Goal: Task Accomplishment & Management: Manage account settings

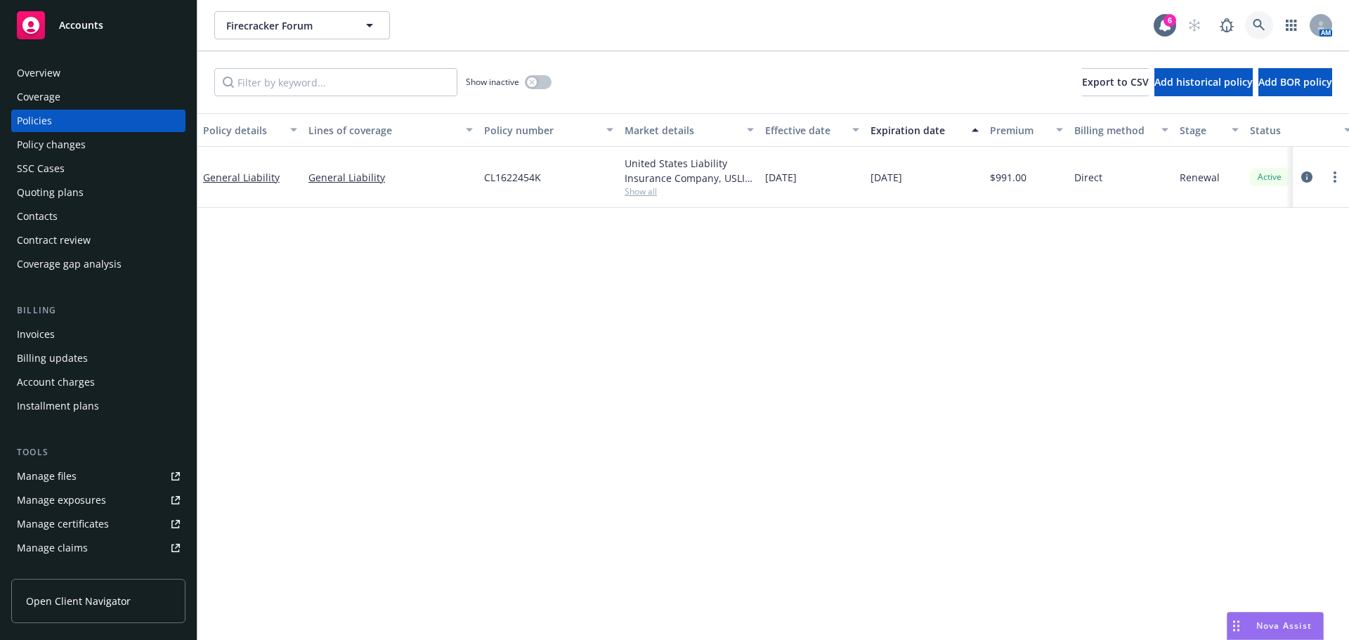
click at [1264, 27] on icon at bounding box center [1259, 25] width 13 height 13
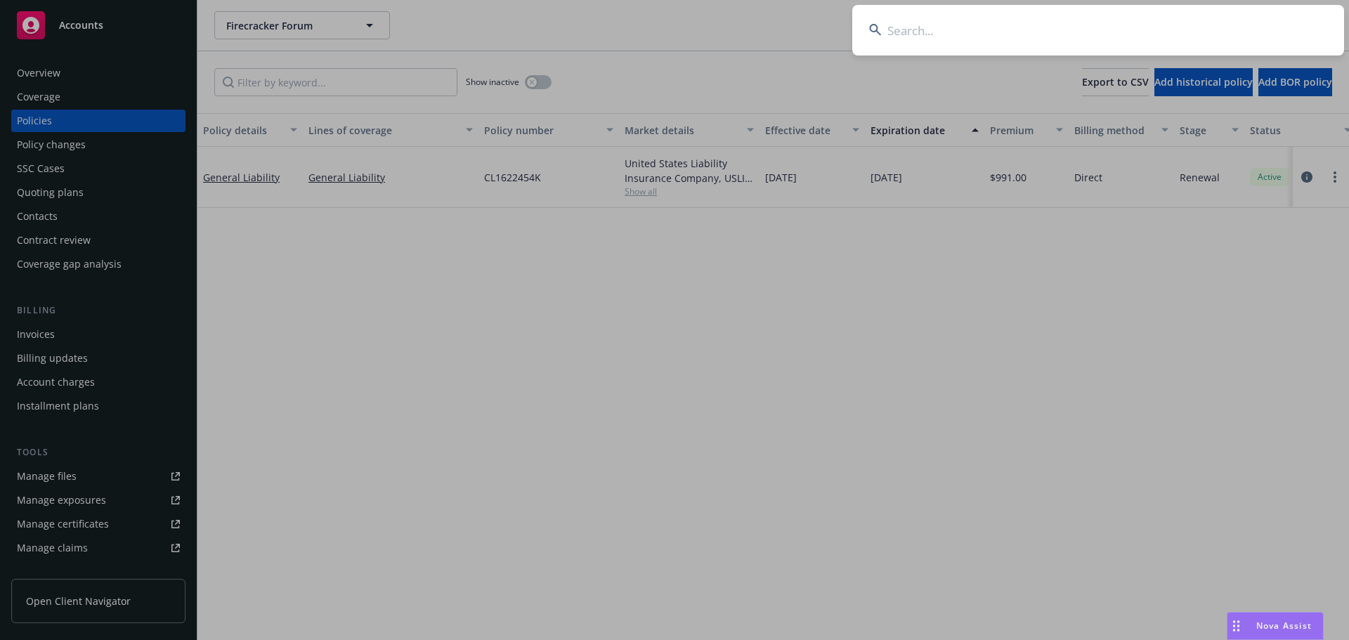
click at [1226, 44] on input at bounding box center [1098, 30] width 492 height 51
paste input "[EMAIL_ADDRESS][DOMAIN_NAME]"
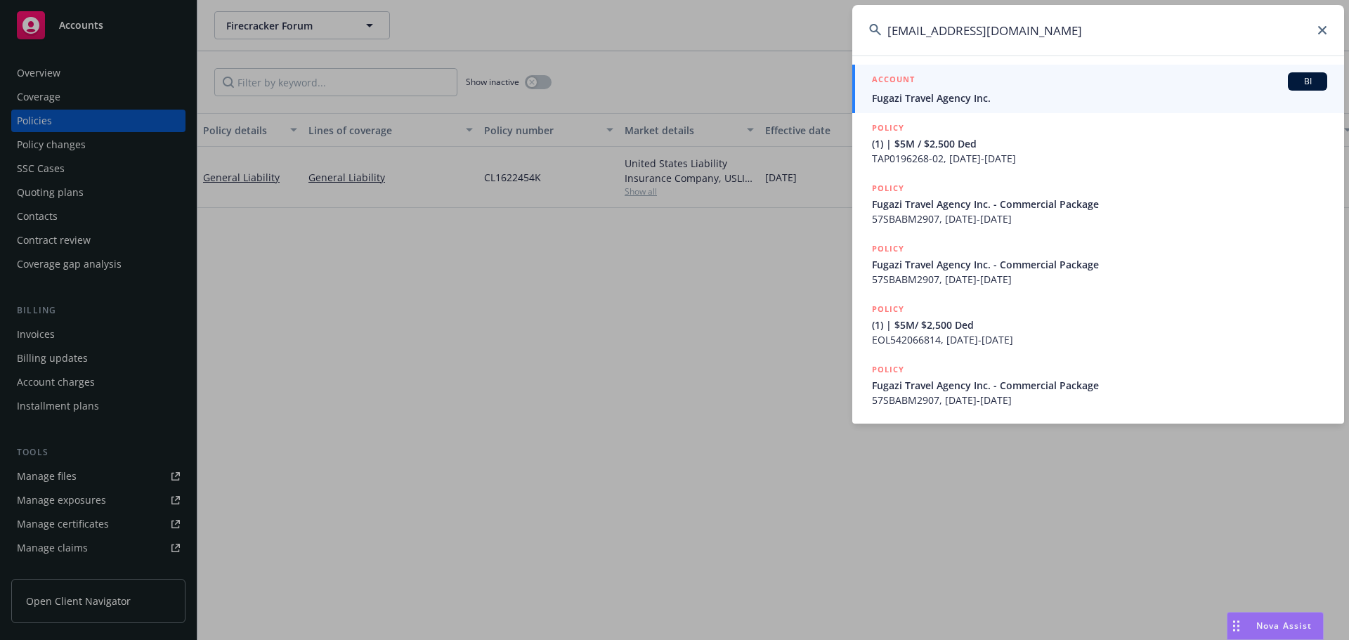
type input "[EMAIL_ADDRESS][DOMAIN_NAME]"
click at [961, 91] on span "Fugazi Travel Agency Inc." at bounding box center [1099, 98] width 455 height 15
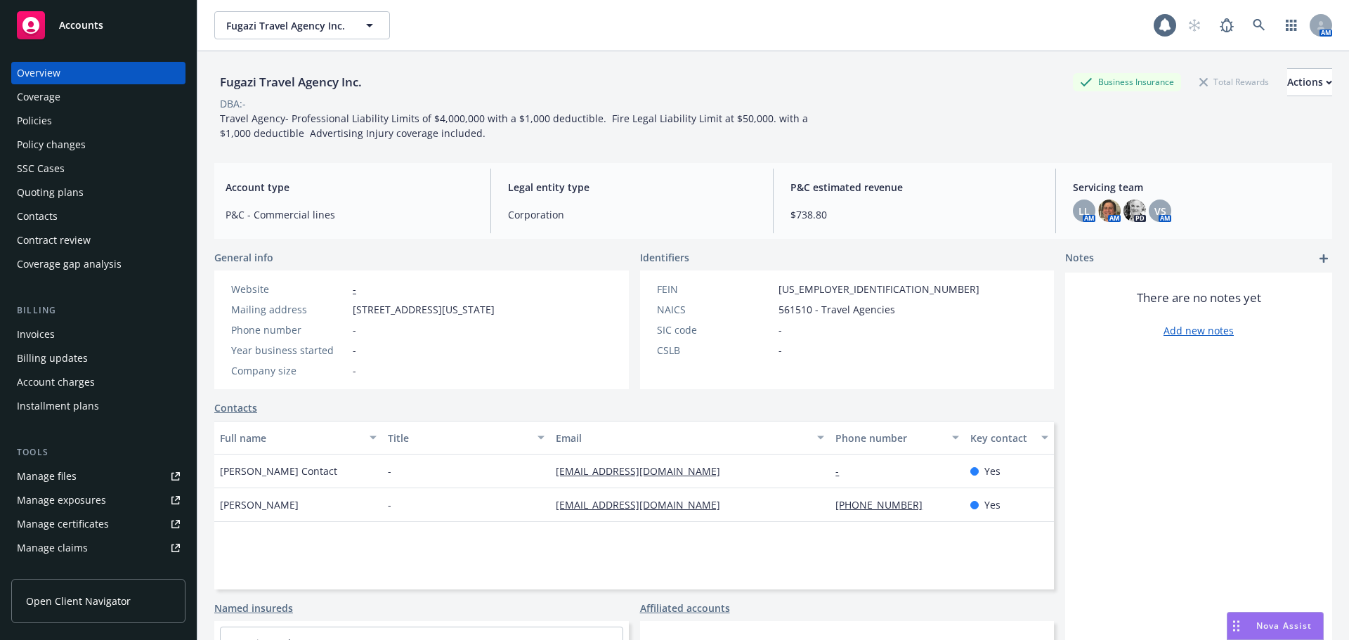
click at [50, 118] on div "Policies" at bounding box center [34, 121] width 35 height 22
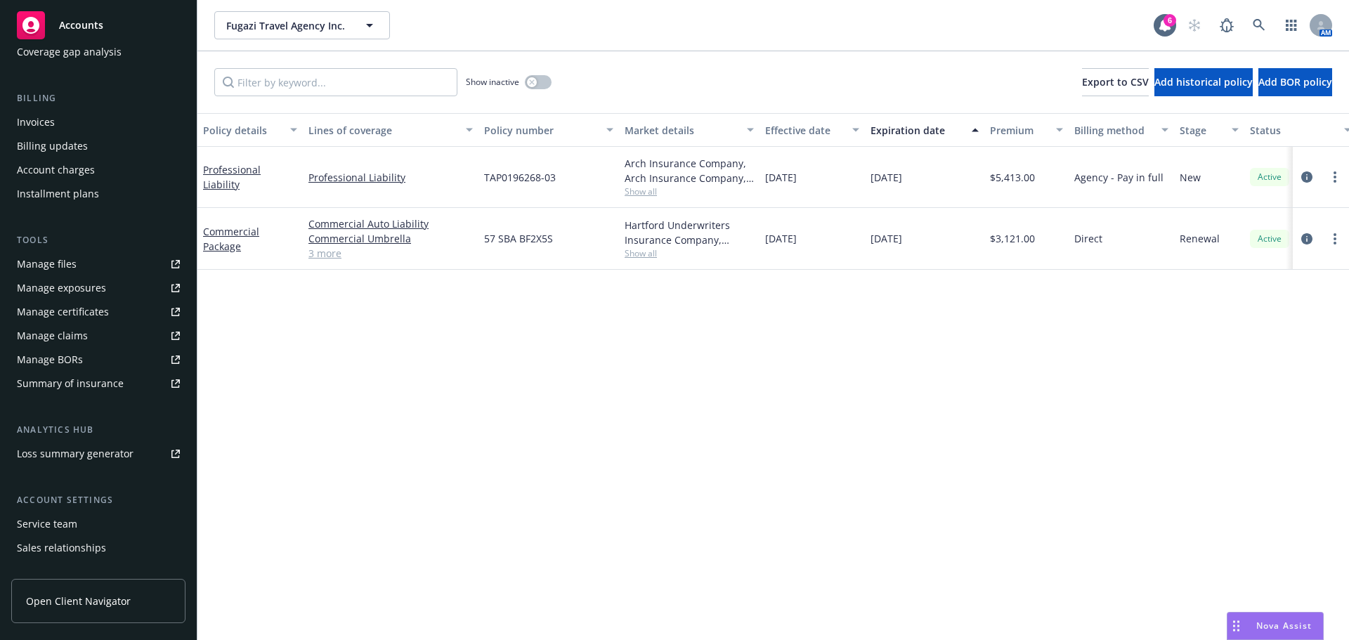
scroll to position [275, 0]
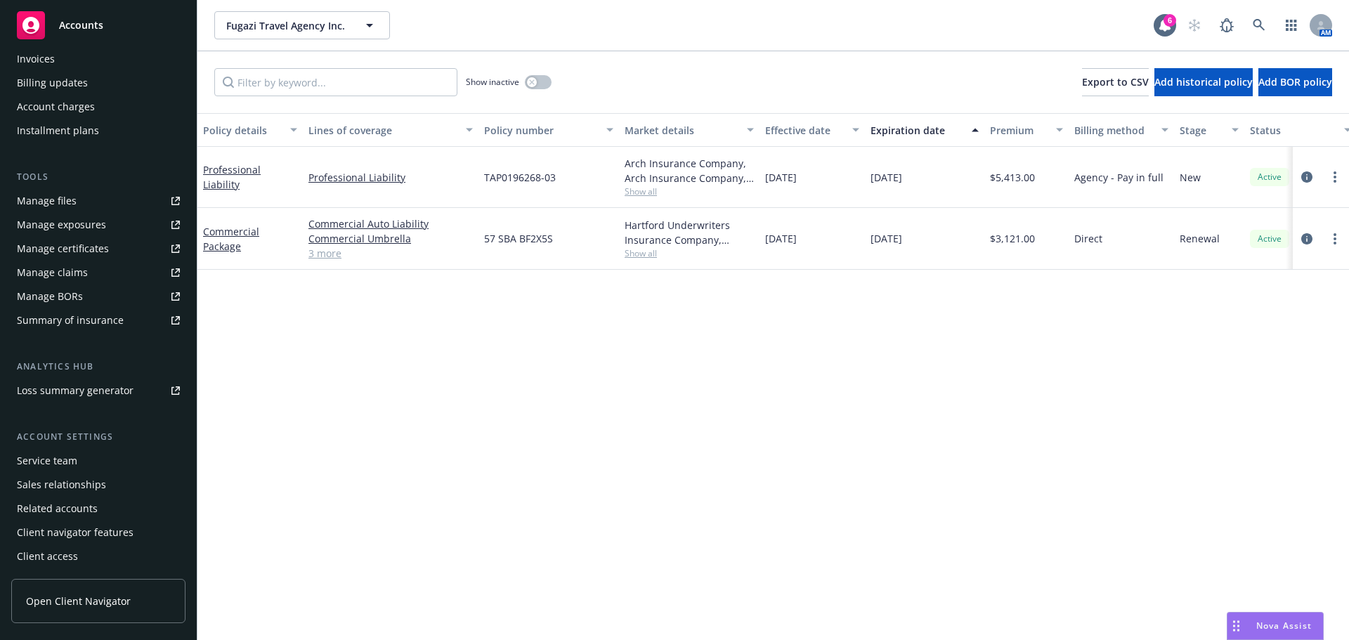
click at [69, 455] on div "Service team" at bounding box center [47, 461] width 60 height 22
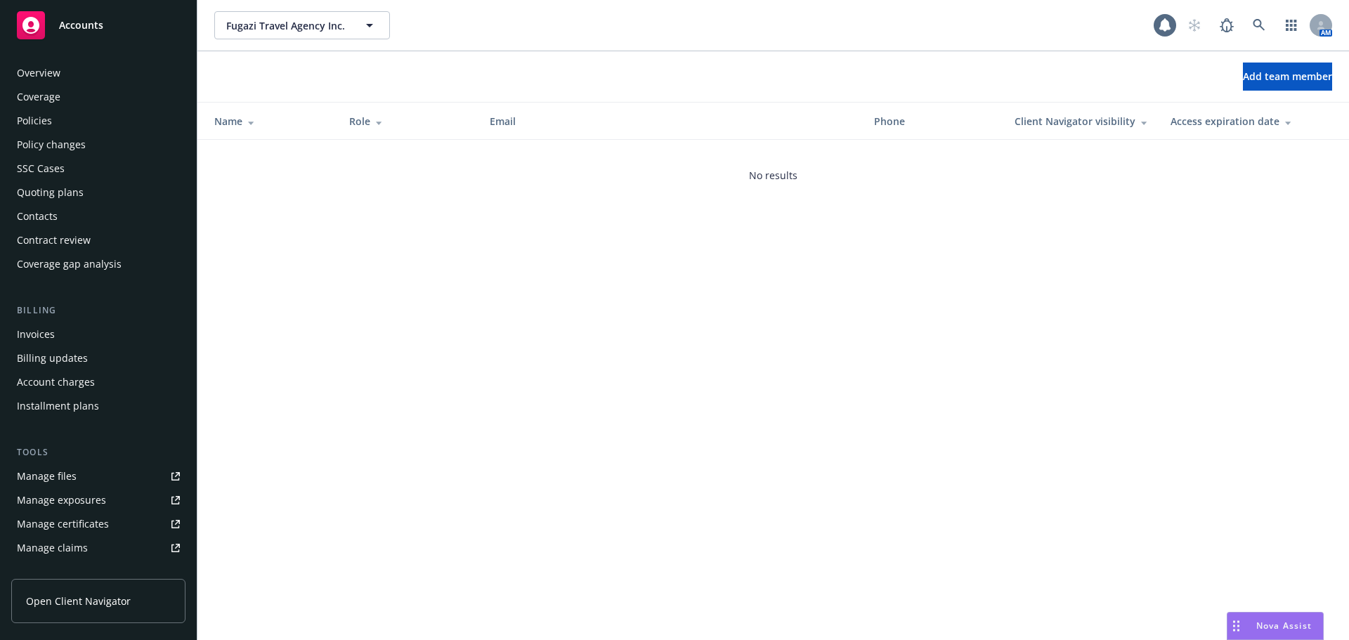
scroll to position [275, 0]
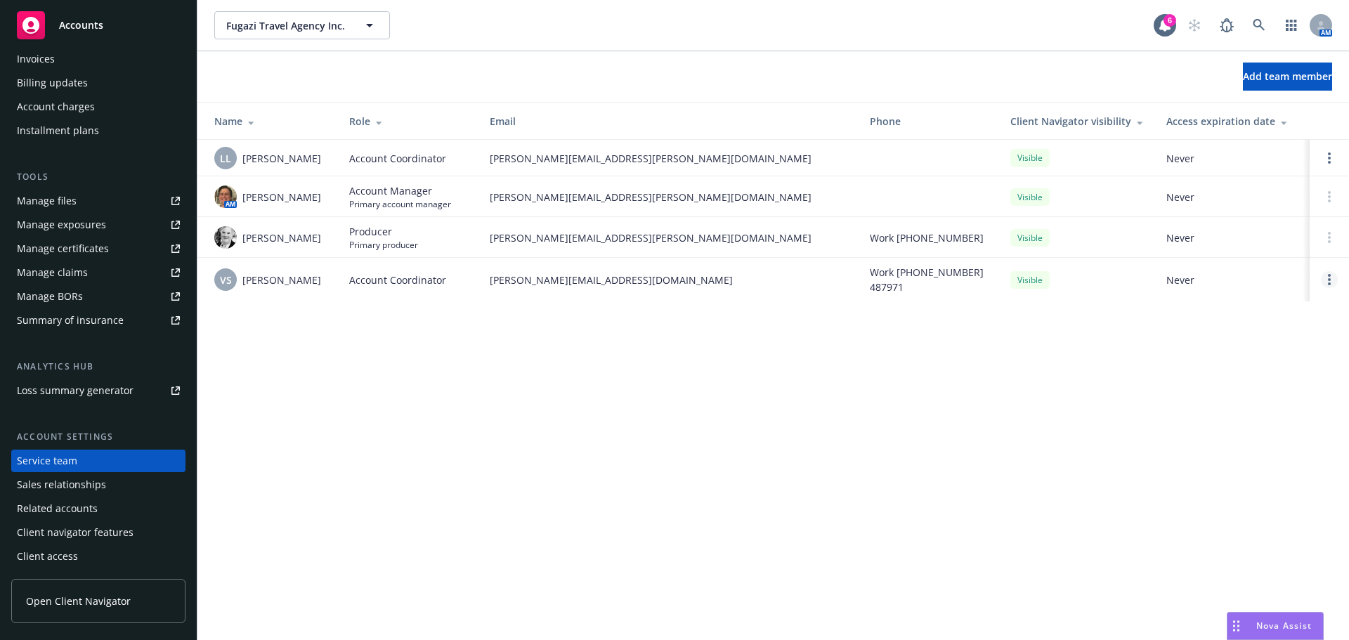
click at [1331, 283] on link "Open options" at bounding box center [1329, 279] width 17 height 17
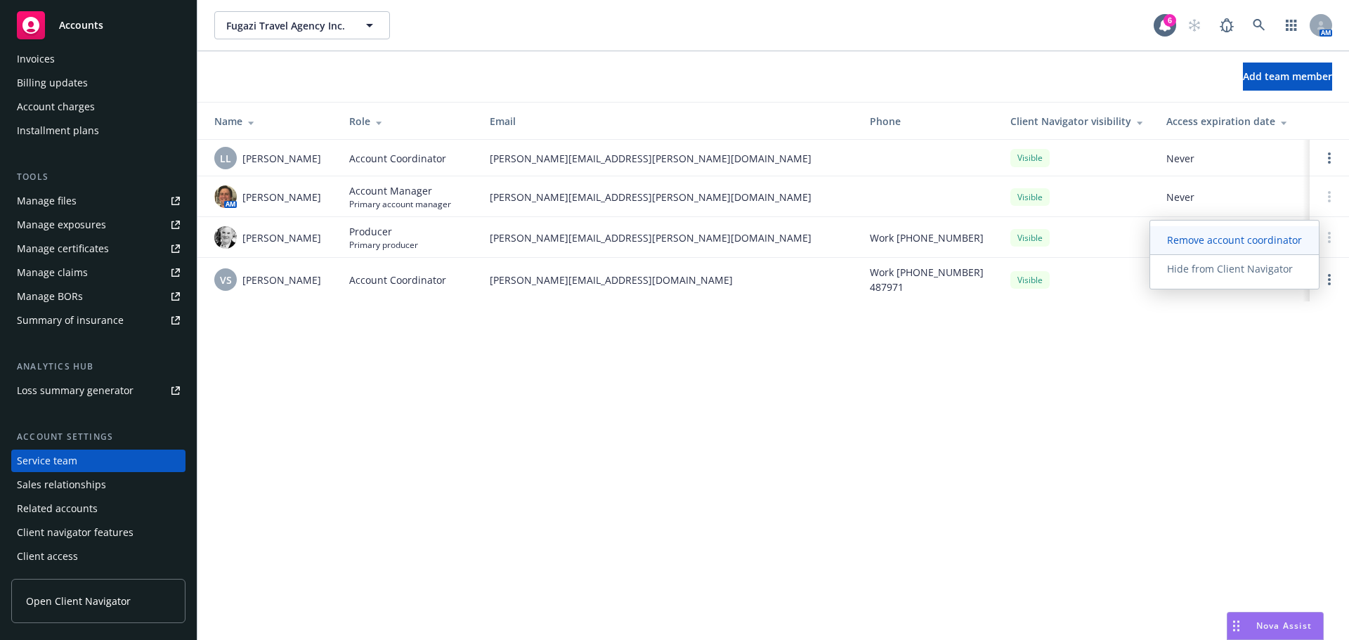
click at [1227, 235] on span "Remove account coordinator" at bounding box center [1234, 239] width 169 height 13
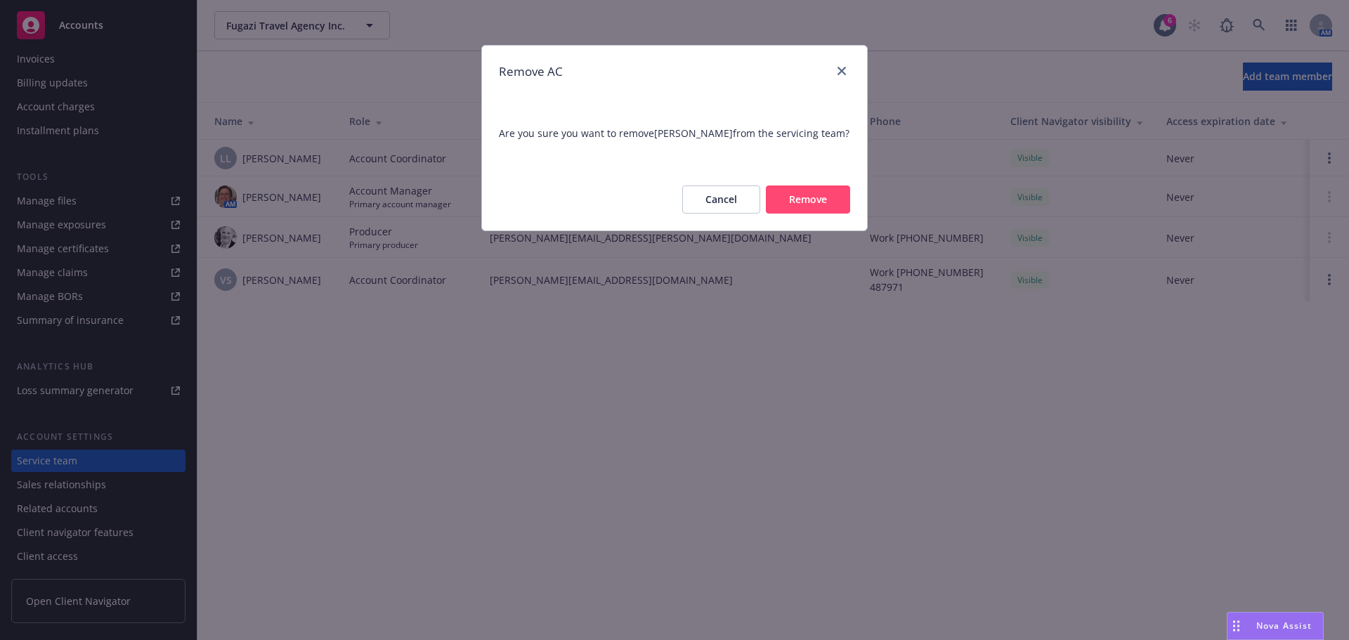
click at [795, 198] on button "Remove" at bounding box center [808, 199] width 84 height 28
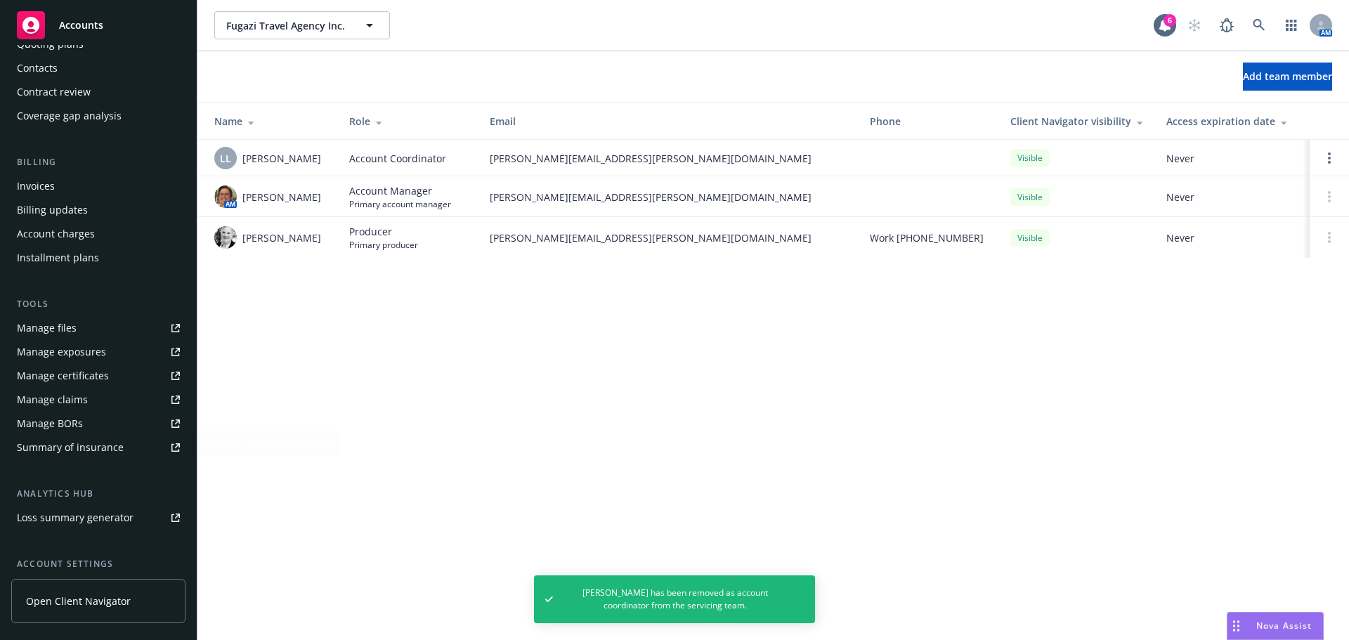
scroll to position [0, 0]
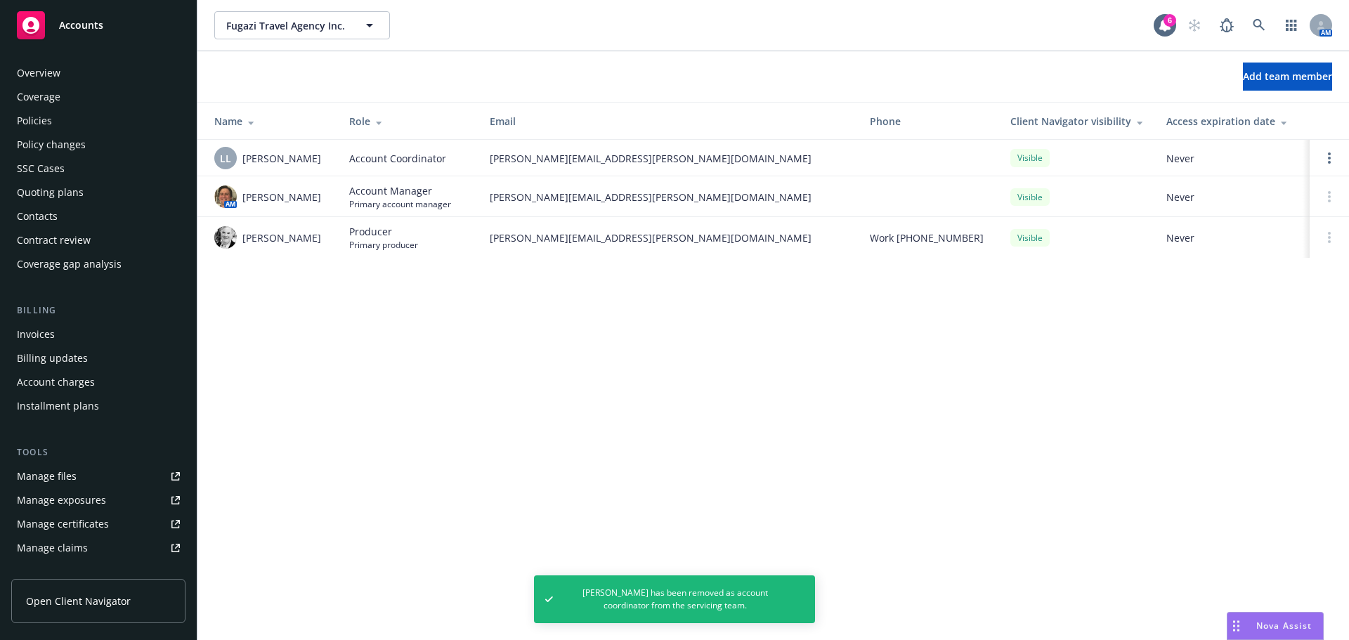
click at [40, 214] on div "Contacts" at bounding box center [37, 216] width 41 height 22
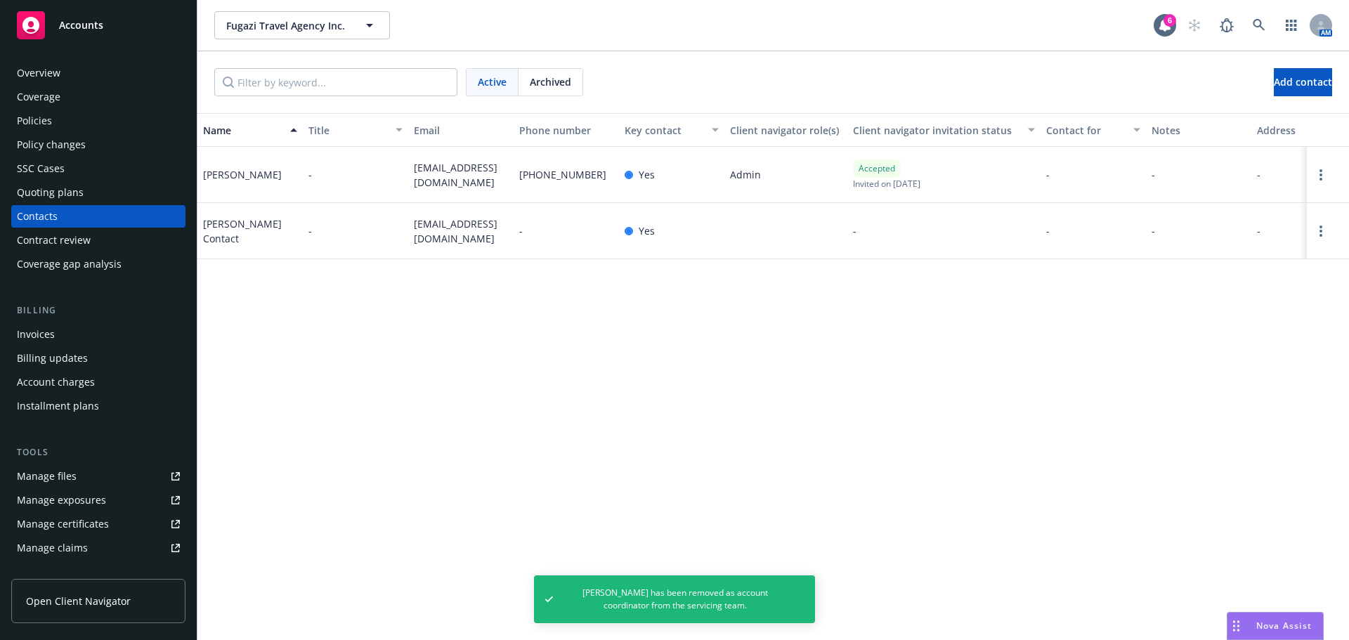
click at [40, 119] on div "Policies" at bounding box center [34, 121] width 35 height 22
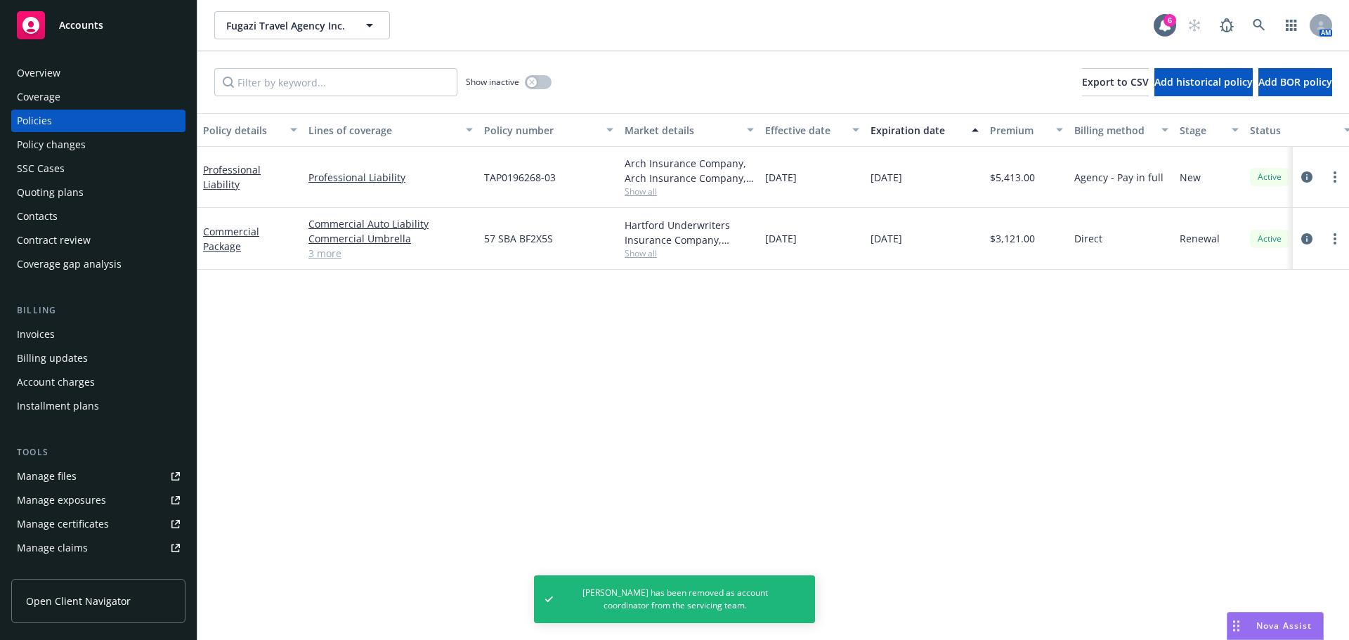
click at [329, 258] on link "3 more" at bounding box center [390, 253] width 164 height 15
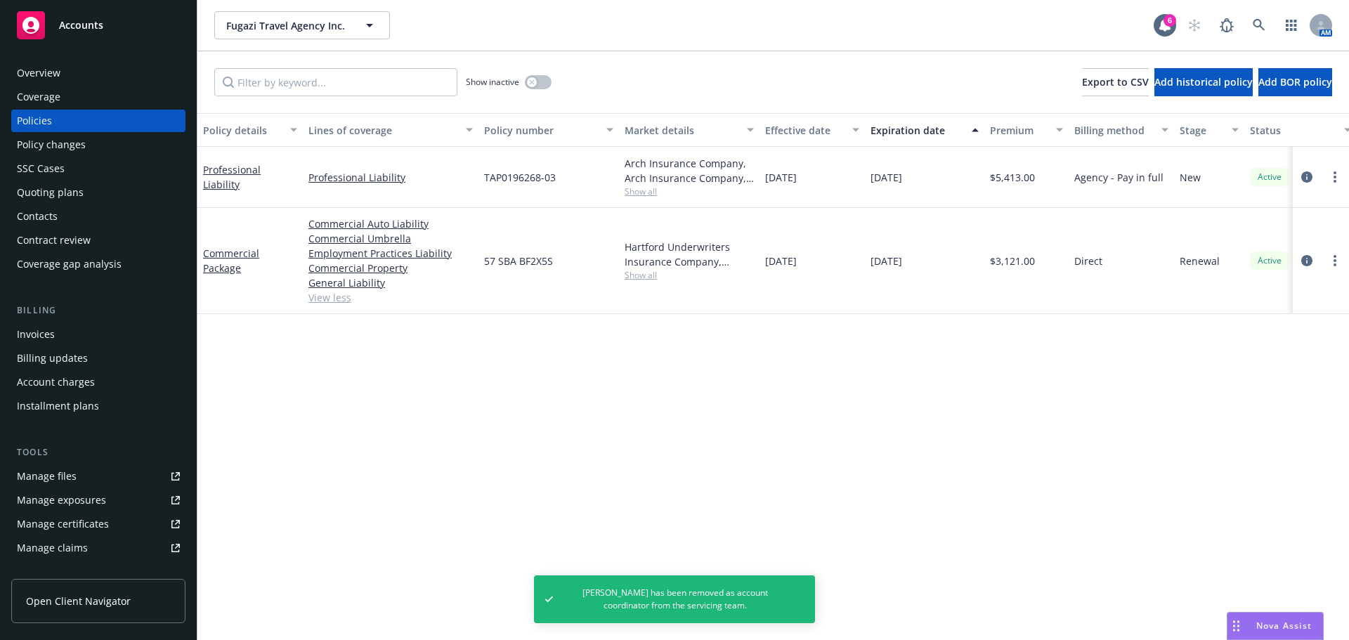
click at [656, 358] on div "Policy details Lines of coverage Policy number Market details Effective date Ex…" at bounding box center [773, 376] width 1152 height 527
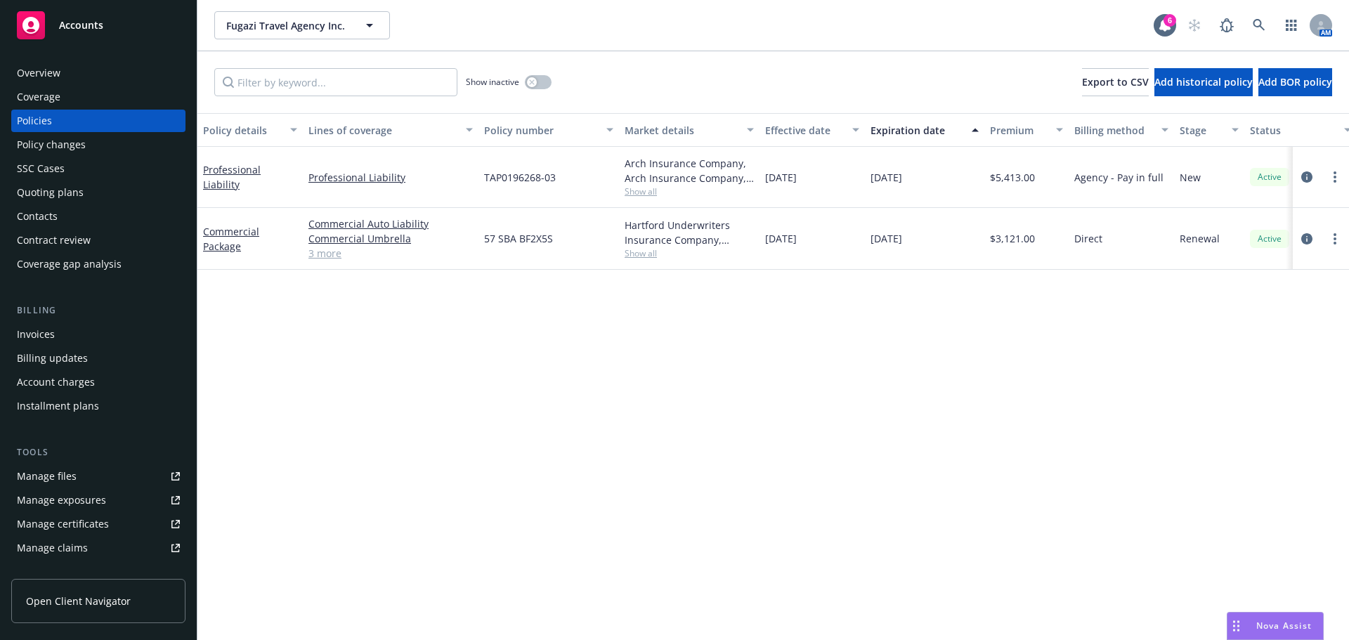
click at [639, 197] on span "Show all" at bounding box center [689, 191] width 129 height 12
click at [963, 380] on div "Policy details Lines of coverage Policy number Market details Effective date Ex…" at bounding box center [773, 376] width 1152 height 527
click at [1256, 27] on icon at bounding box center [1259, 25] width 13 height 13
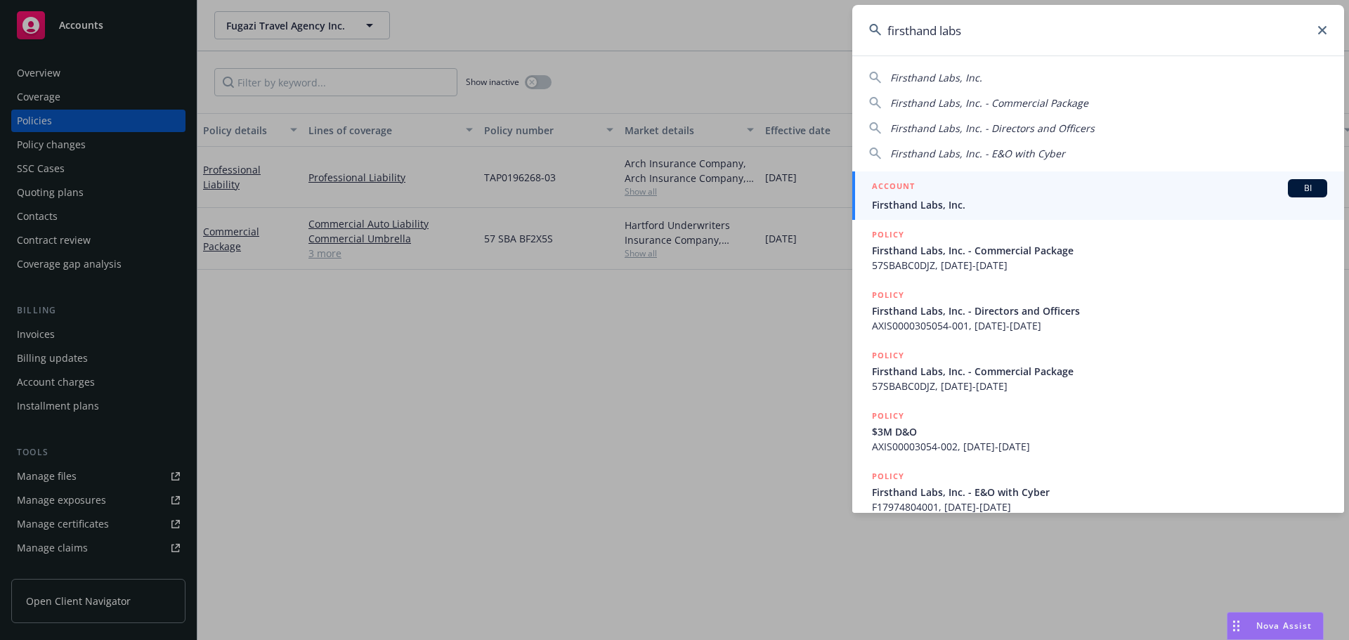
type input "firsthand labs"
click at [949, 196] on div "ACCOUNT BI" at bounding box center [1099, 188] width 455 height 18
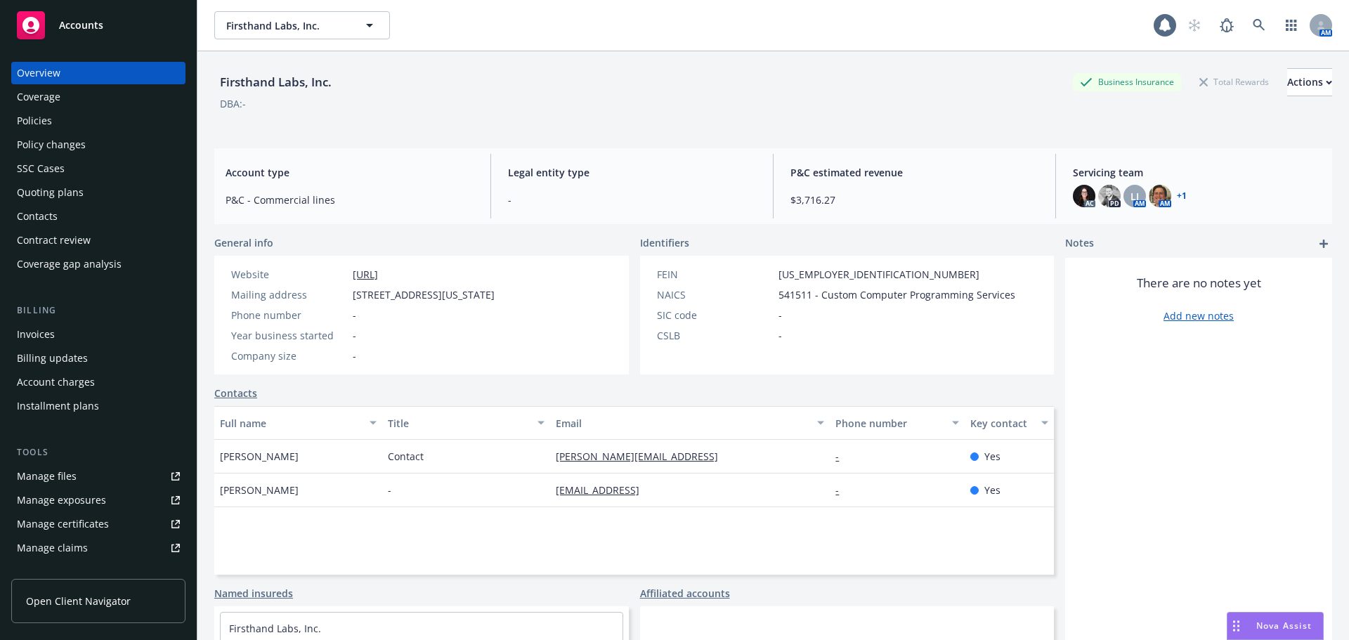
click at [46, 119] on div "Policies" at bounding box center [34, 121] width 35 height 22
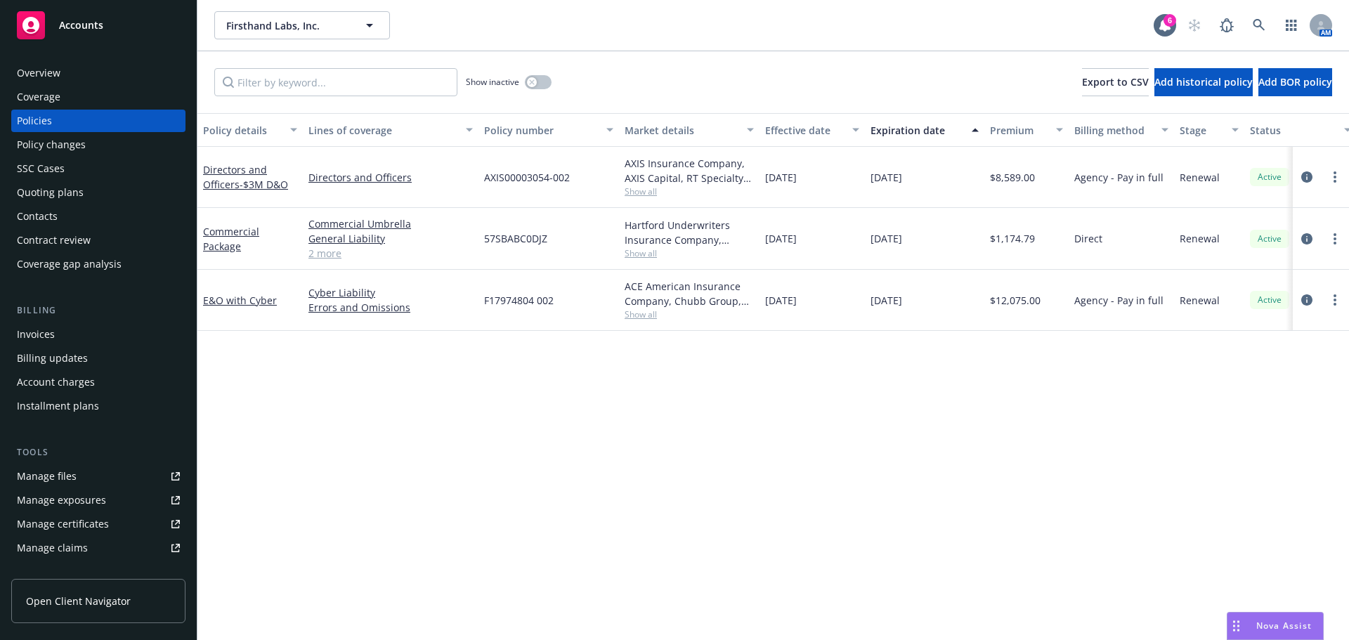
click at [320, 256] on link "2 more" at bounding box center [390, 253] width 164 height 15
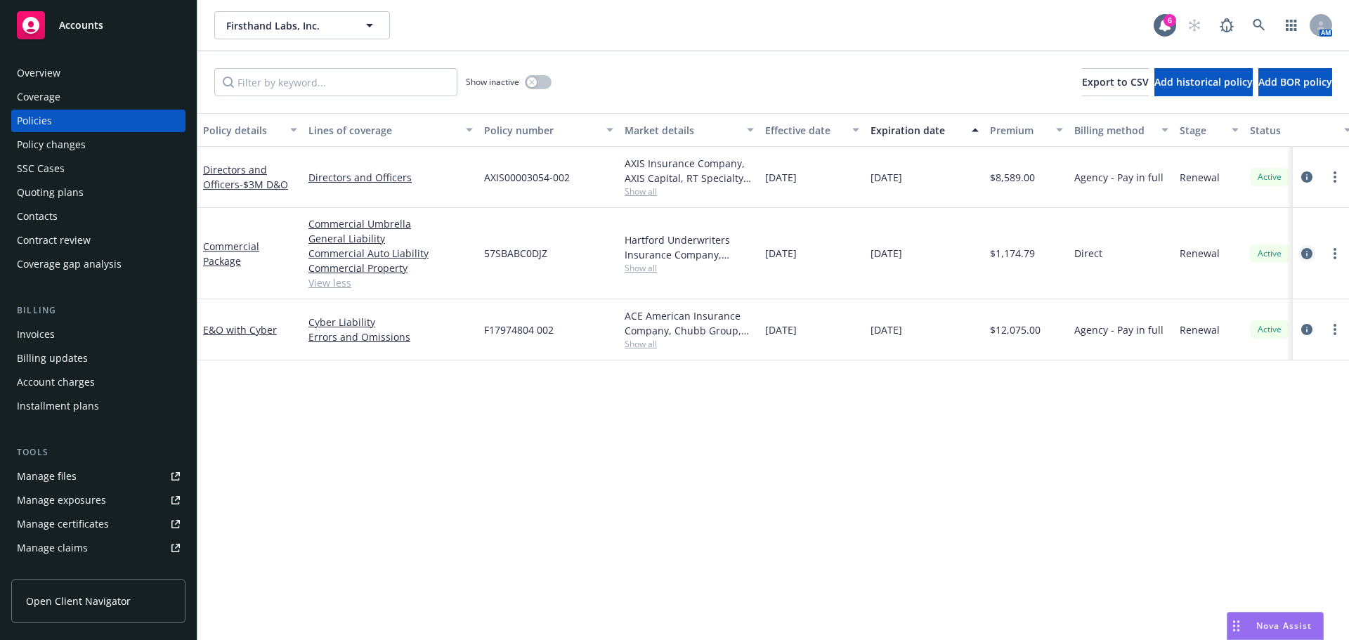
click at [1313, 249] on link "circleInformation" at bounding box center [1306, 253] width 17 height 17
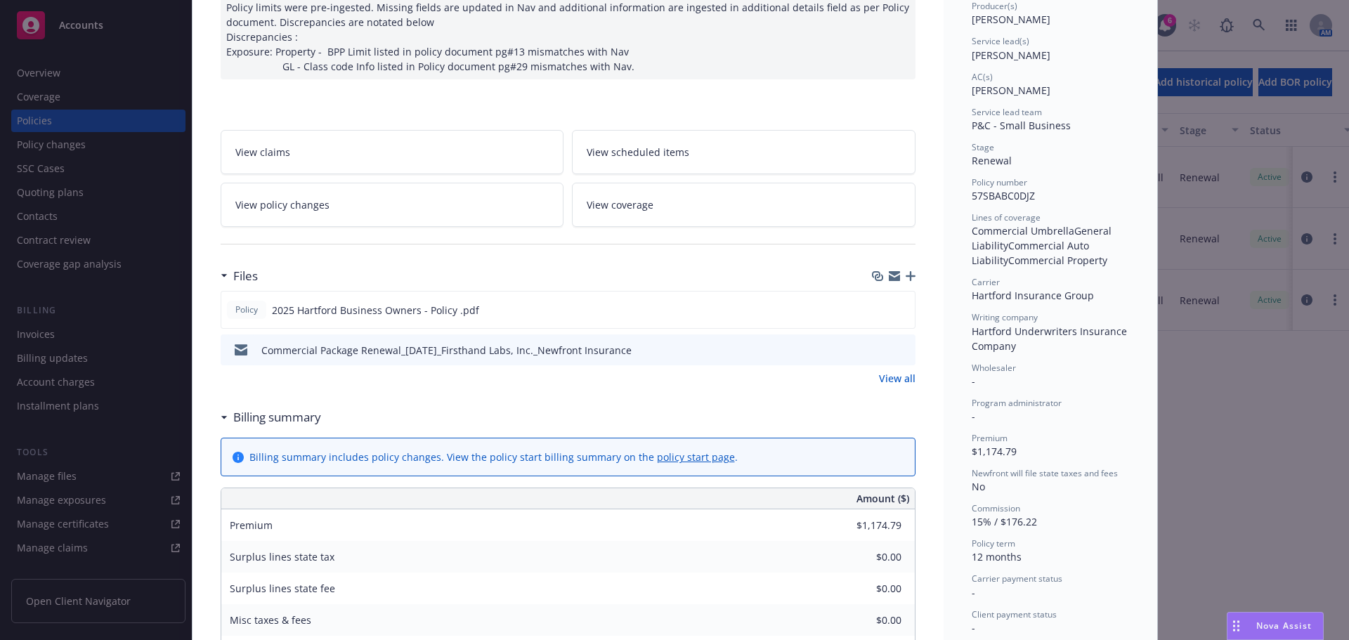
scroll to position [141, 0]
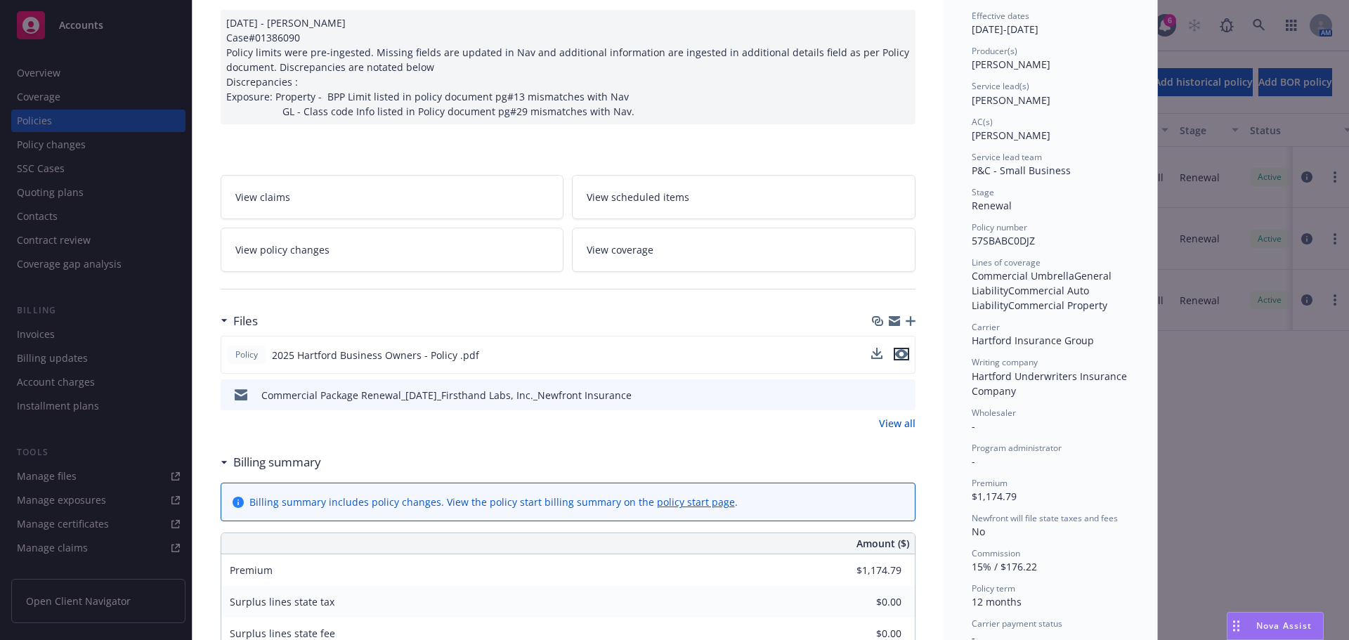
click at [895, 351] on icon "preview file" at bounding box center [901, 354] width 13 height 10
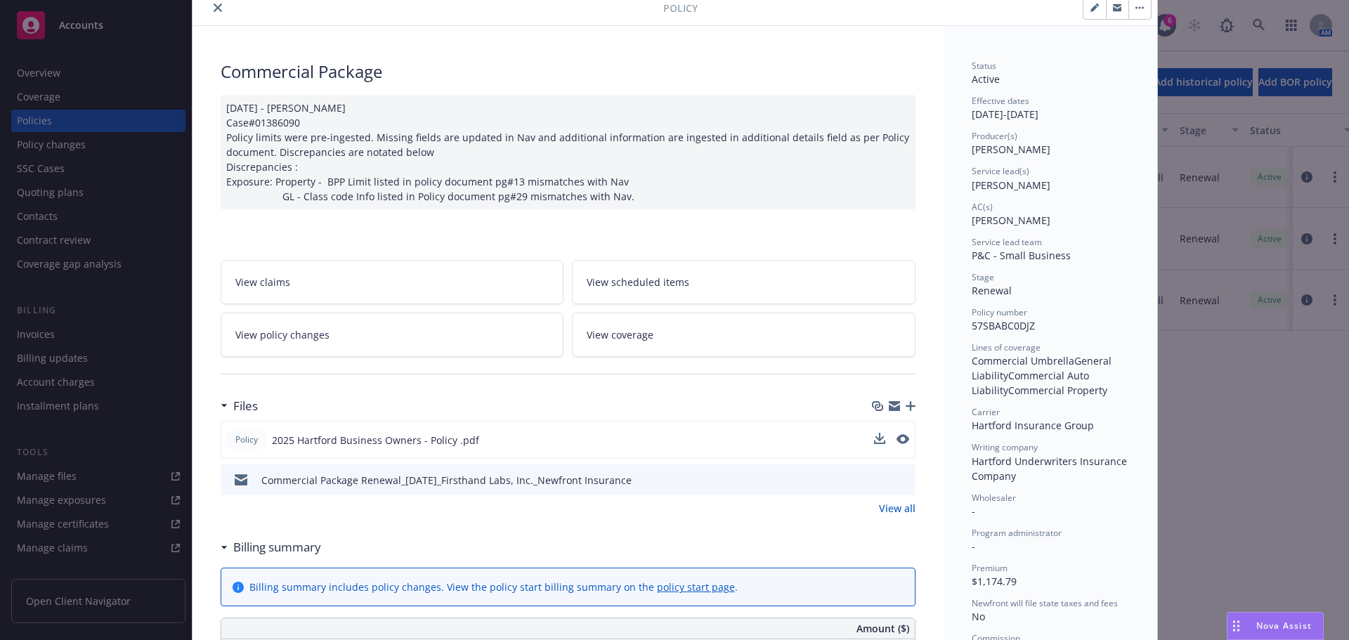
scroll to position [0, 0]
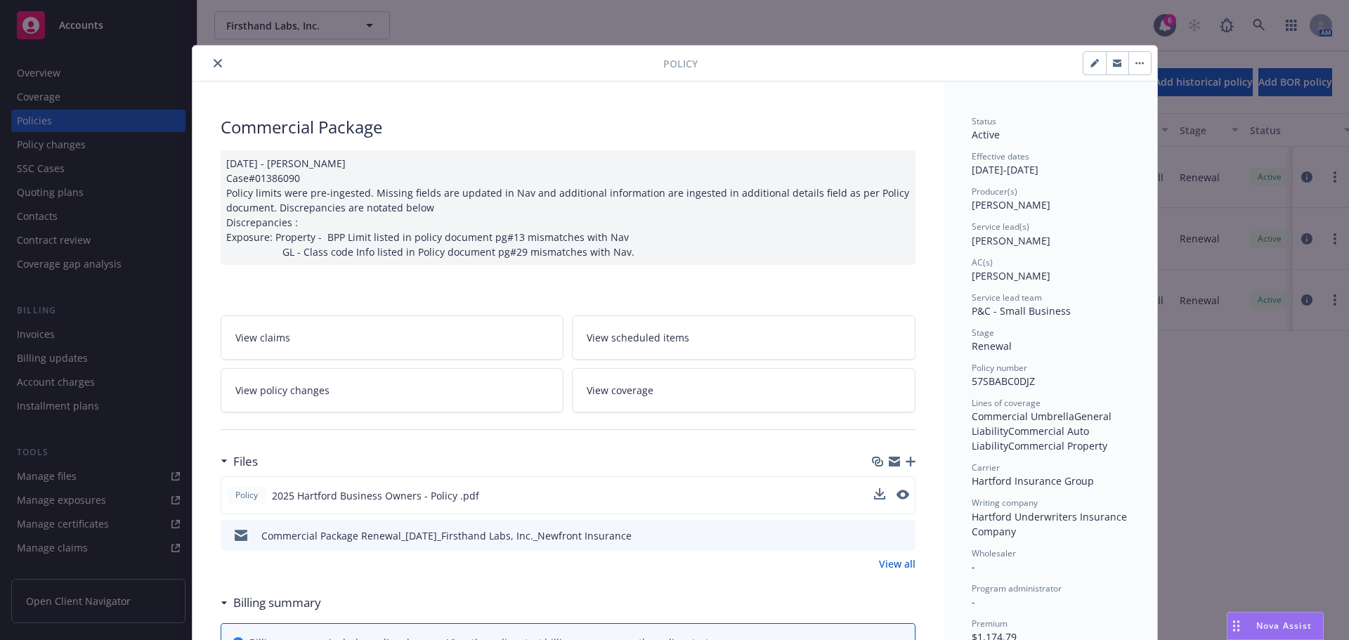
click at [215, 66] on icon "close" at bounding box center [218, 63] width 8 height 8
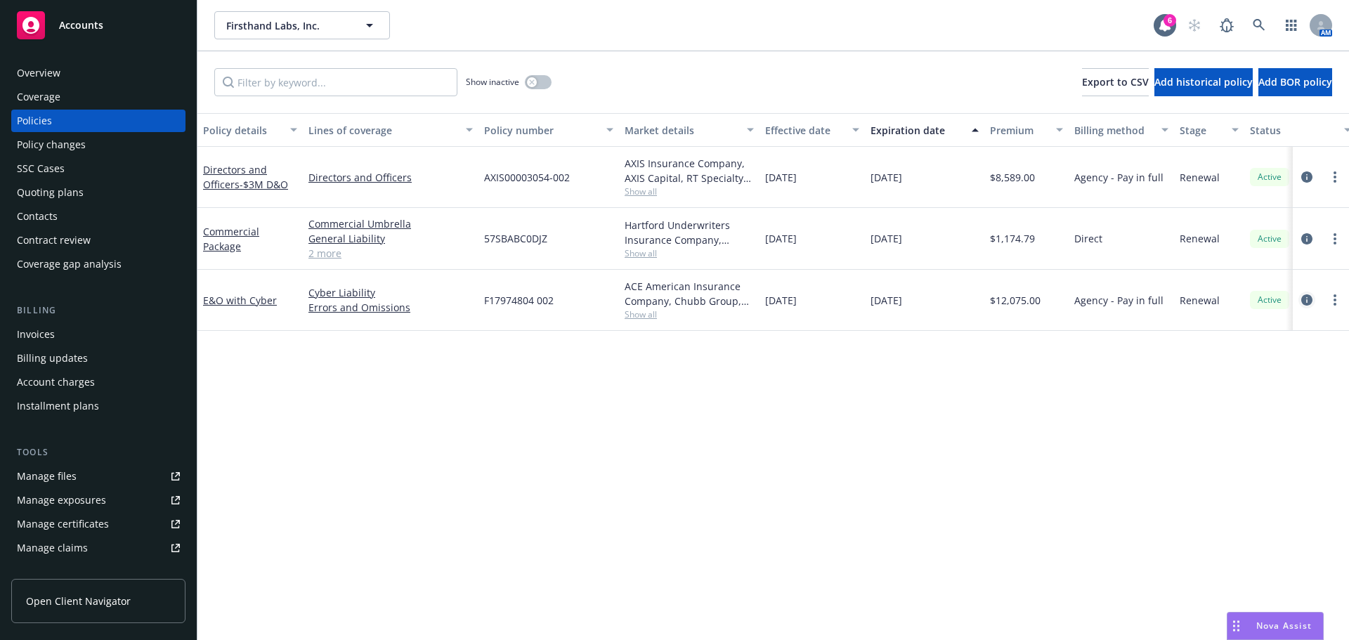
click at [1299, 304] on link "circleInformation" at bounding box center [1306, 300] width 17 height 17
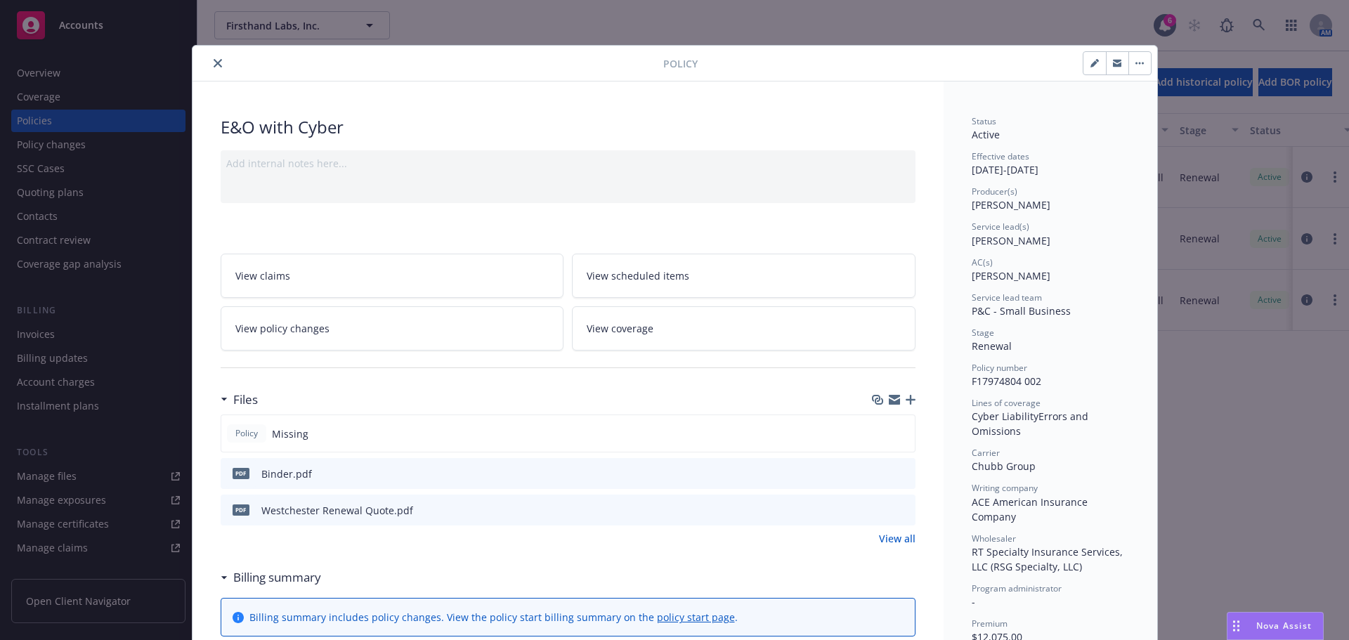
click at [901, 472] on icon "preview file" at bounding box center [902, 473] width 13 height 10
click at [216, 68] on button "close" at bounding box center [217, 63] width 17 height 17
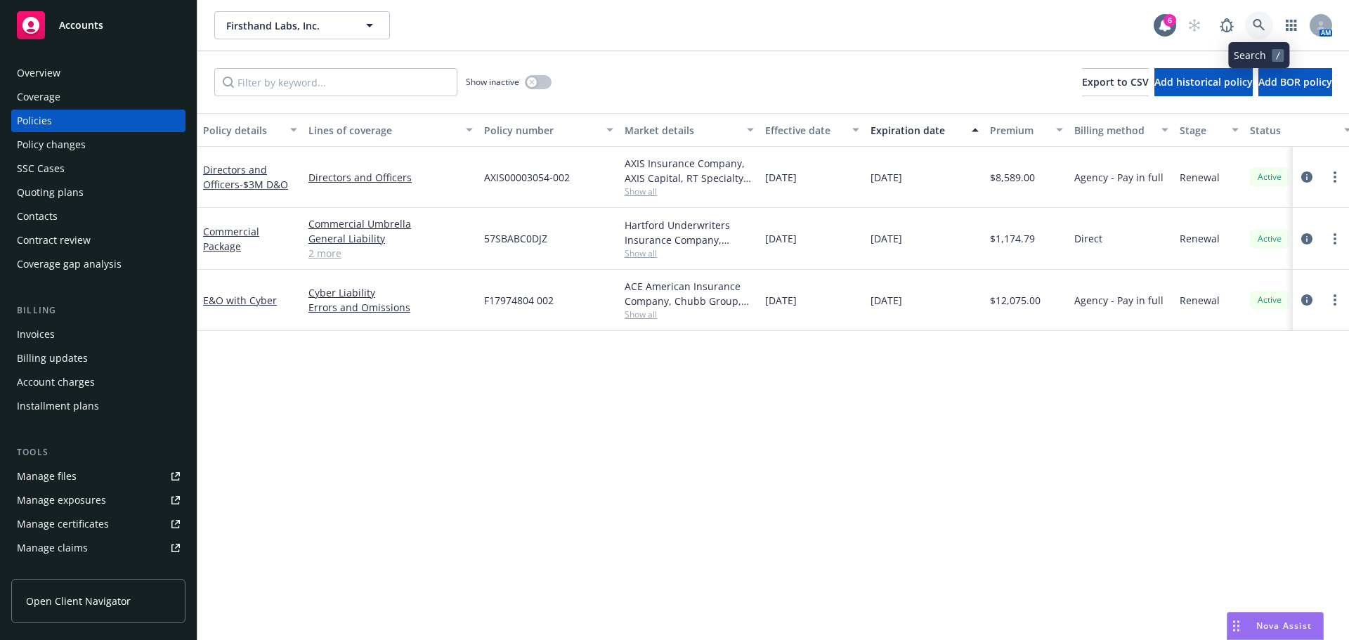
click at [1259, 23] on icon at bounding box center [1259, 25] width 13 height 13
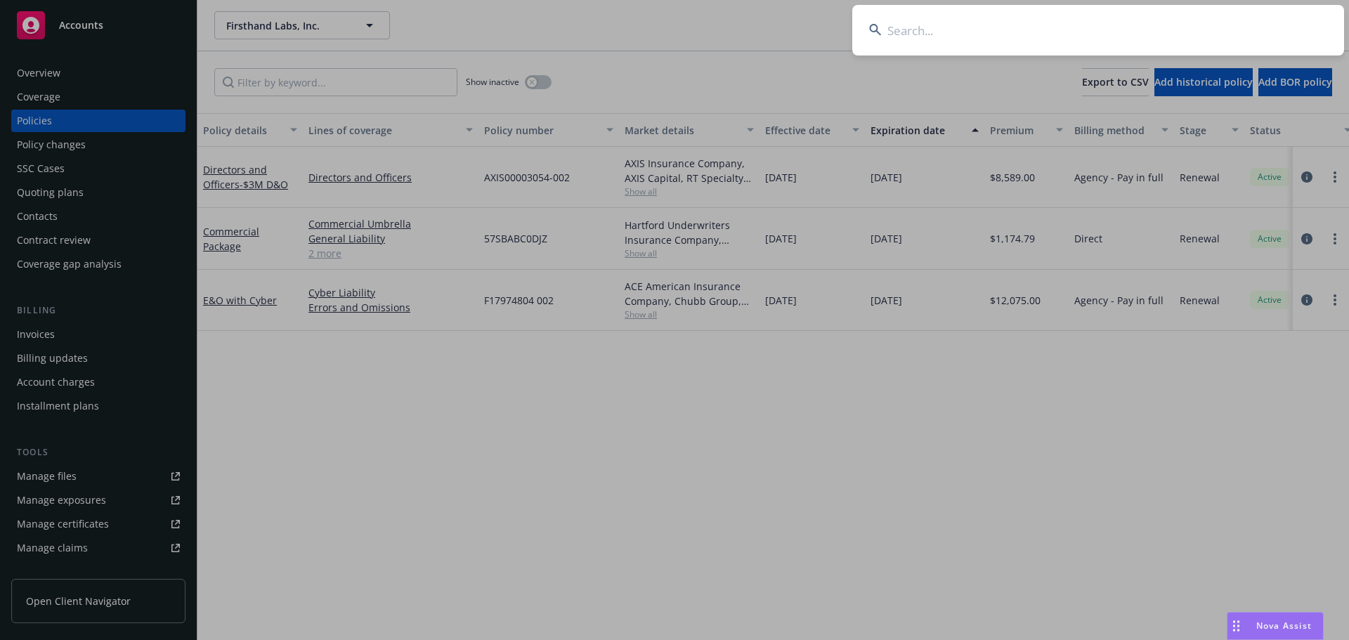
drag, startPoint x: 457, startPoint y: 398, endPoint x: 646, endPoint y: 298, distance: 213.7
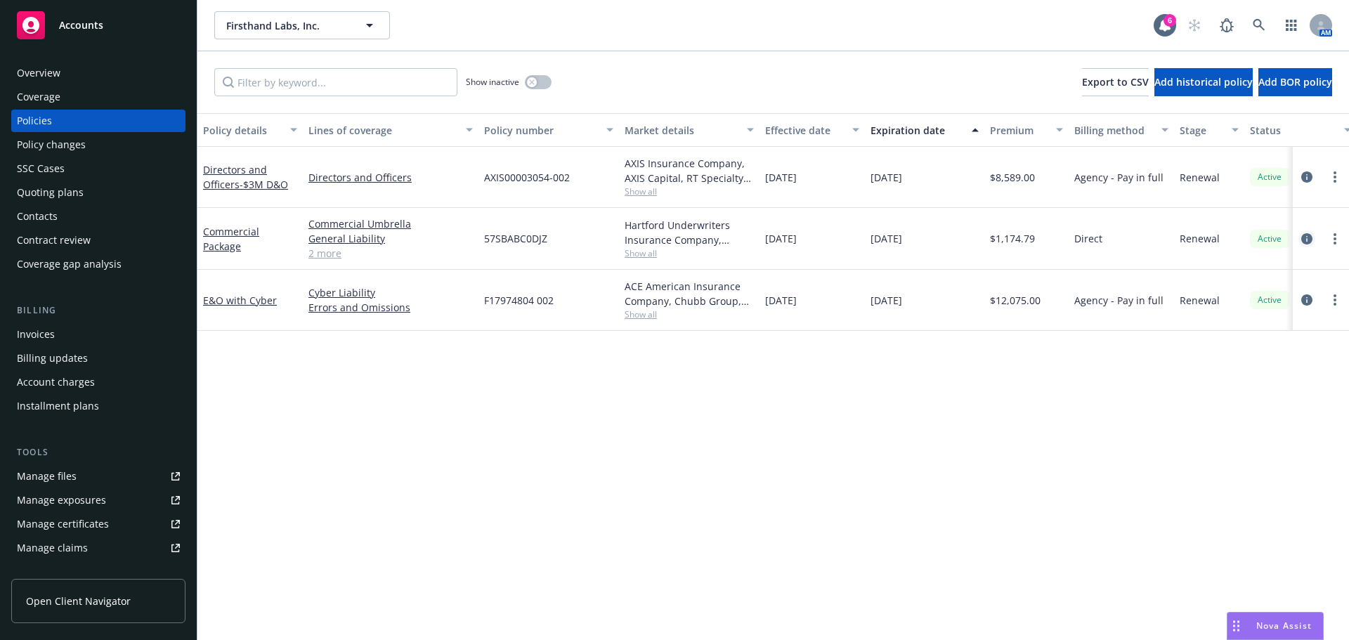
click at [1305, 239] on icon "circleInformation" at bounding box center [1306, 238] width 11 height 11
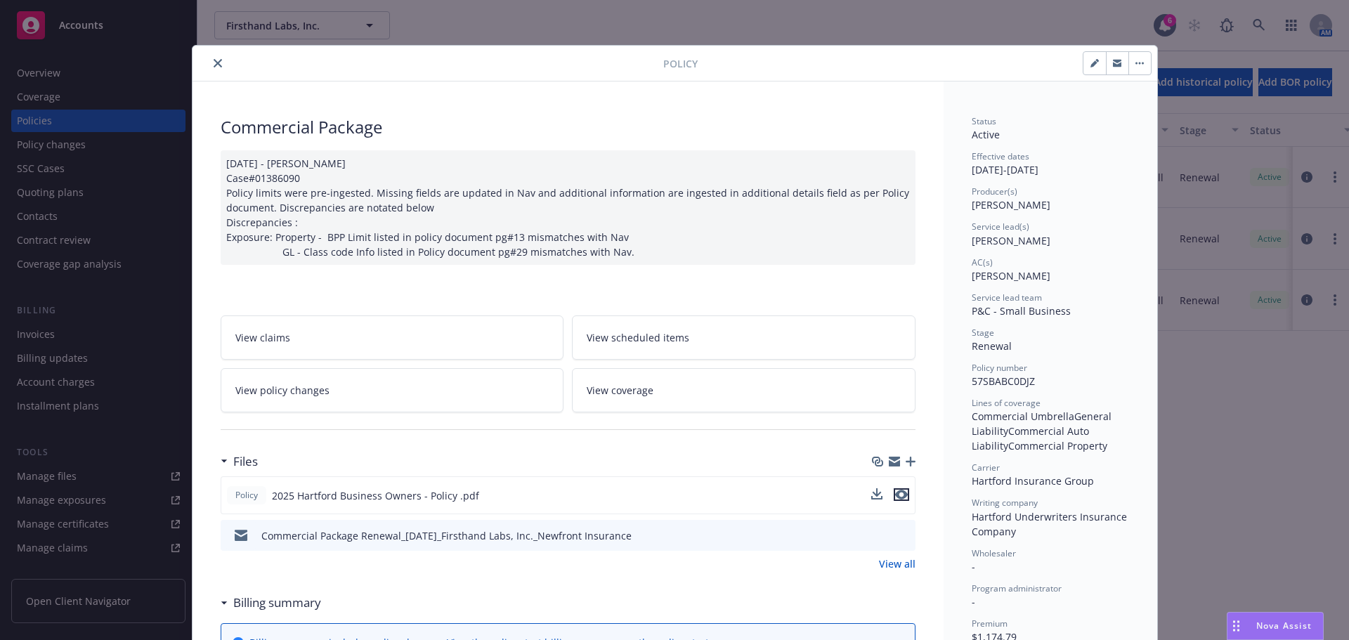
click at [895, 495] on icon "preview file" at bounding box center [901, 495] width 13 height 10
click at [204, 65] on div at bounding box center [430, 63] width 465 height 17
click at [214, 65] on icon "close" at bounding box center [218, 63] width 8 height 8
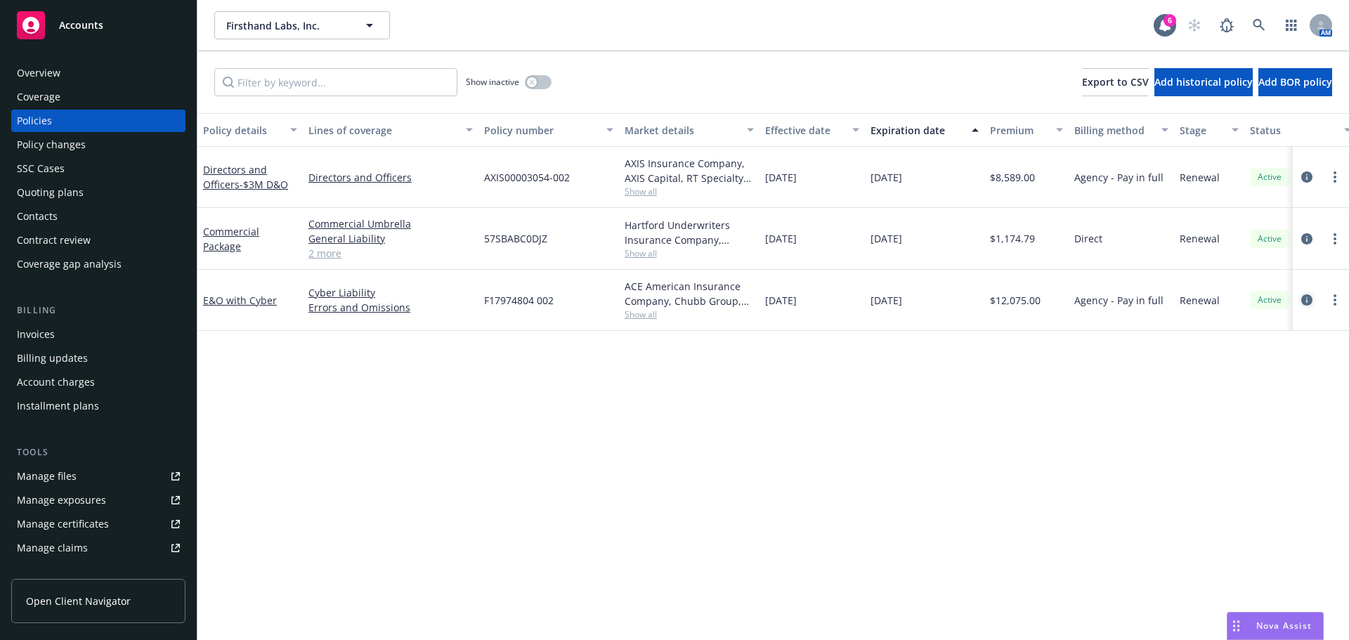
click at [1306, 301] on icon "circleInformation" at bounding box center [1306, 299] width 11 height 11
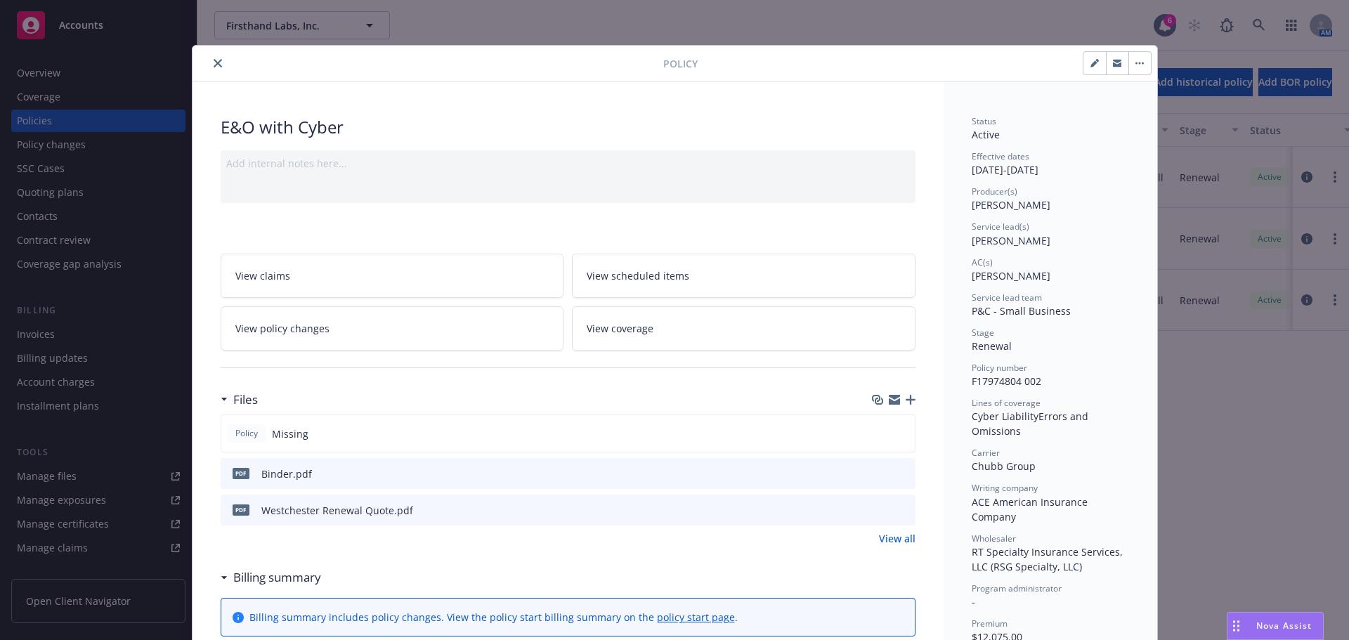
click at [899, 476] on icon "preview file" at bounding box center [902, 473] width 13 height 10
click at [215, 60] on icon "close" at bounding box center [218, 63] width 8 height 8
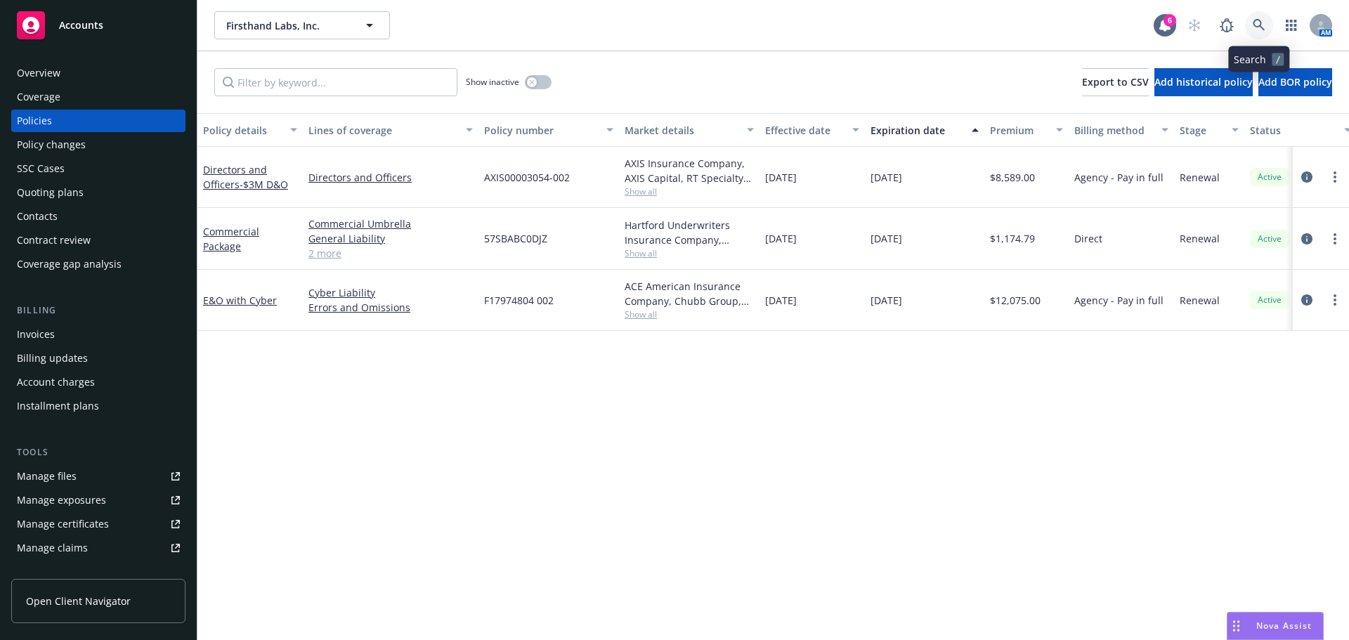
click at [1256, 28] on icon at bounding box center [1259, 25] width 13 height 13
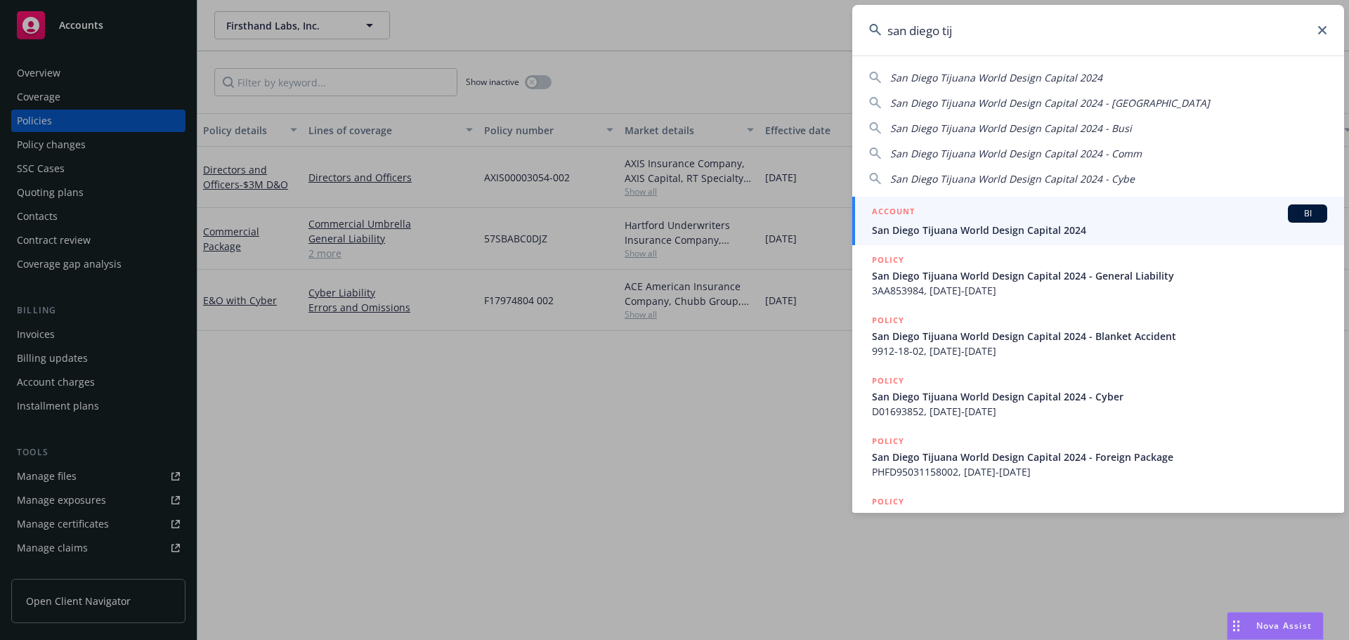
type input "san diego tij"
click at [964, 226] on span "San Diego Tijuana World Design Capital 2024" at bounding box center [1099, 230] width 455 height 15
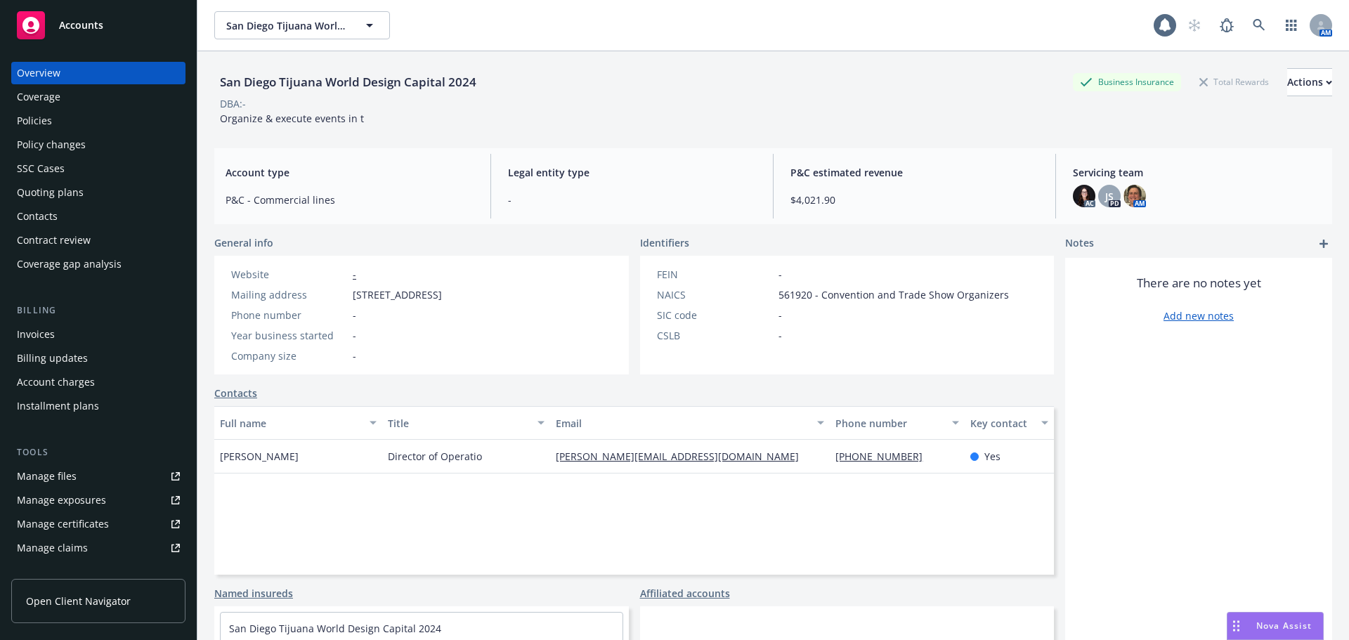
click at [40, 124] on div "Policies" at bounding box center [34, 121] width 35 height 22
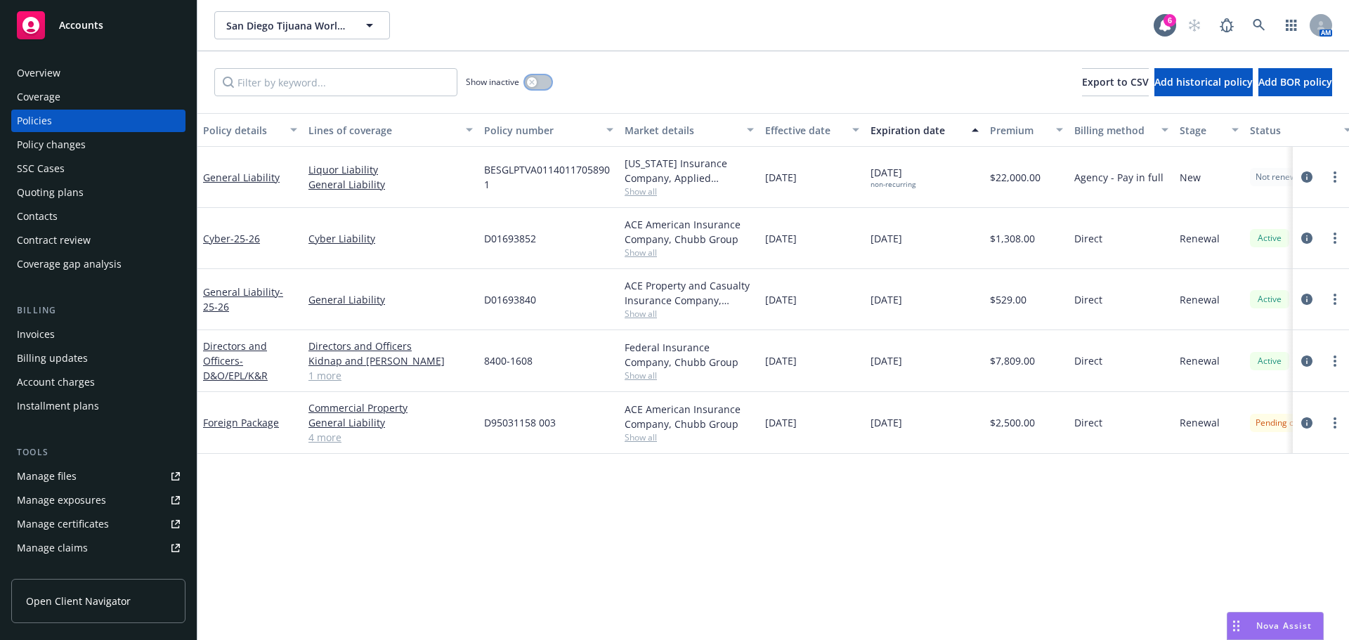
click at [540, 82] on button "button" at bounding box center [538, 82] width 27 height 14
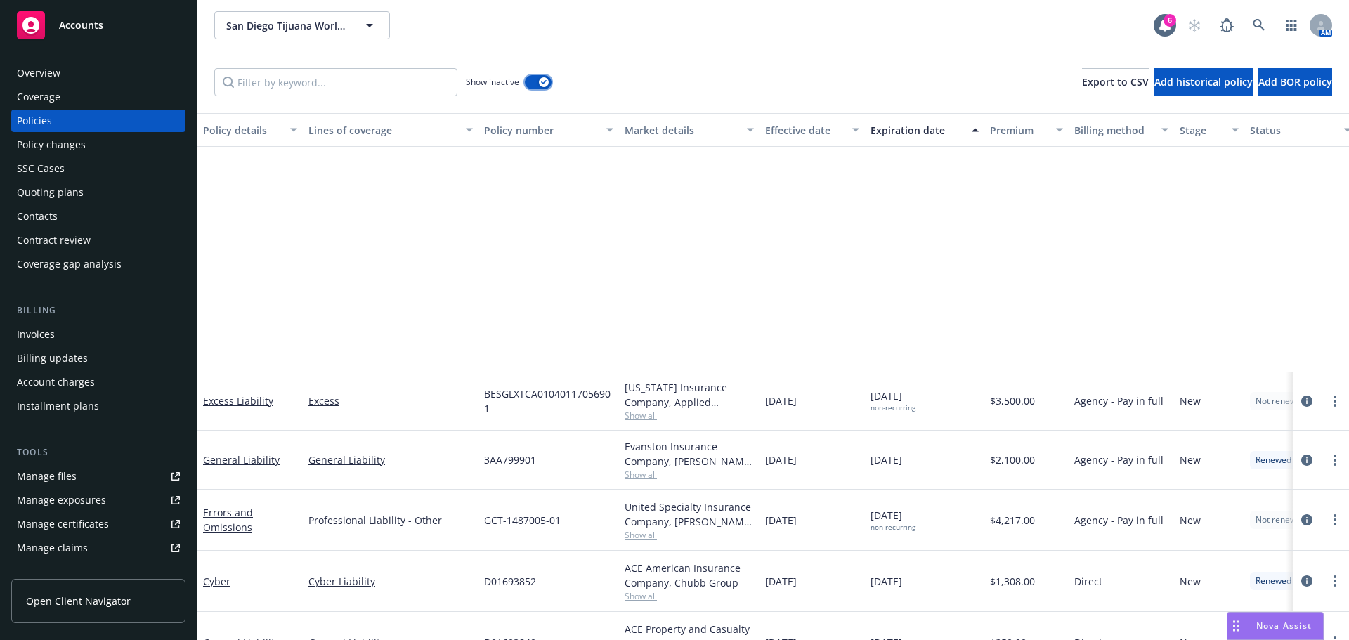
scroll to position [422, 0]
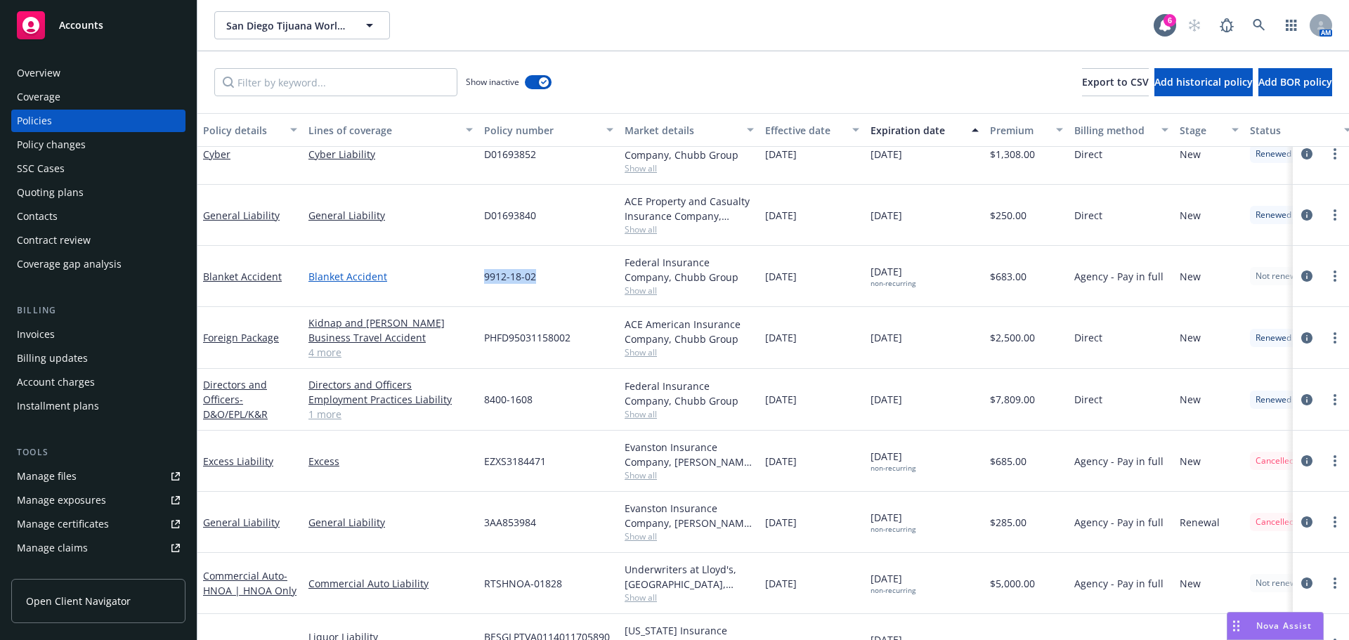
drag, startPoint x: 562, startPoint y: 285, endPoint x: 468, endPoint y: 274, distance: 94.7
click at [468, 274] on div "Blanket Accident Blanket Accident 9912-18-02 Federal Insurance Company, Chubb G…" at bounding box center [875, 276] width 1356 height 61
click at [49, 332] on div "Invoices" at bounding box center [36, 334] width 38 height 22
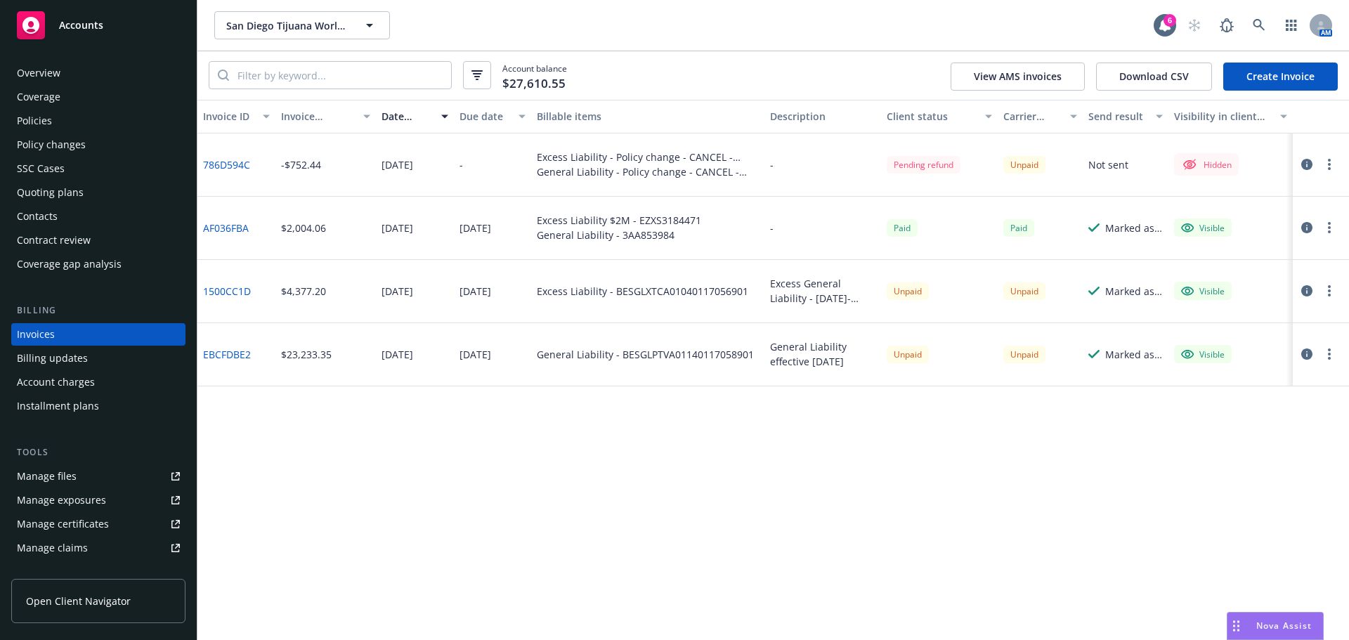
click at [41, 122] on div "Policies" at bounding box center [34, 121] width 35 height 22
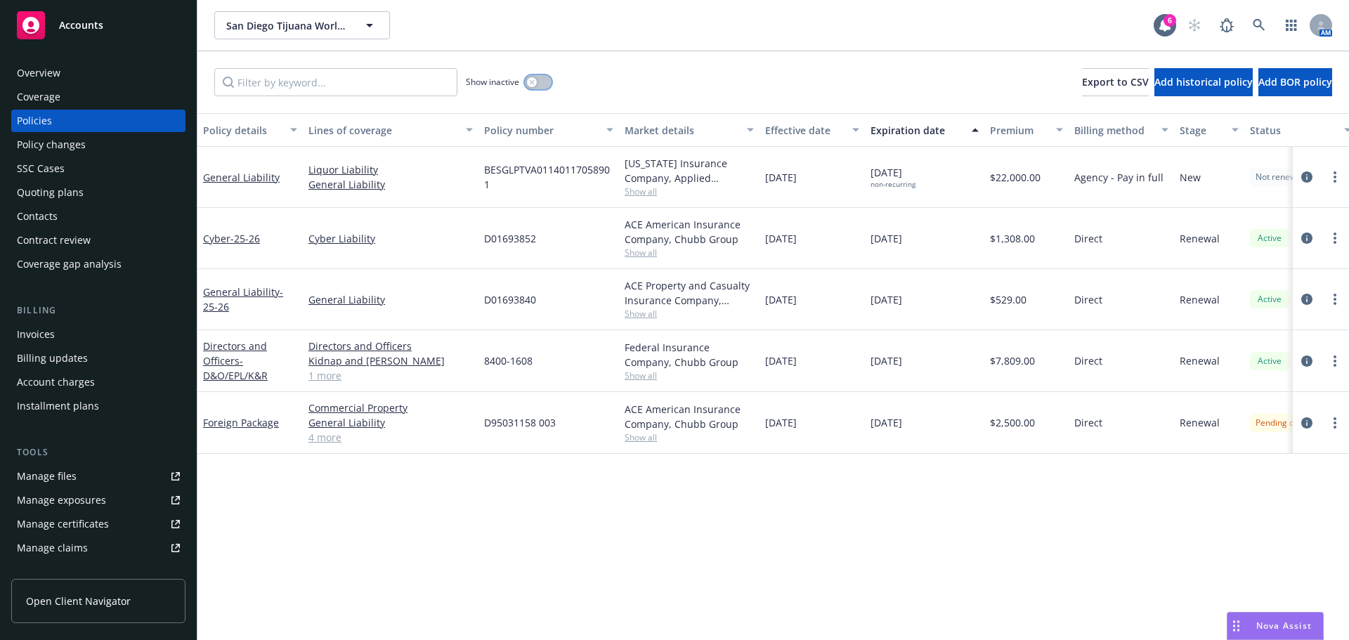
click at [542, 86] on button "button" at bounding box center [538, 82] width 27 height 14
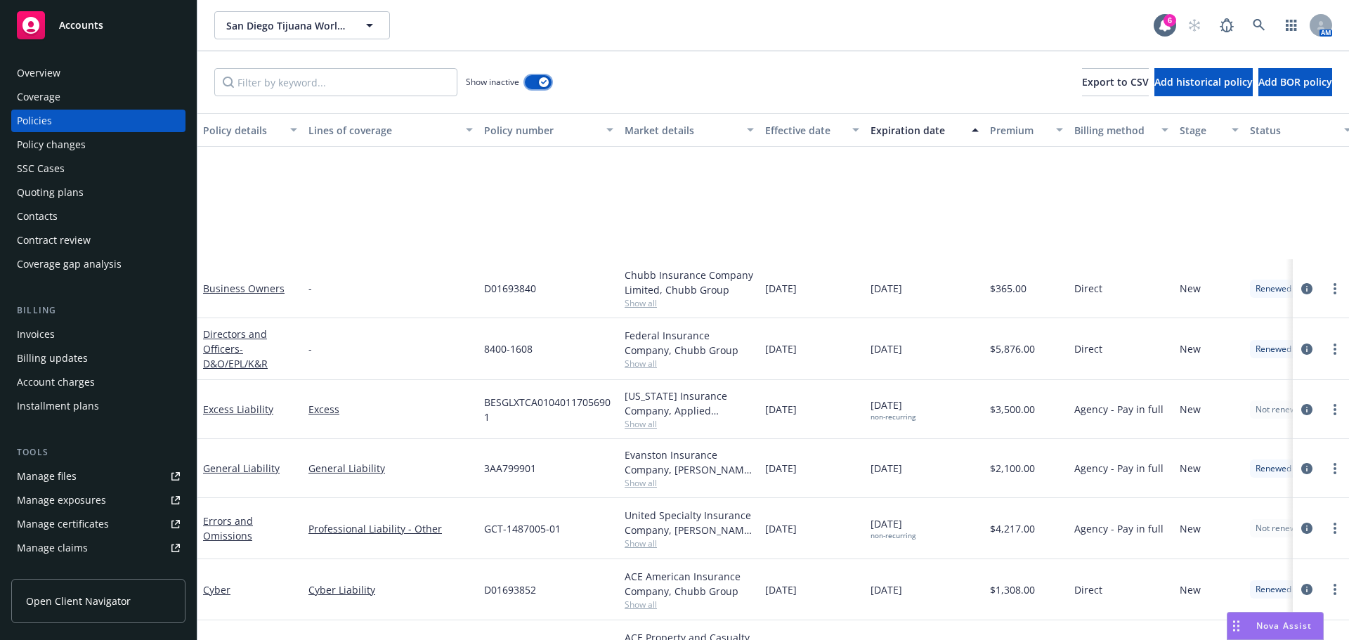
scroll to position [211, 0]
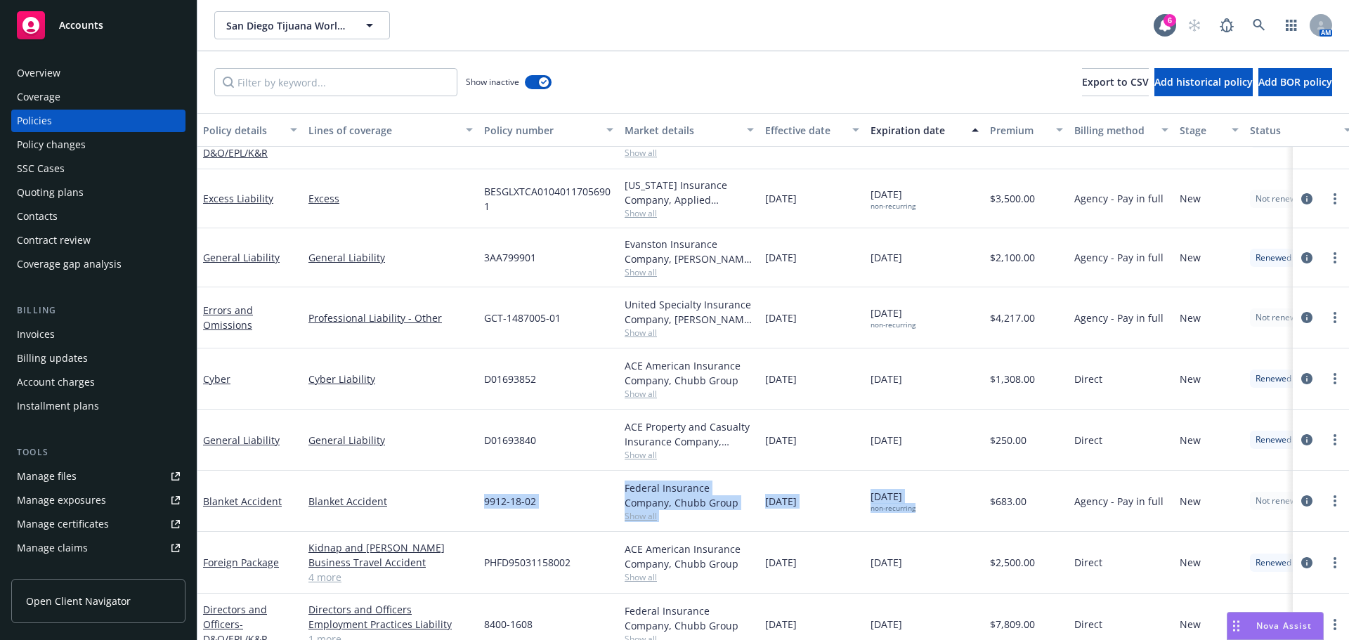
drag, startPoint x: 460, startPoint y: 497, endPoint x: 931, endPoint y: 508, distance: 471.6
click at [931, 508] on div "Blanket Accident Blanket Accident 9912-18-02 Federal Insurance Company, Chubb G…" at bounding box center [875, 501] width 1356 height 61
click at [932, 496] on div "[DATE] non-recurring" at bounding box center [924, 501] width 119 height 61
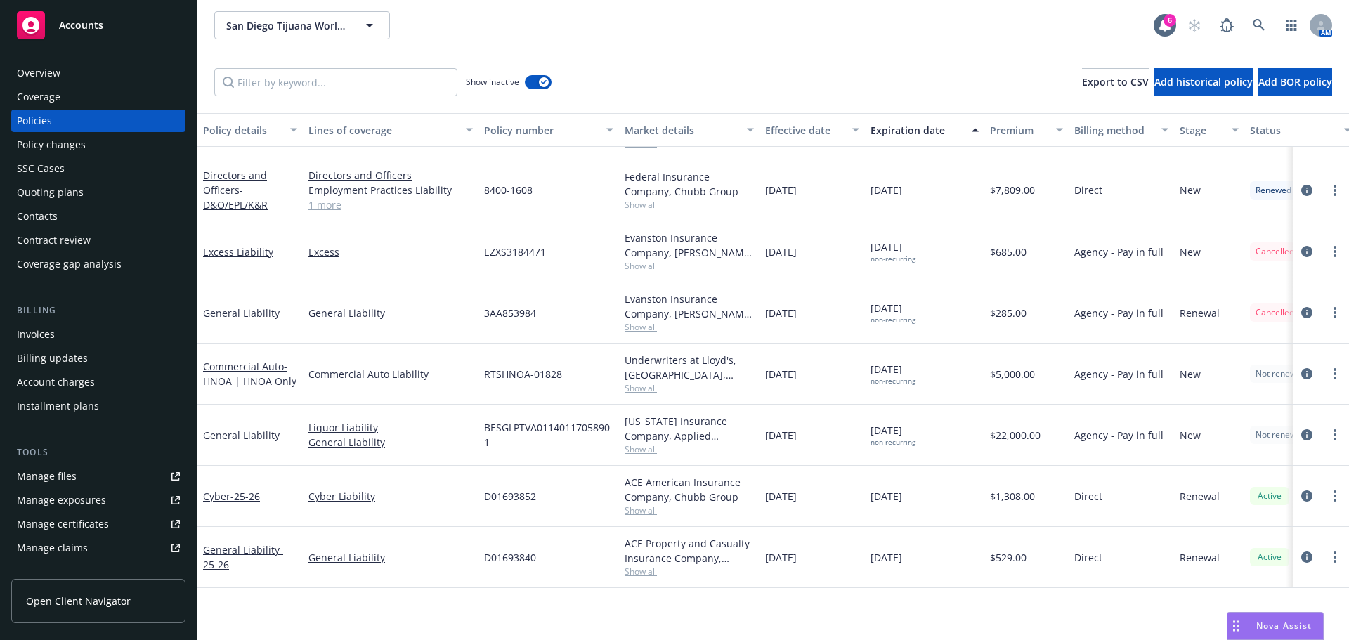
scroll to position [431, 0]
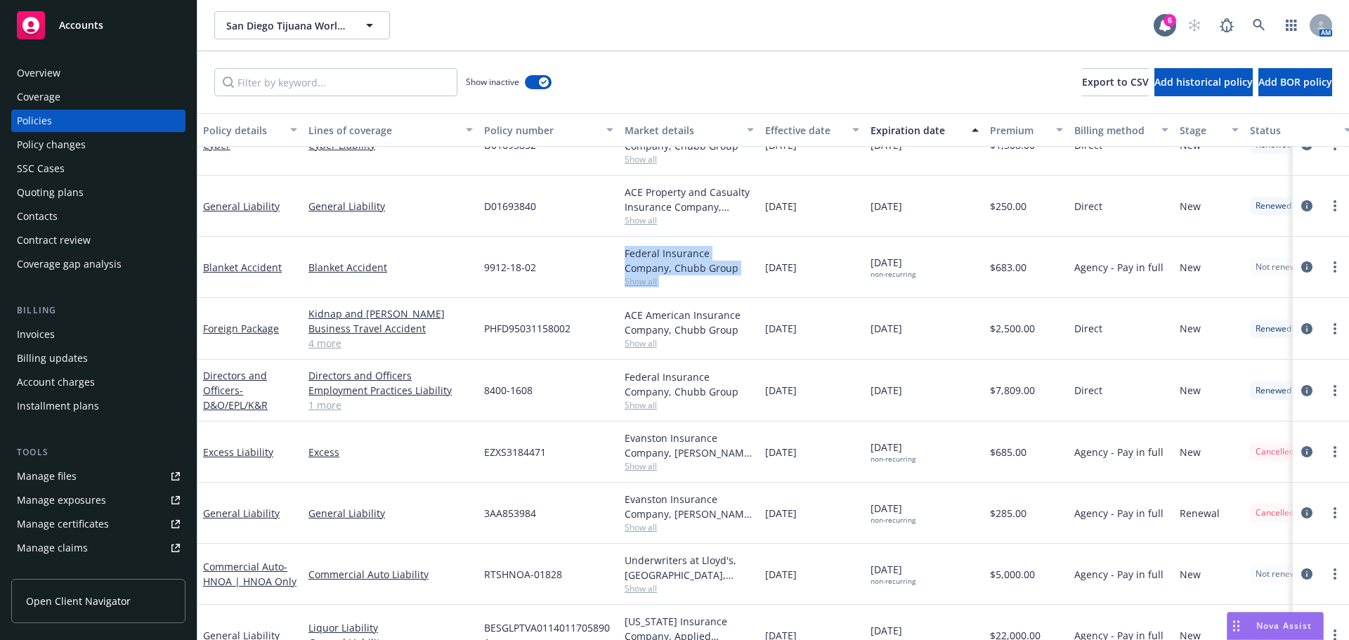
drag, startPoint x: 717, startPoint y: 259, endPoint x: 1285, endPoint y: 308, distance: 569.9
click at [804, 261] on div "Blanket Accident Blanket Accident 9912-18-02 Federal Insurance Company, Chubb G…" at bounding box center [875, 267] width 1356 height 61
click at [1327, 269] on link "more" at bounding box center [1335, 267] width 17 height 17
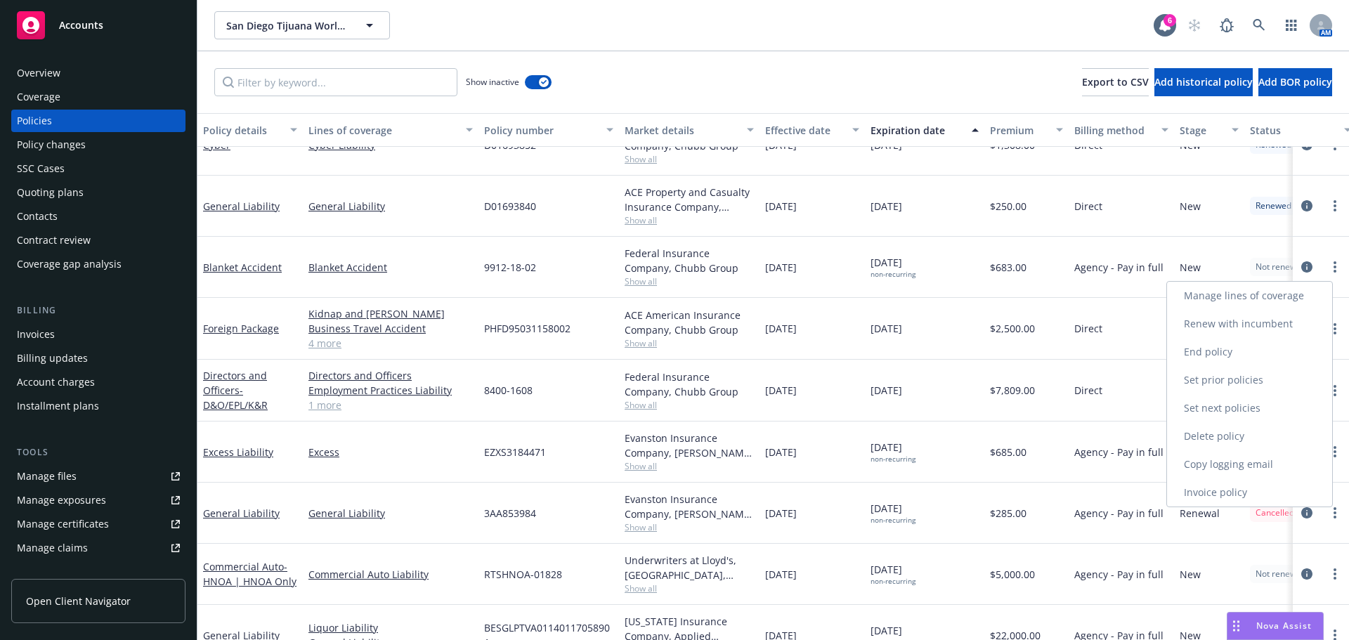
click at [1252, 324] on link "Renew with incumbent" at bounding box center [1249, 324] width 165 height 28
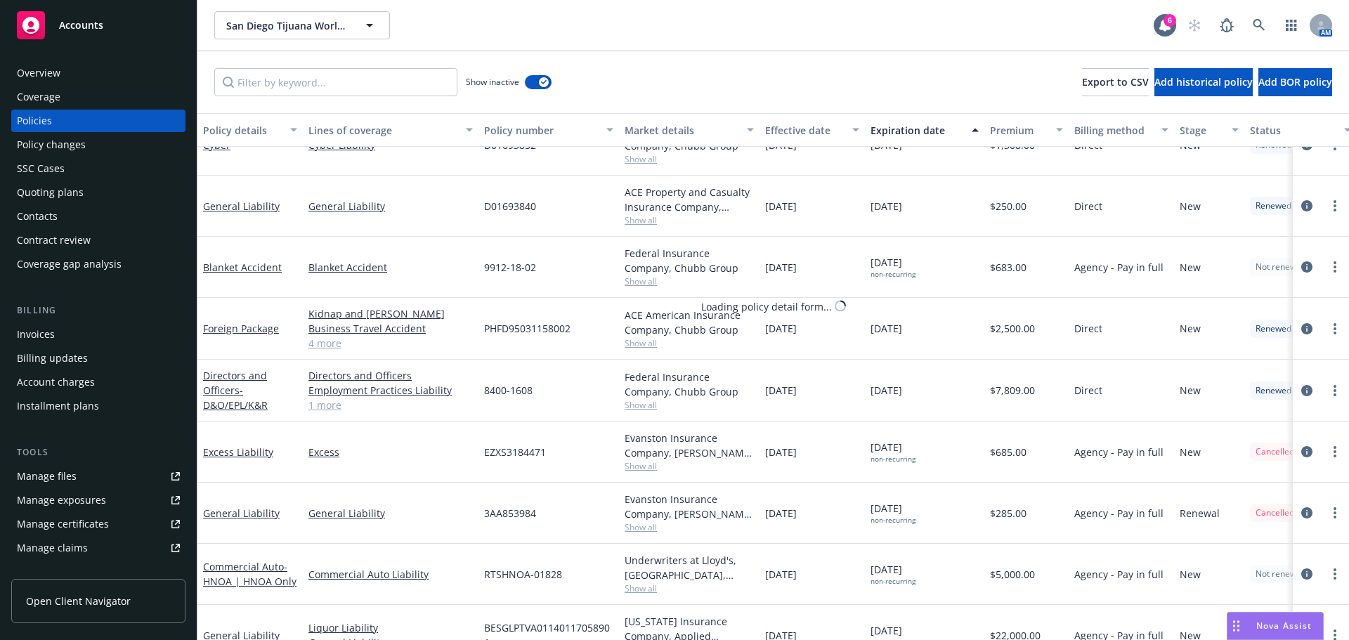
select select "12"
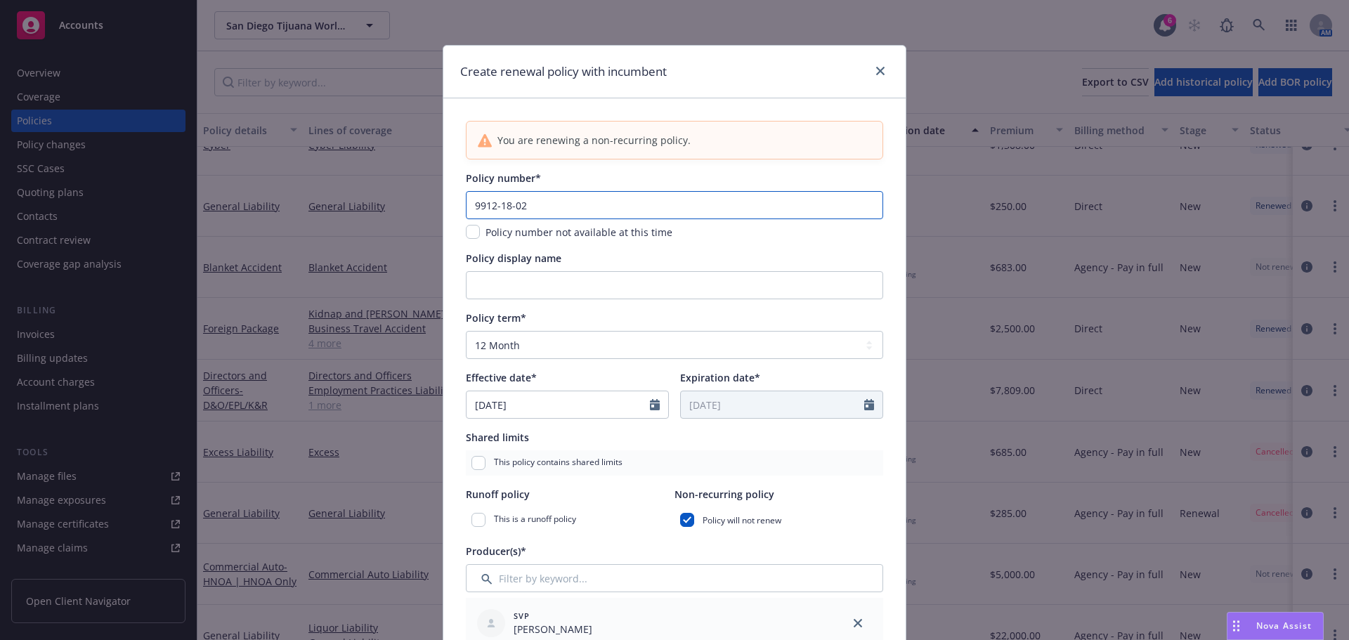
click at [512, 203] on input "9912-18-02" at bounding box center [674, 205] width 417 height 28
type input "9912-1802"
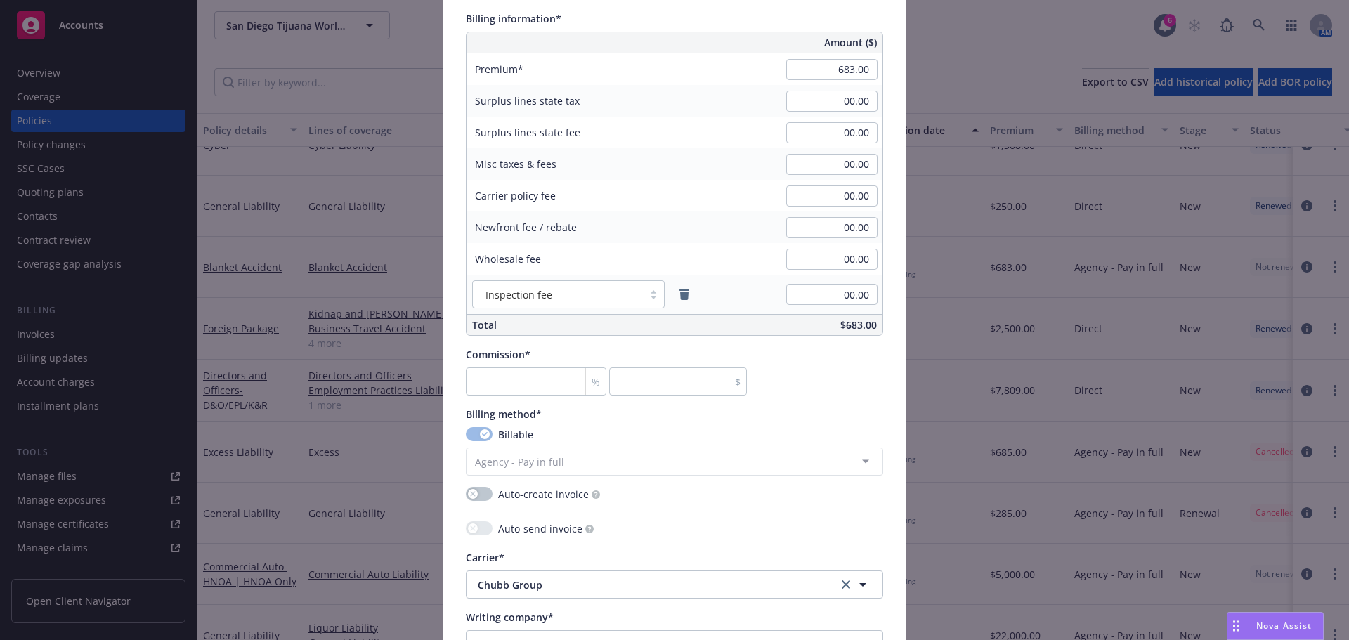
scroll to position [913, 0]
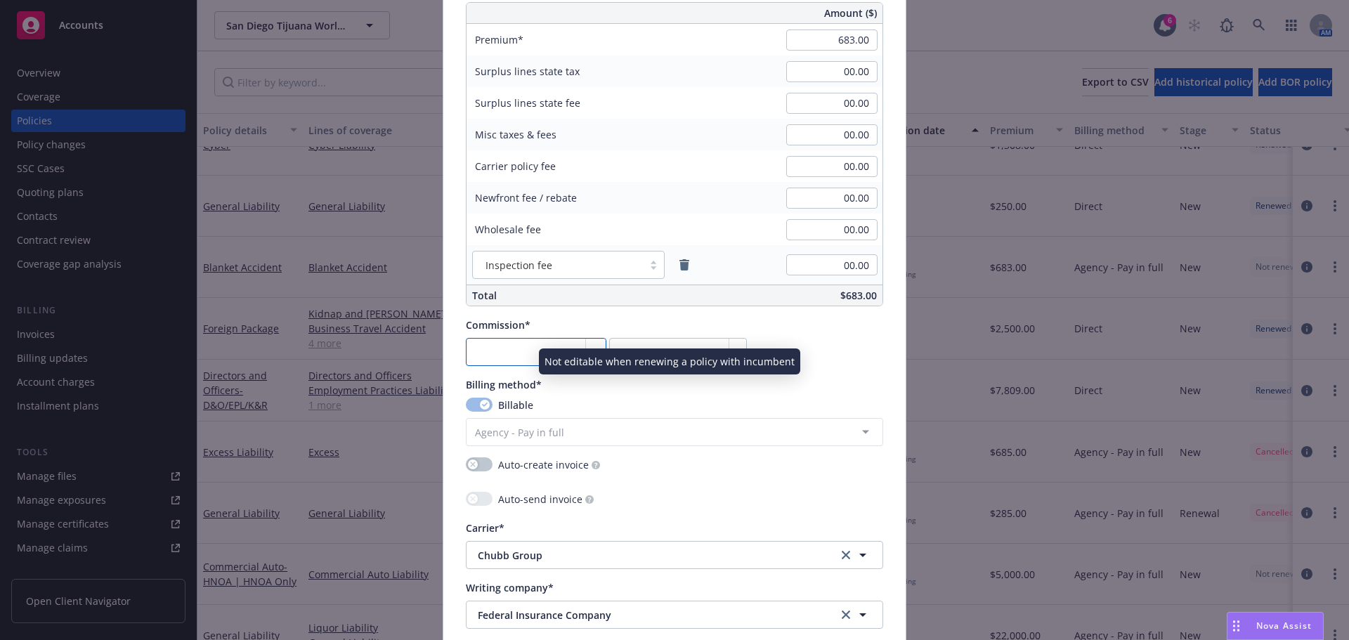
click at [501, 356] on input "number" at bounding box center [536, 352] width 141 height 28
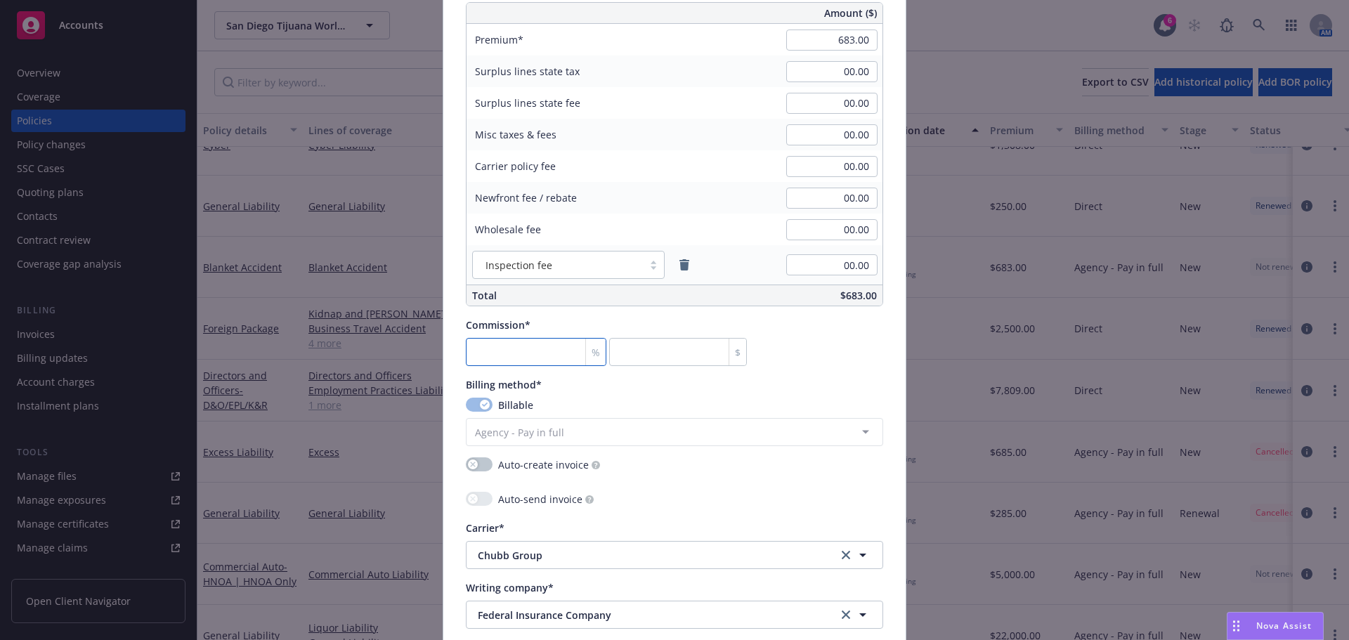
type input "1"
type input "6.83"
type input "12"
type input "81.96"
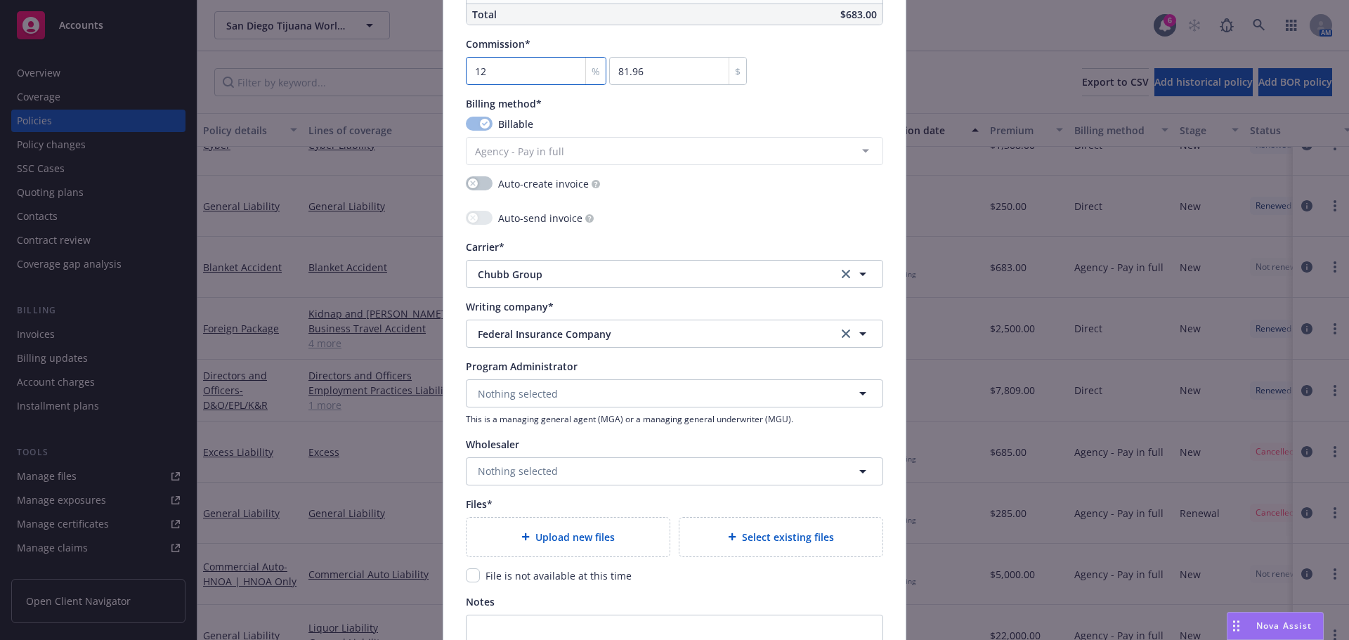
type input "12"
click at [476, 179] on button "button" at bounding box center [479, 183] width 27 height 14
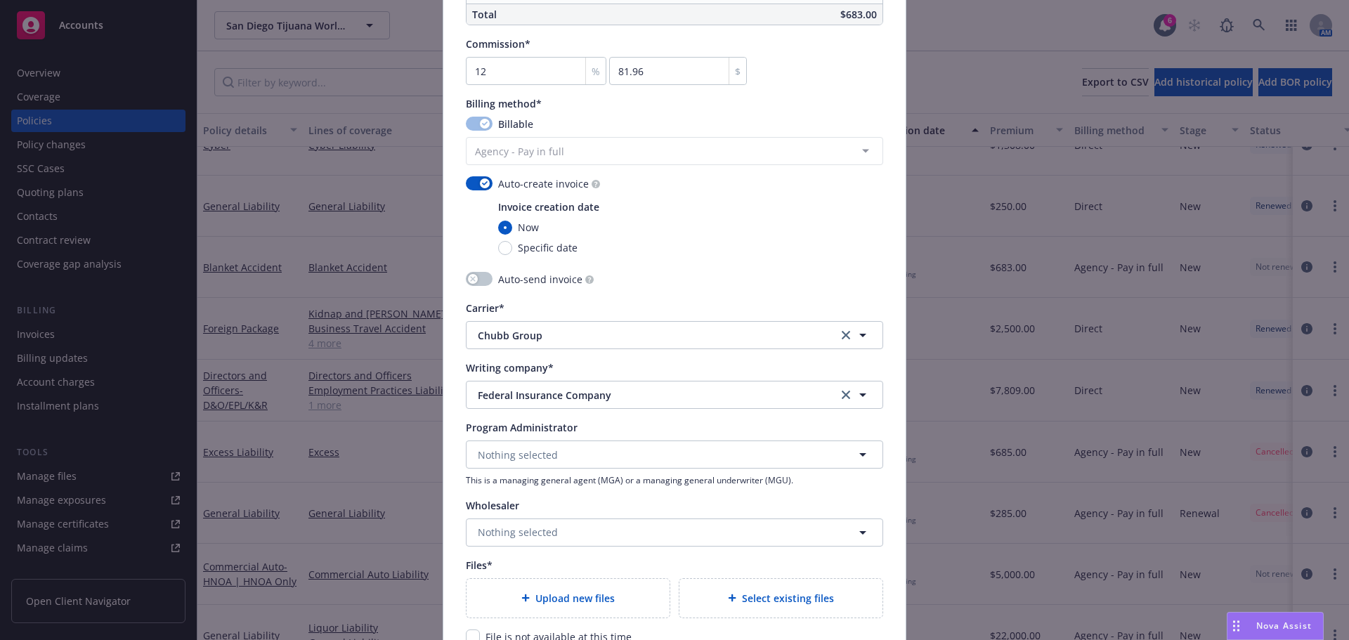
drag, startPoint x: 687, startPoint y: 245, endPoint x: 654, endPoint y: 276, distance: 45.2
click at [689, 244] on div "Auto-create invoice Invoice creation date Now Specific date" at bounding box center [674, 215] width 417 height 79
click at [479, 282] on button "button" at bounding box center [479, 279] width 27 height 14
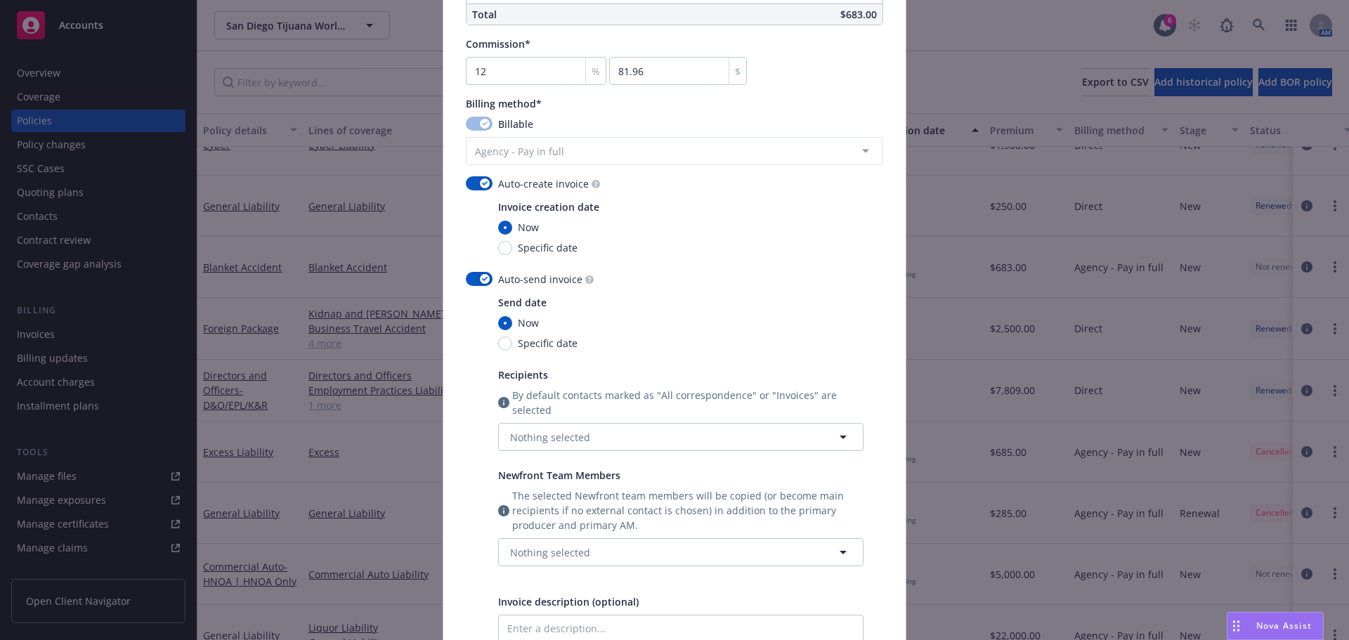
click at [743, 282] on div "Auto-send invoice" at bounding box center [680, 279] width 365 height 15
click at [592, 438] on button "Nothing selected" at bounding box center [680, 437] width 365 height 28
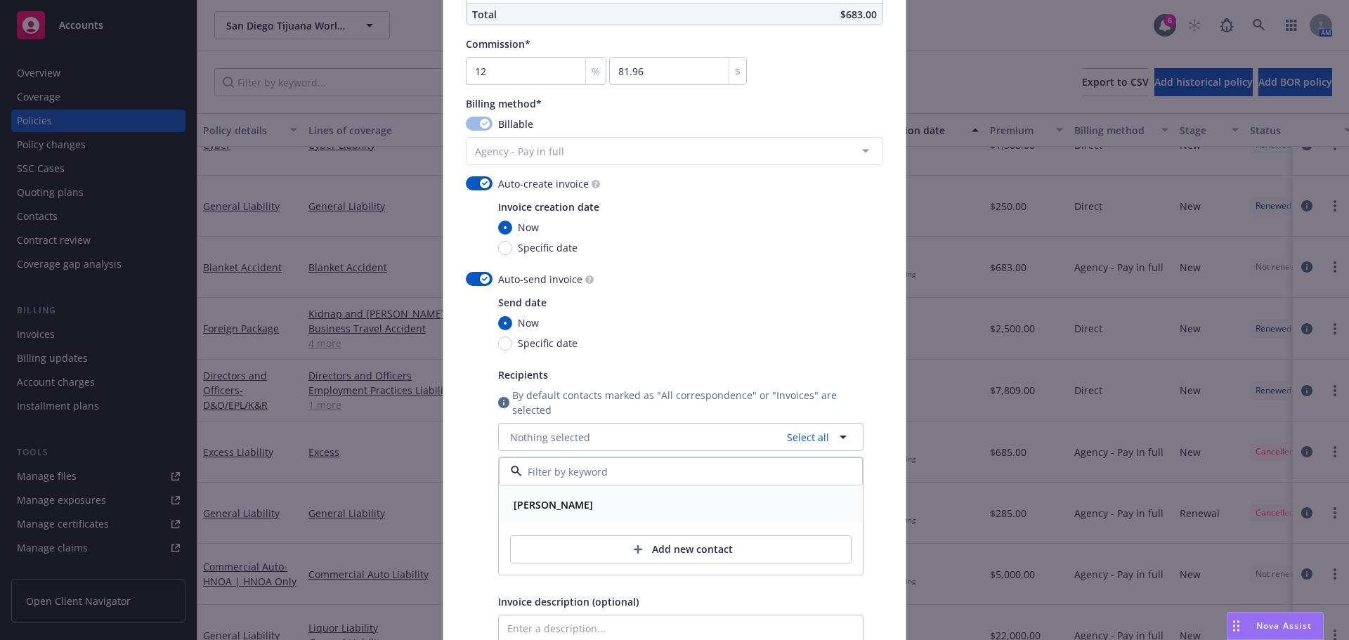
click at [586, 507] on div "[PERSON_NAME]" at bounding box center [681, 505] width 346 height 20
click at [466, 487] on div at bounding box center [479, 502] width 27 height 460
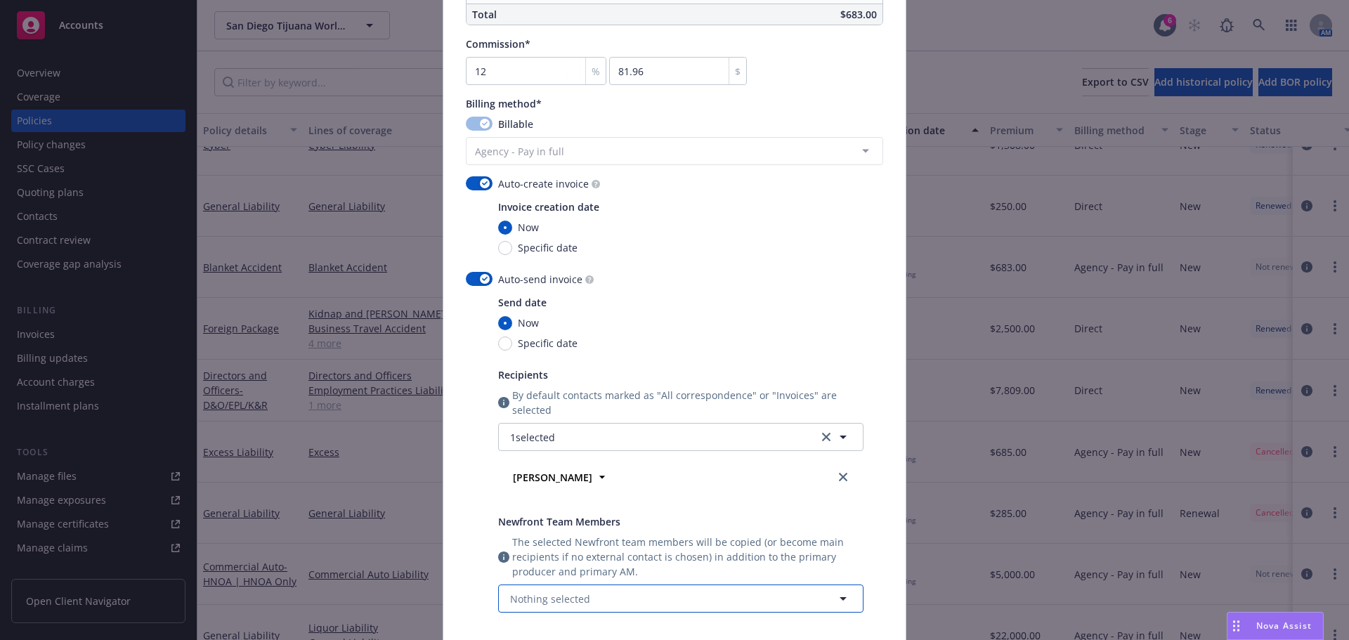
click at [580, 601] on span "Nothing selected" at bounding box center [550, 599] width 80 height 15
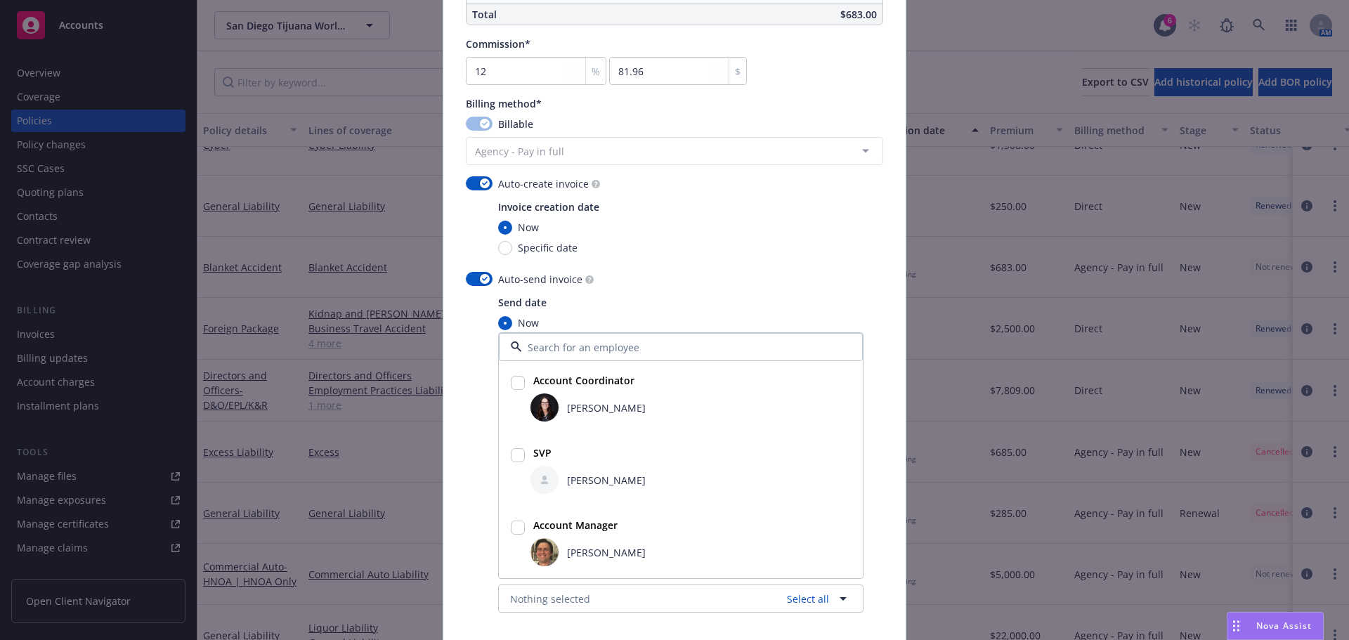
click at [513, 451] on input "checkbox" at bounding box center [518, 455] width 14 height 14
checkbox input "true"
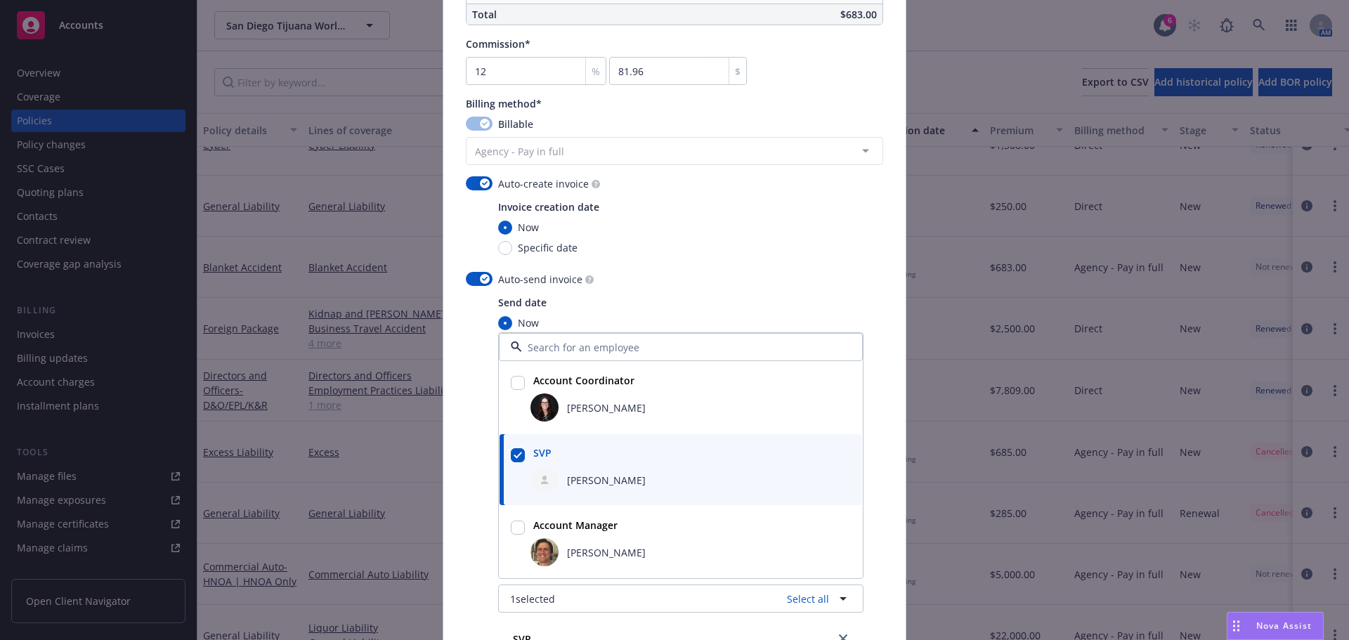
click at [517, 528] on input "checkbox" at bounding box center [518, 528] width 14 height 14
checkbox input "true"
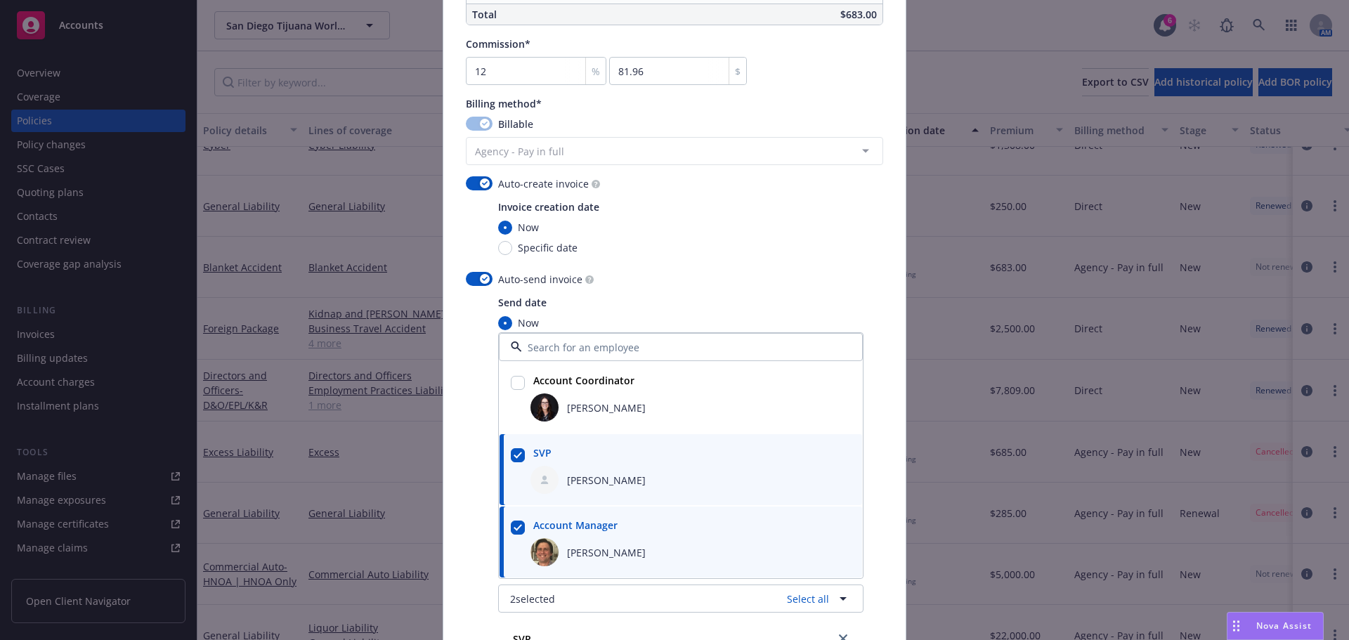
click at [479, 526] on div at bounding box center [479, 582] width 27 height 620
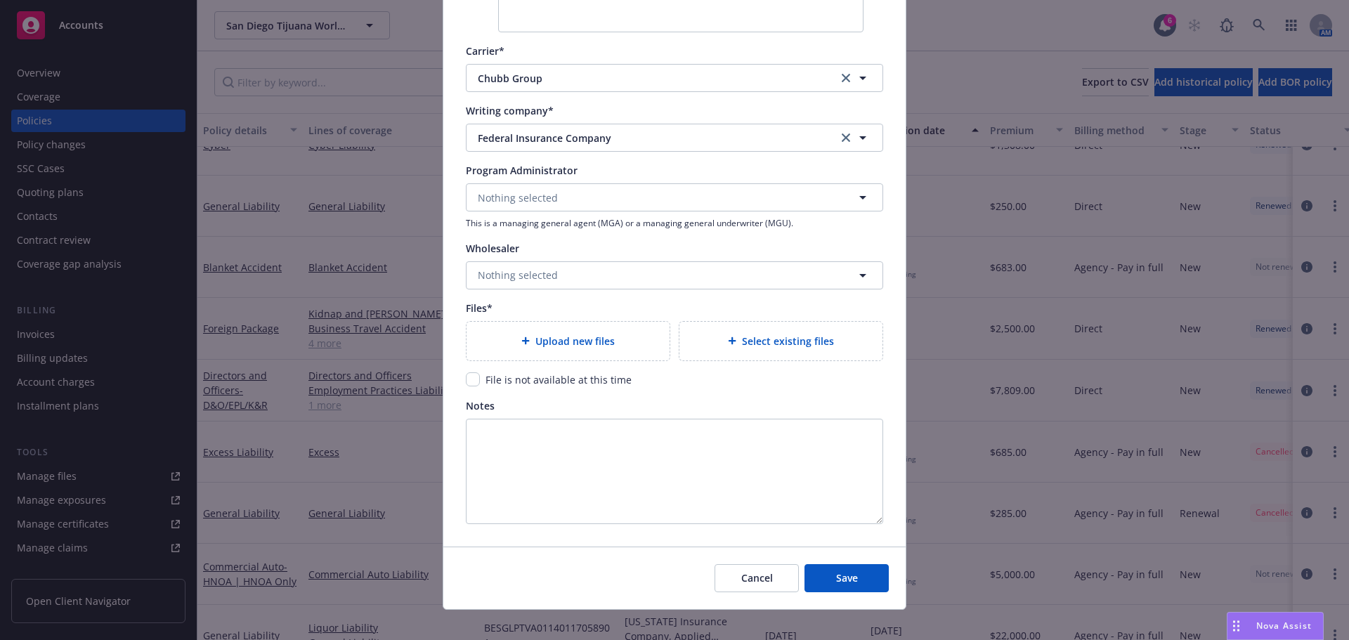
scroll to position [2069, 0]
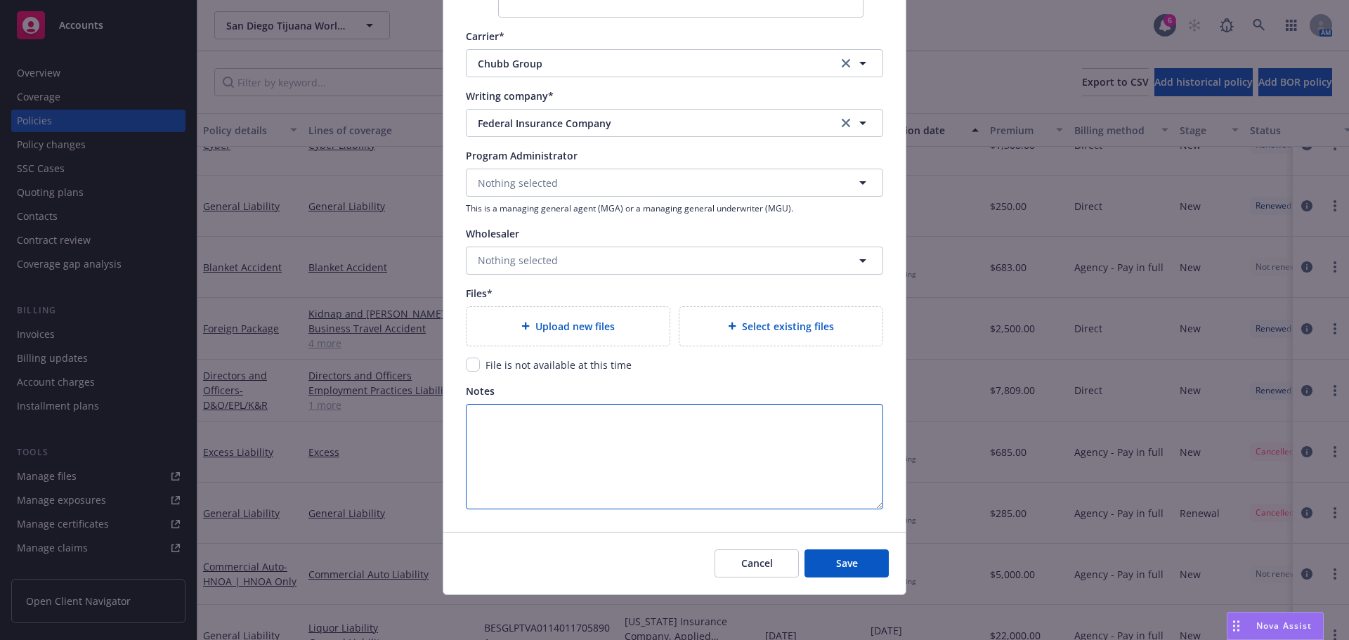
drag, startPoint x: 831, startPoint y: 566, endPoint x: 624, endPoint y: 498, distance: 217.3
click at [584, 488] on textarea "Notes" at bounding box center [674, 456] width 417 height 105
click at [473, 365] on input "checkbox" at bounding box center [473, 365] width 14 height 14
checkbox input "true"
click at [868, 559] on button "Save" at bounding box center [847, 563] width 84 height 28
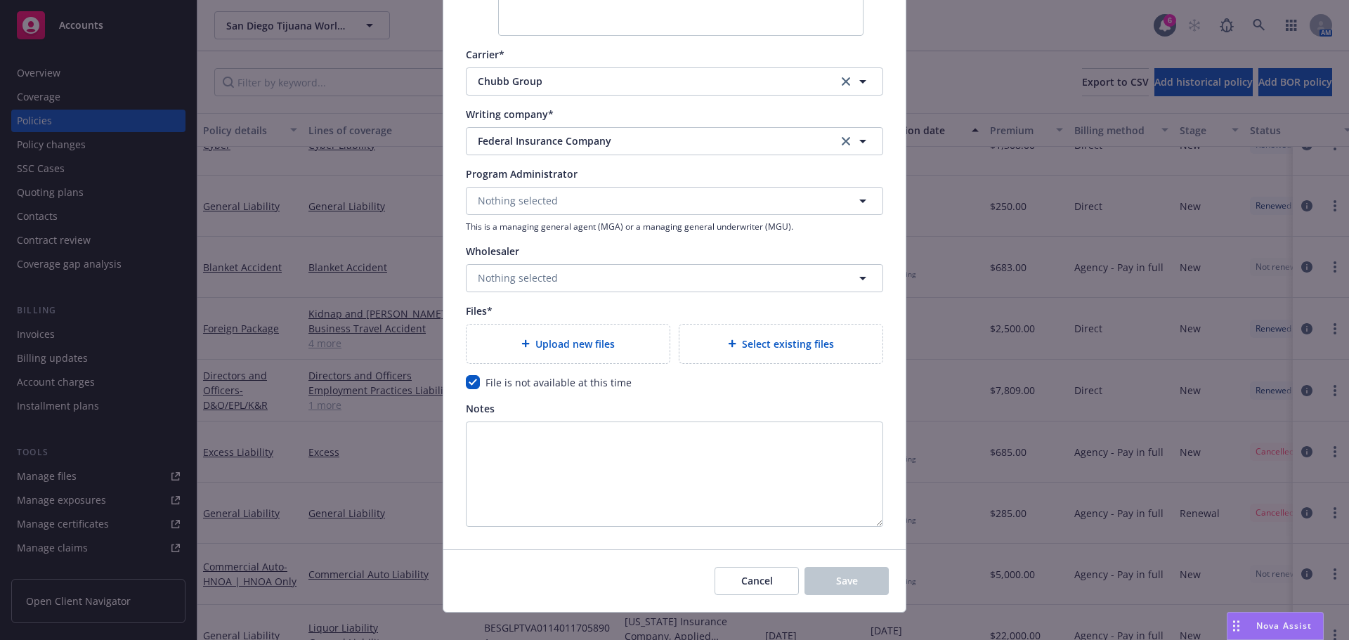
scroll to position [2086, 0]
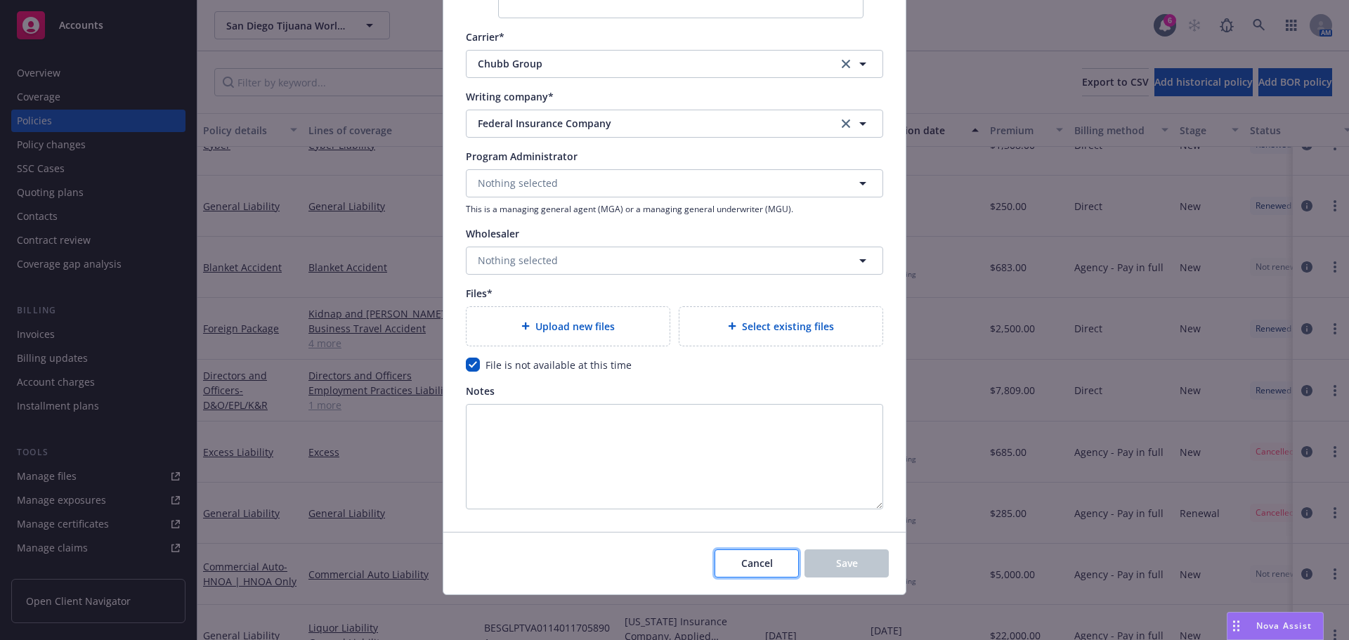
click at [735, 556] on button "Cancel" at bounding box center [757, 563] width 84 height 28
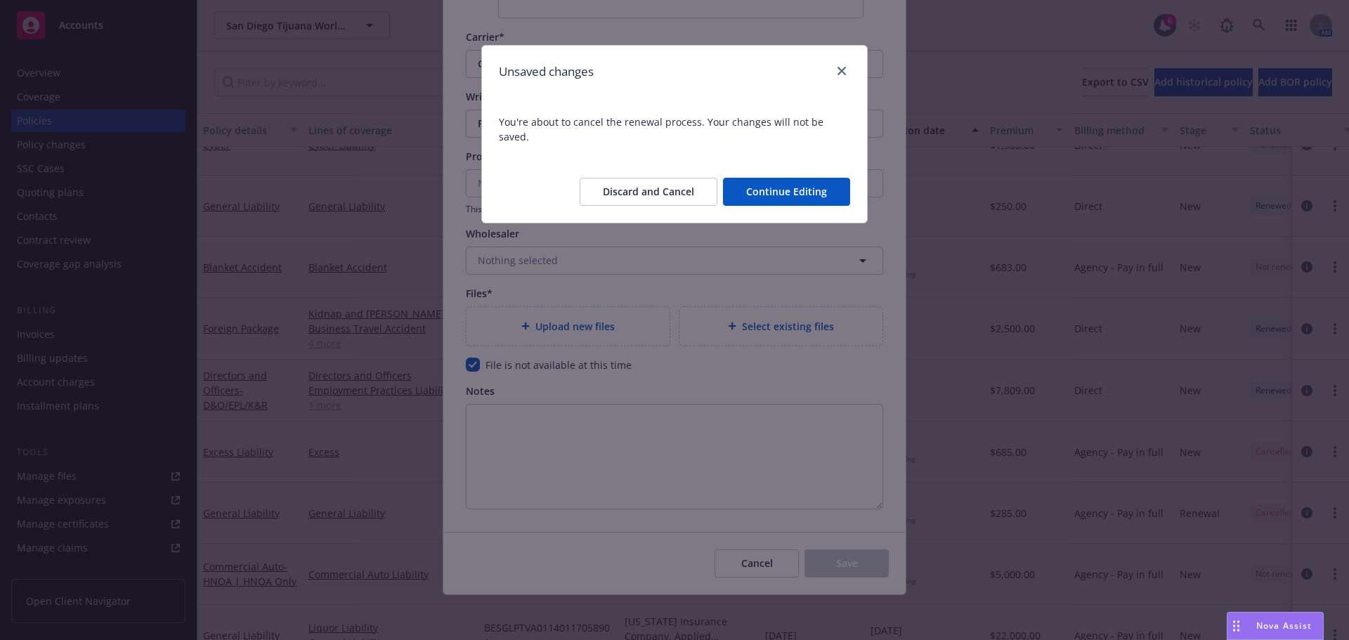
click at [806, 178] on button "Continue Editing" at bounding box center [786, 192] width 127 height 28
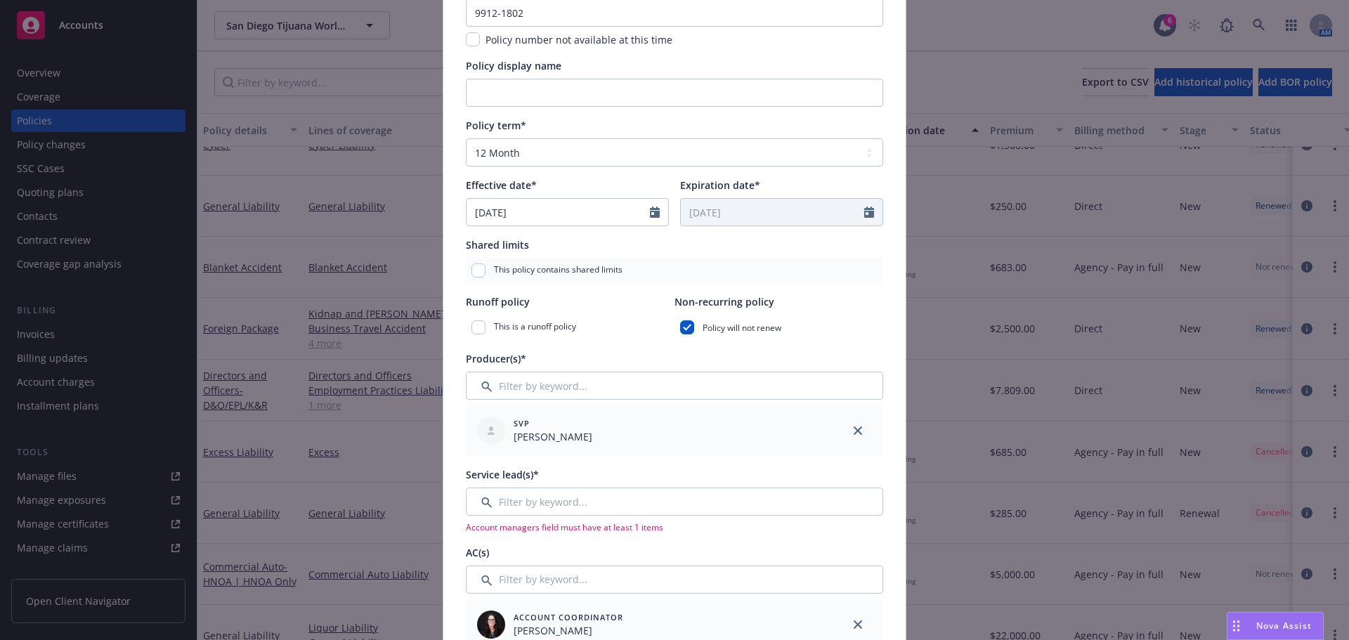
scroll to position [281, 0]
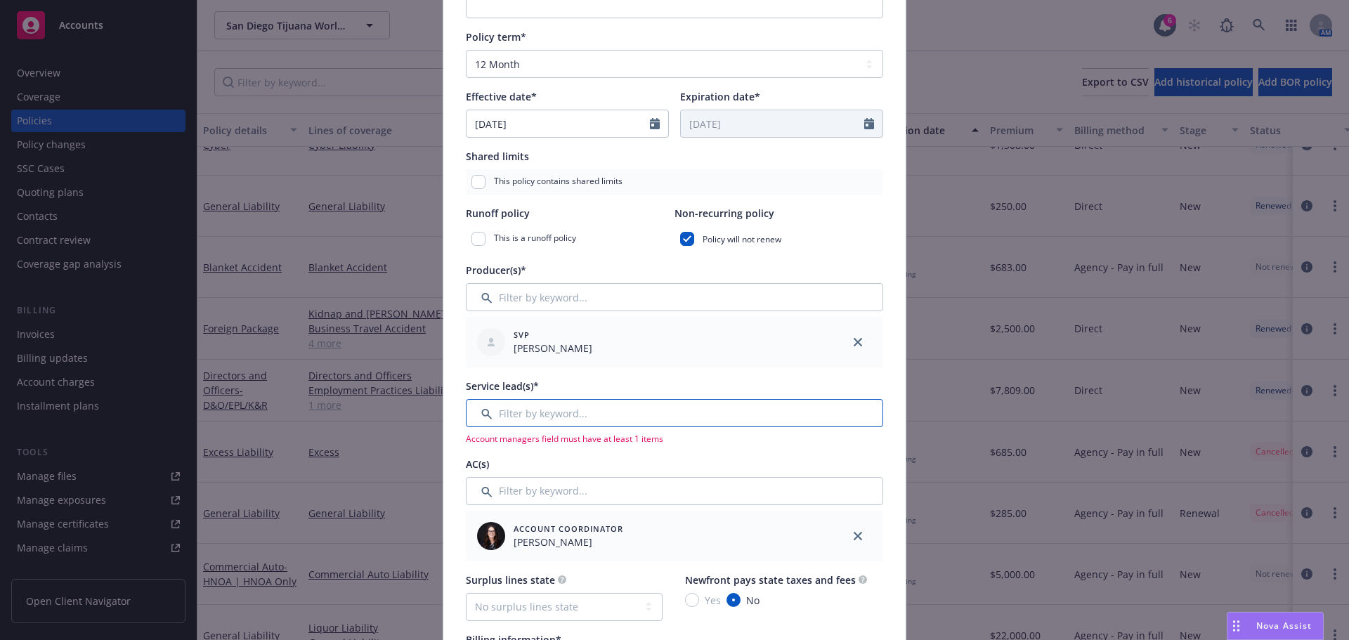
click at [578, 424] on input "Filter by keyword..." at bounding box center [674, 413] width 417 height 28
click at [579, 417] on input "Filter by keyword..." at bounding box center [674, 413] width 417 height 28
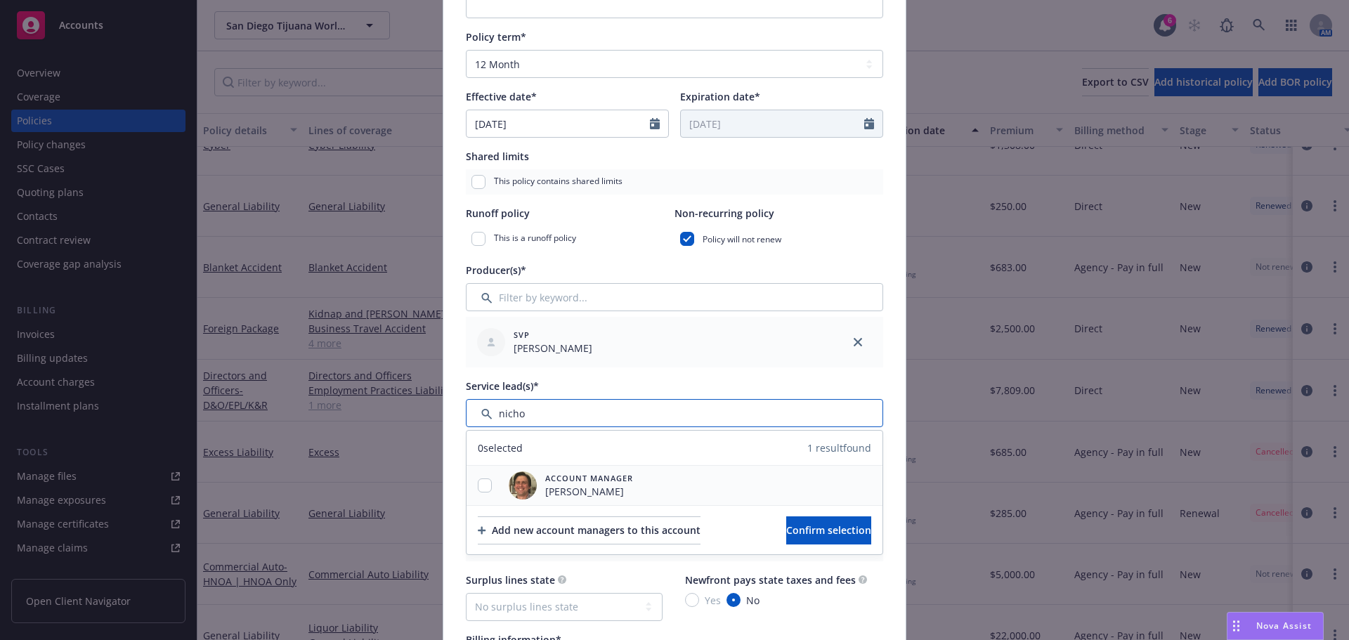
type input "nicho"
click at [482, 484] on input "checkbox" at bounding box center [485, 485] width 14 height 14
checkbox input "true"
click at [786, 541] on button "Confirm selection" at bounding box center [828, 530] width 85 height 28
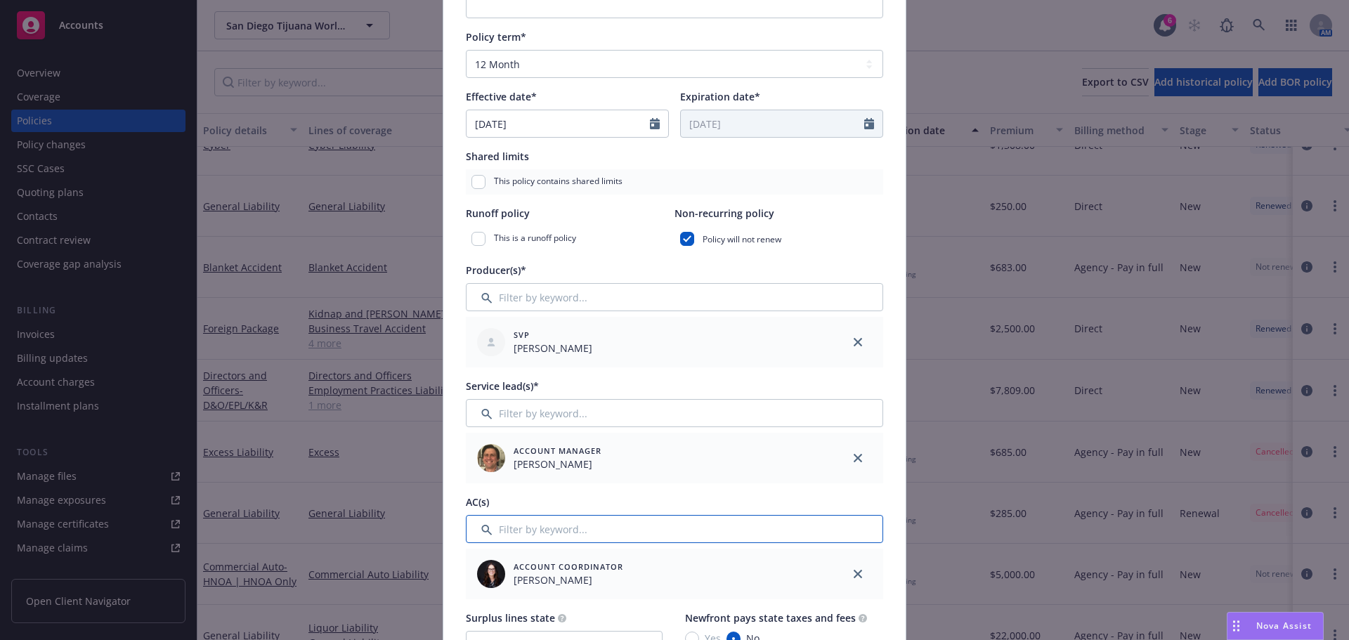
click at [586, 529] on input "Filter by keyword..." at bounding box center [674, 529] width 417 height 28
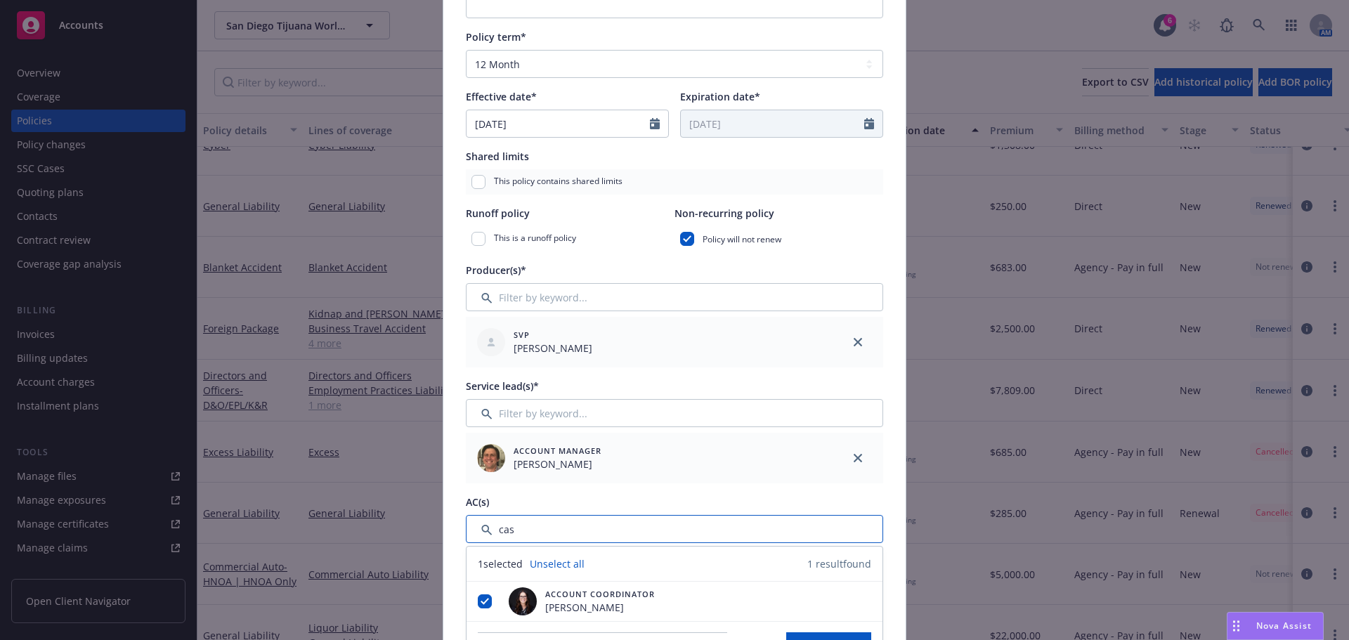
type input "cas"
click at [582, 501] on div "AC(s)" at bounding box center [674, 502] width 417 height 15
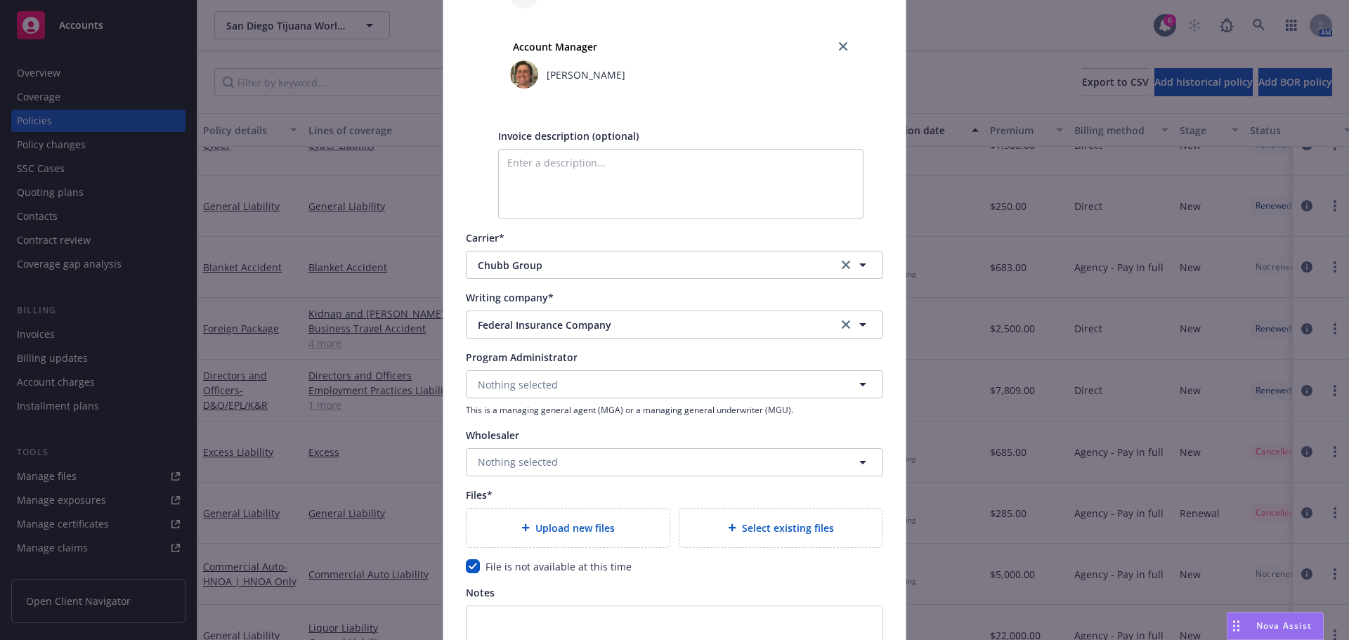
scroll to position [2125, 0]
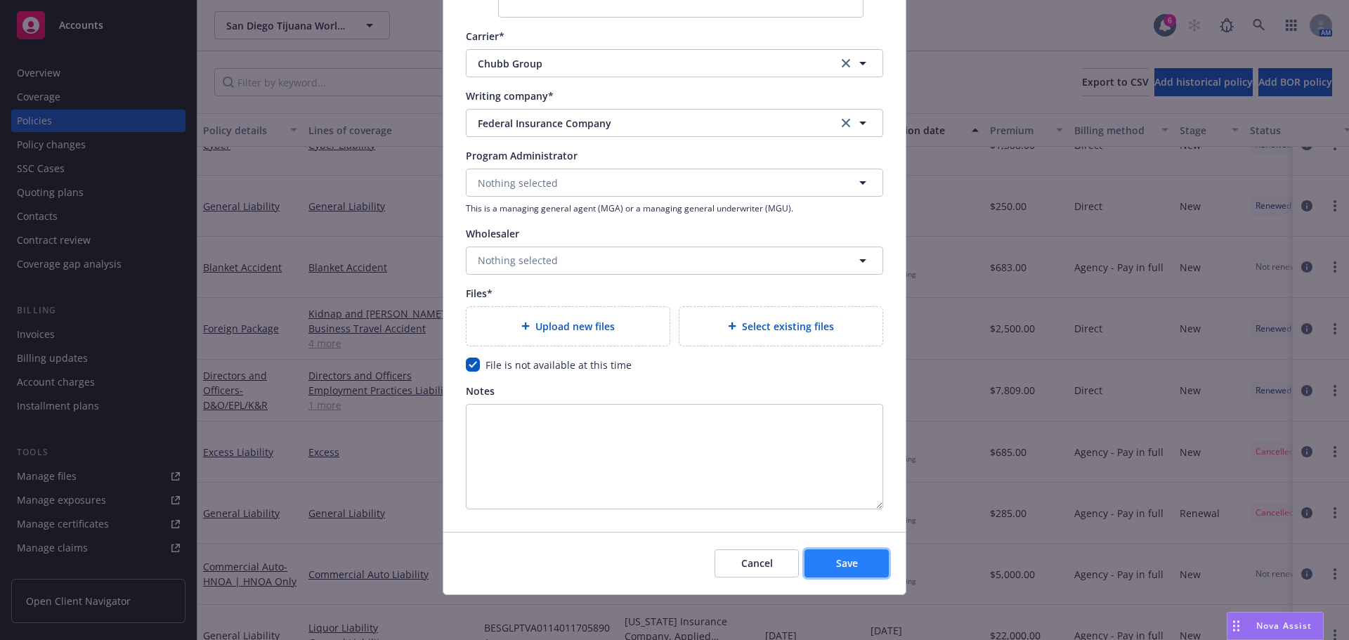
click at [836, 560] on span "Save" at bounding box center [847, 562] width 22 height 13
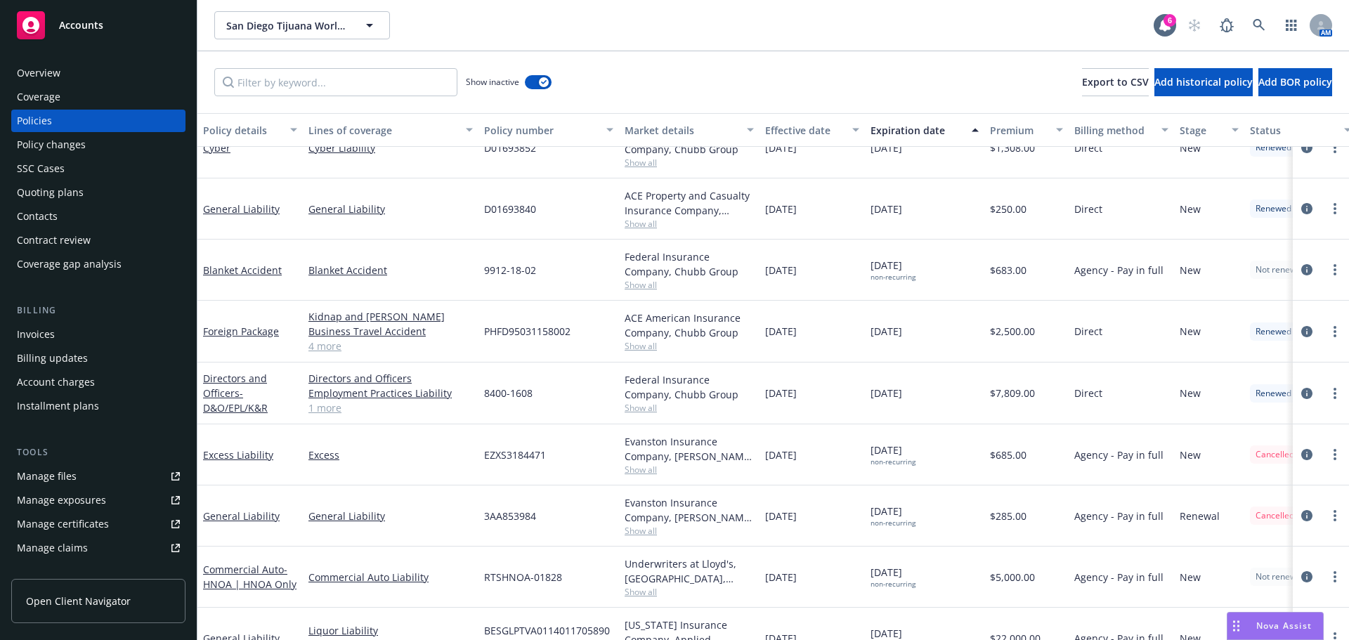
scroll to position [370, 0]
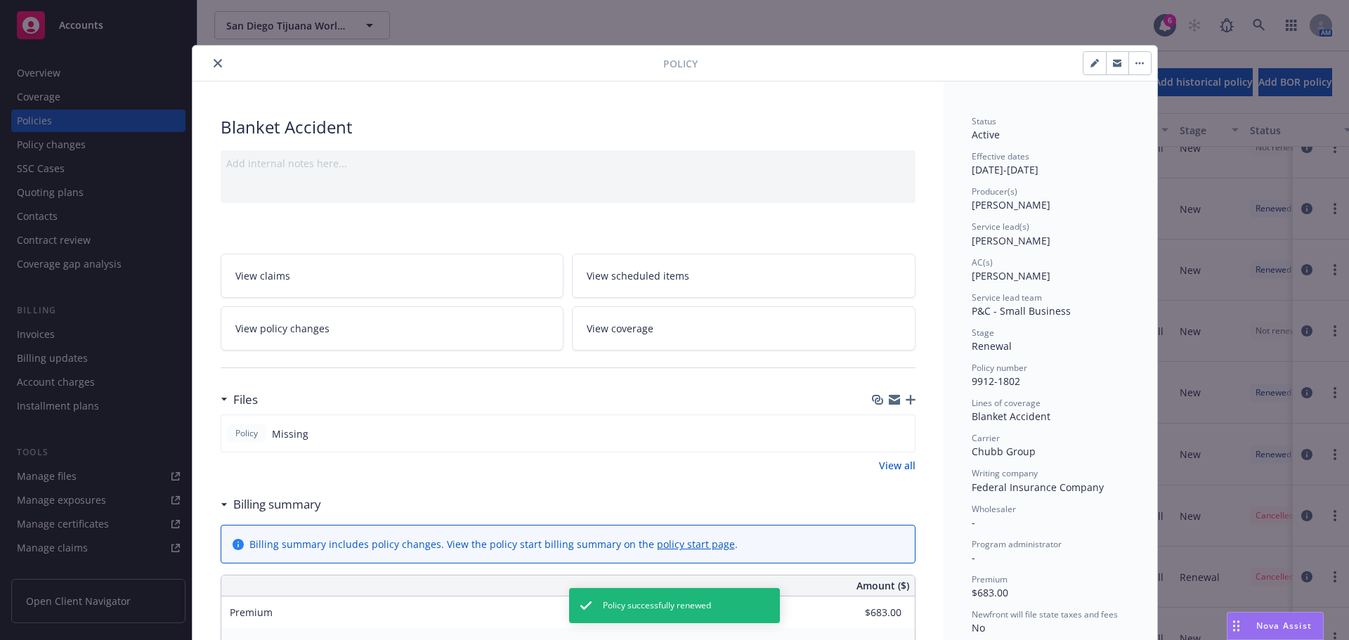
click at [214, 61] on icon "close" at bounding box center [218, 63] width 8 height 8
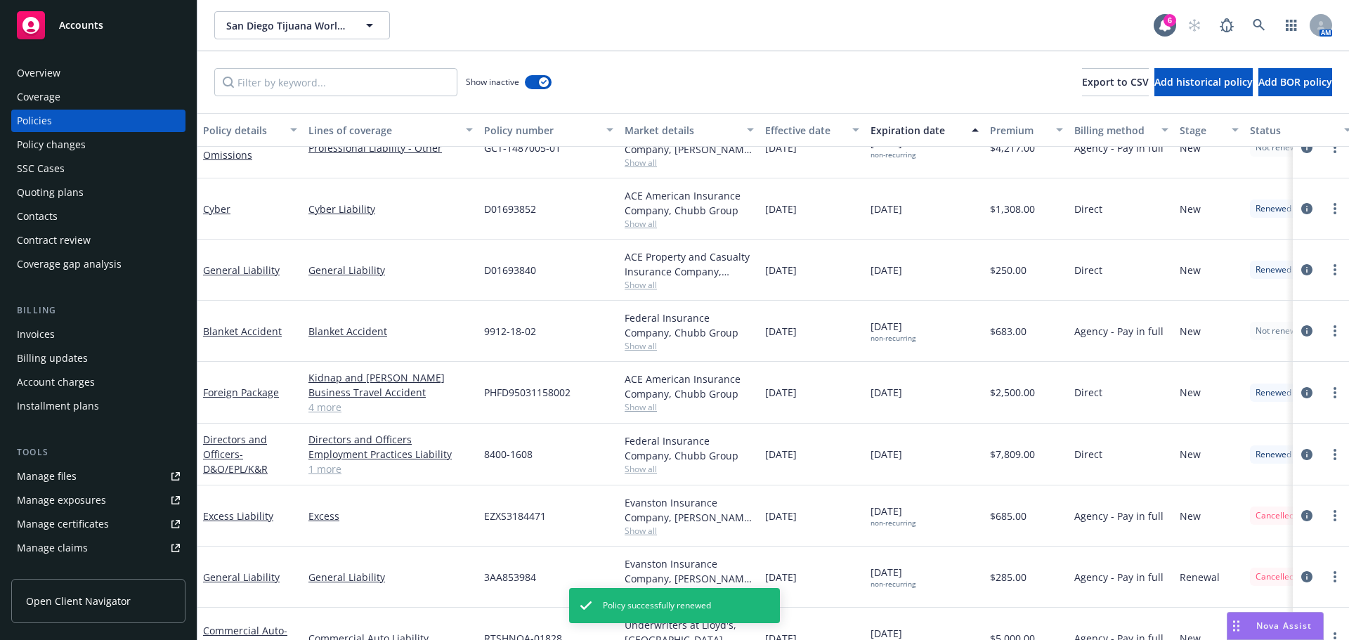
click at [214, 56] on div "Show inactive Export to CSV Add historical policy Add BOR policy" at bounding box center [773, 82] width 1152 height 62
click at [50, 332] on div "Invoices" at bounding box center [36, 334] width 38 height 22
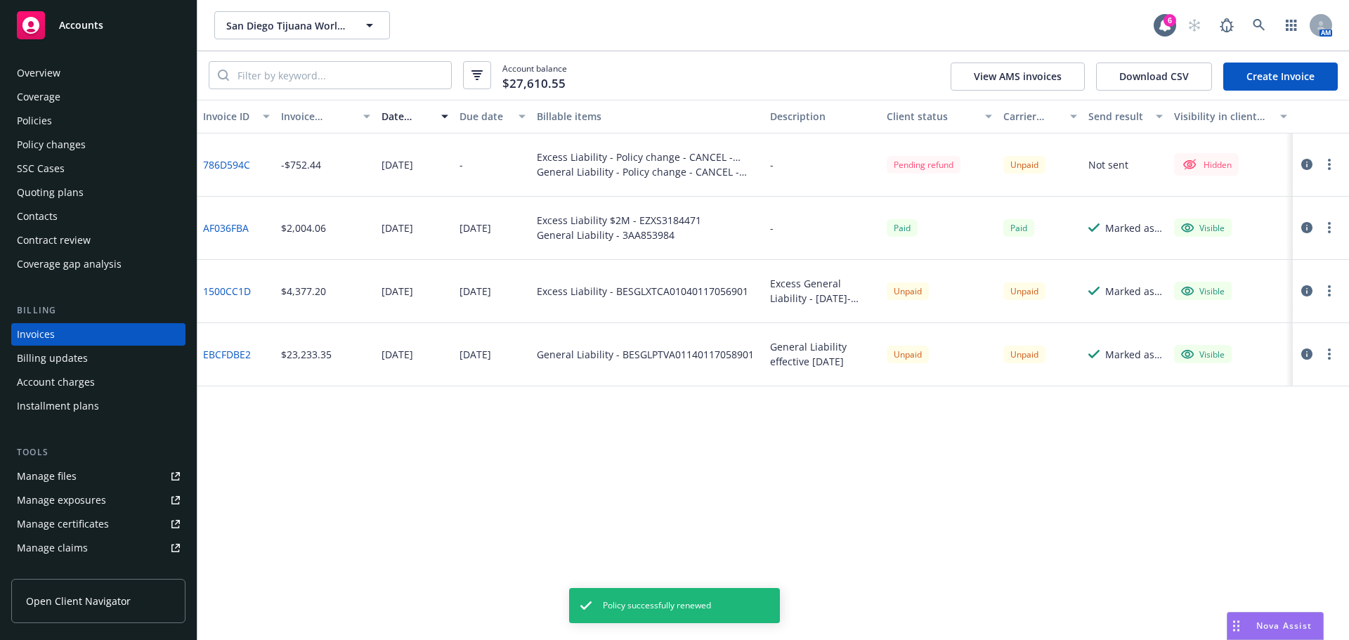
click at [45, 121] on div "Policies" at bounding box center [34, 121] width 35 height 22
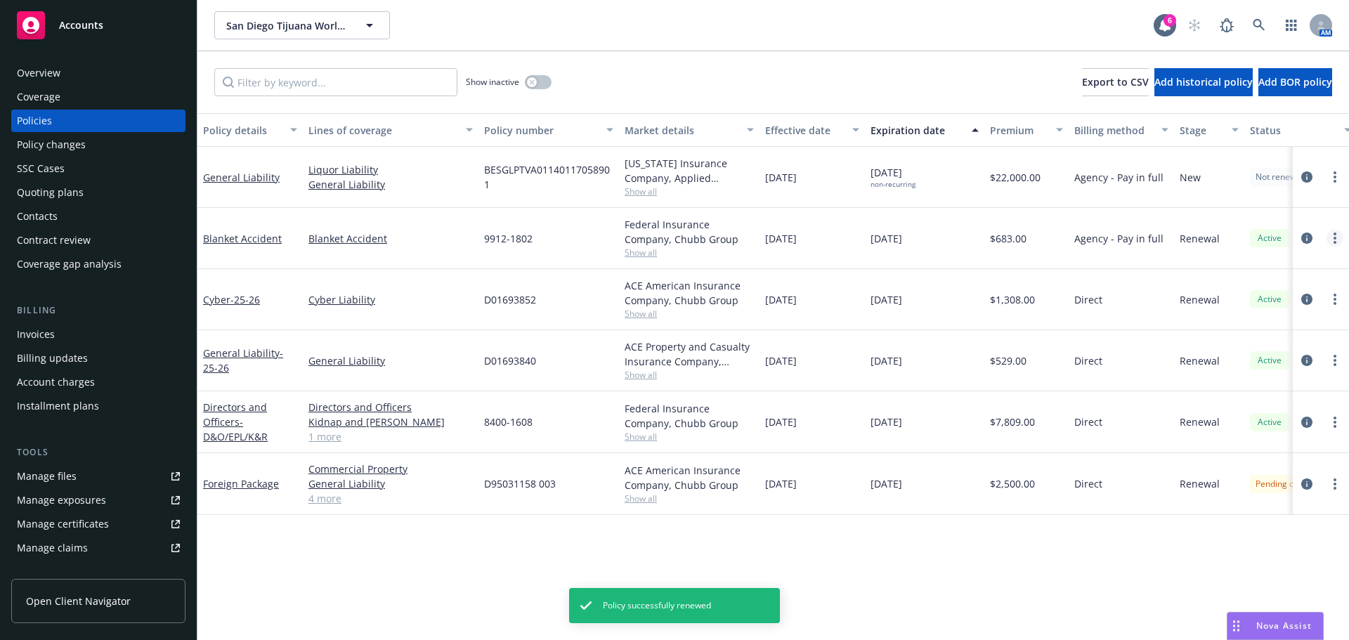
click at [1326, 239] on div at bounding box center [1320, 238] width 45 height 17
click at [1334, 239] on link "more" at bounding box center [1335, 238] width 17 height 17
click at [43, 337] on div "Invoices" at bounding box center [36, 334] width 38 height 22
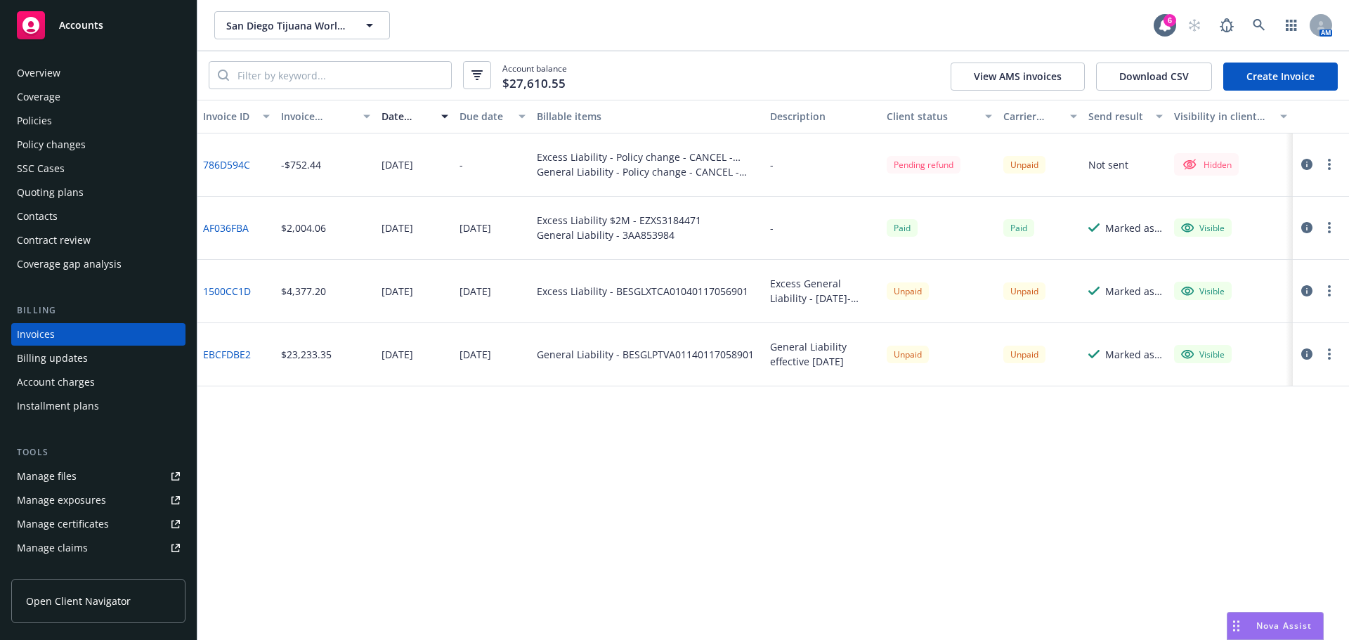
click at [1333, 76] on link "Create Invoice" at bounding box center [1280, 77] width 115 height 28
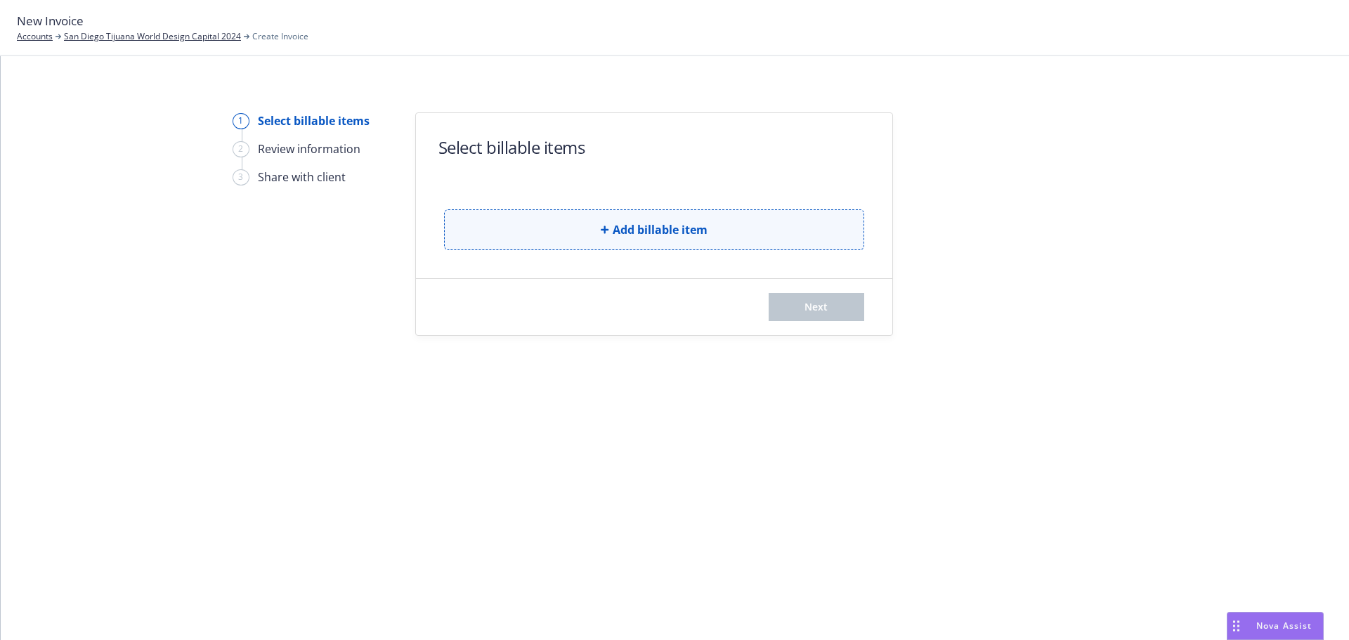
click at [657, 230] on span "Add billable item" at bounding box center [660, 229] width 95 height 17
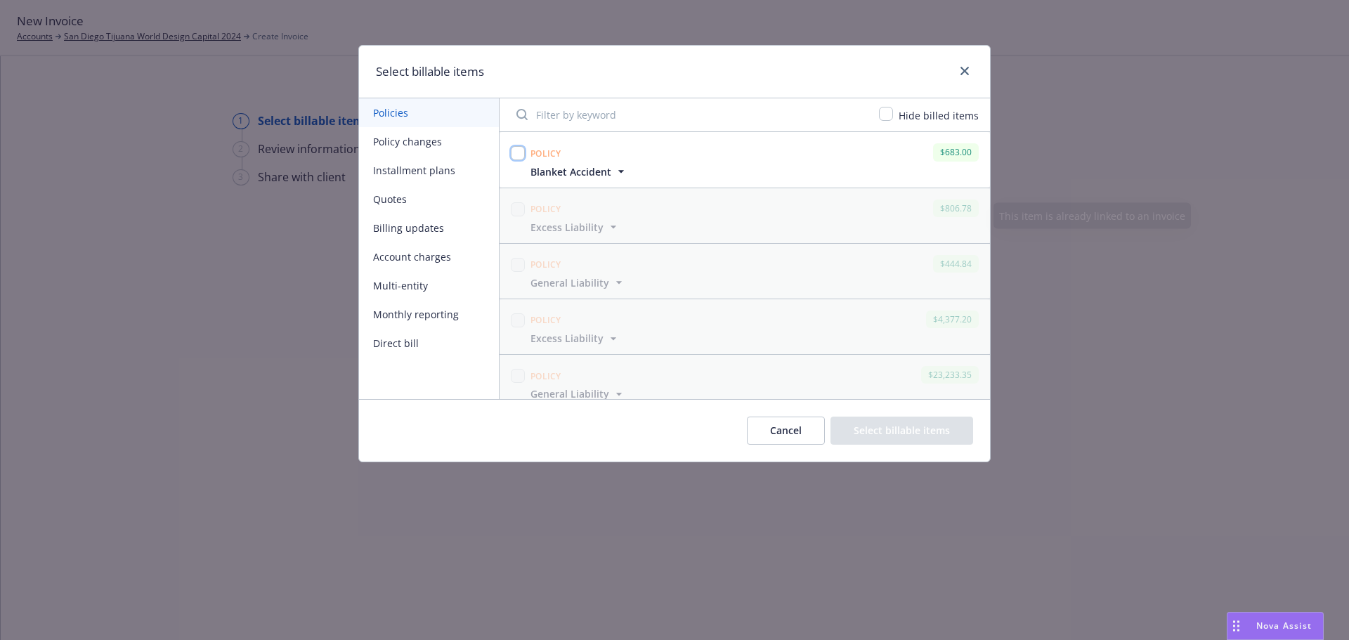
click at [516, 153] on input "checkbox" at bounding box center [518, 153] width 14 height 14
checkbox input "true"
click at [904, 424] on button "Select billable items" at bounding box center [902, 431] width 143 height 28
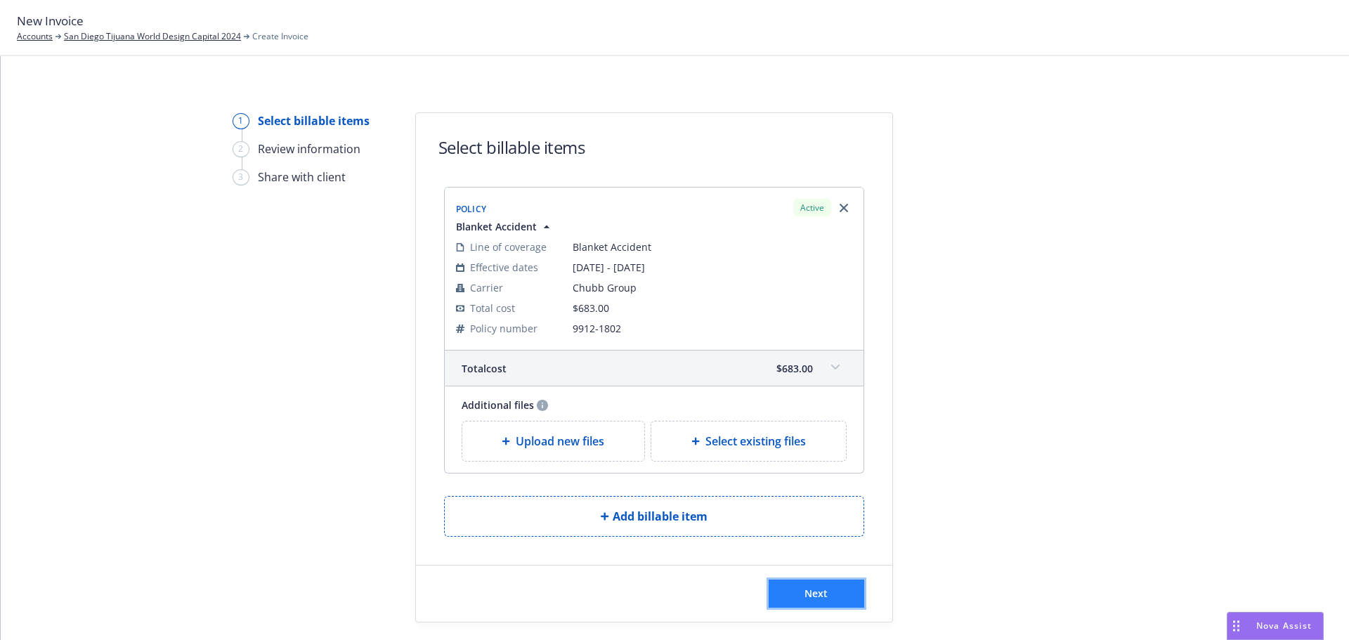
click at [805, 590] on span "Next" at bounding box center [816, 593] width 23 height 13
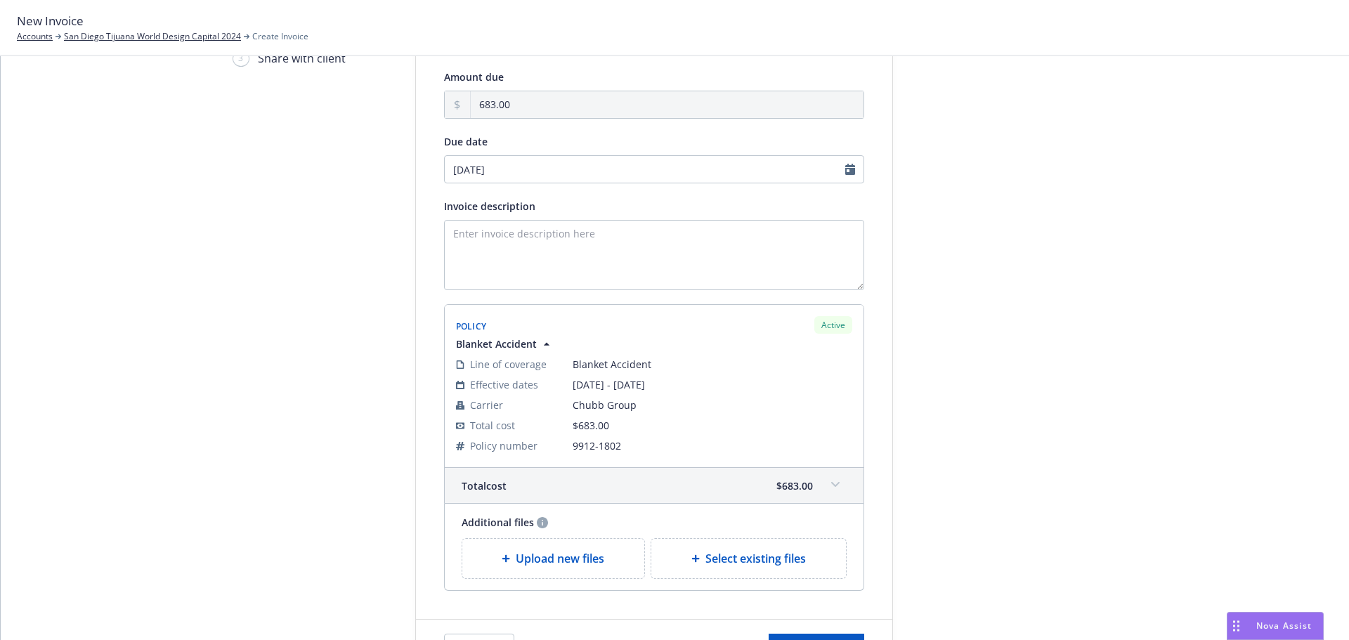
scroll to position [211, 0]
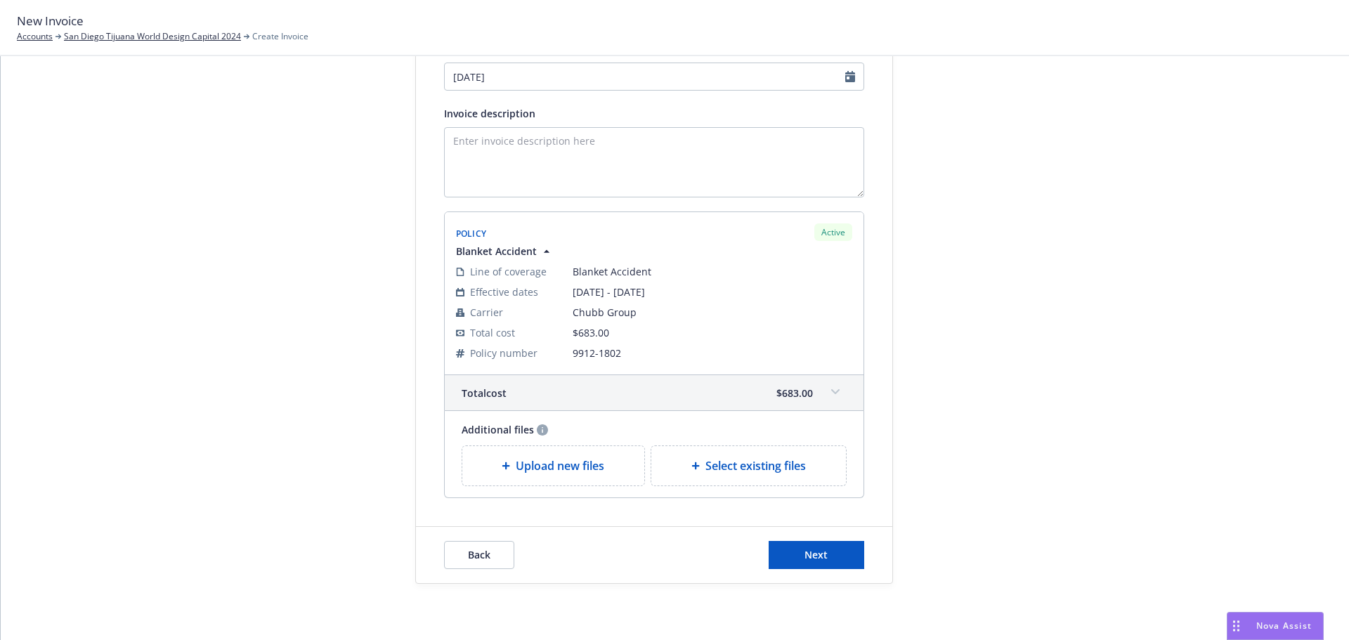
click at [821, 573] on div "Back Next" at bounding box center [654, 555] width 476 height 56
click at [821, 542] on button "Next" at bounding box center [817, 555] width 96 height 28
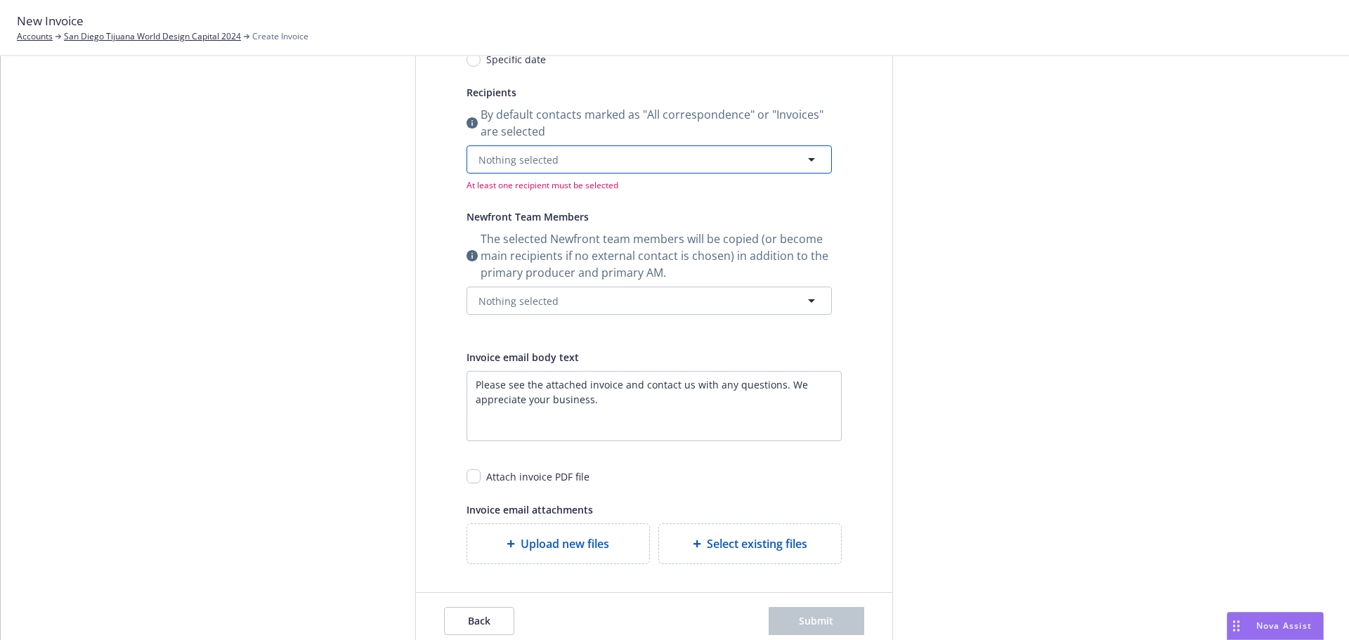
click at [511, 159] on span "Nothing selected" at bounding box center [518, 159] width 80 height 15
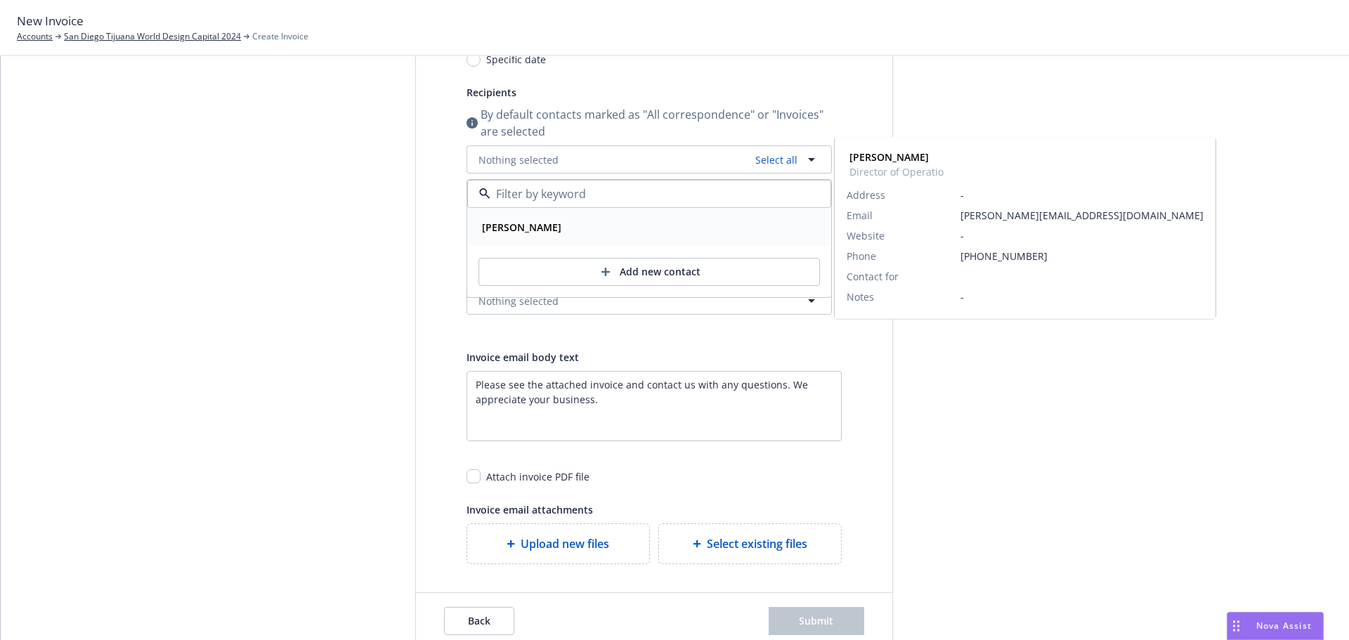
click at [510, 232] on strong "[PERSON_NAME]" at bounding box center [521, 227] width 79 height 13
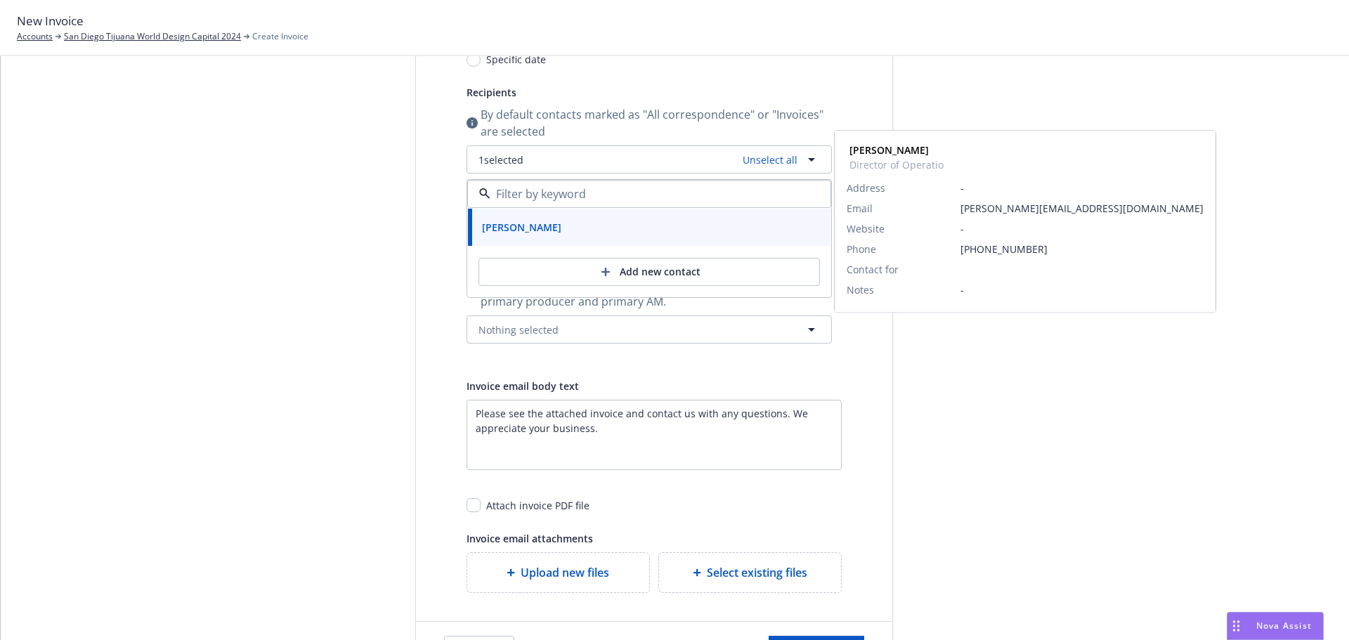
click at [994, 438] on div at bounding box center [1019, 290] width 197 height 778
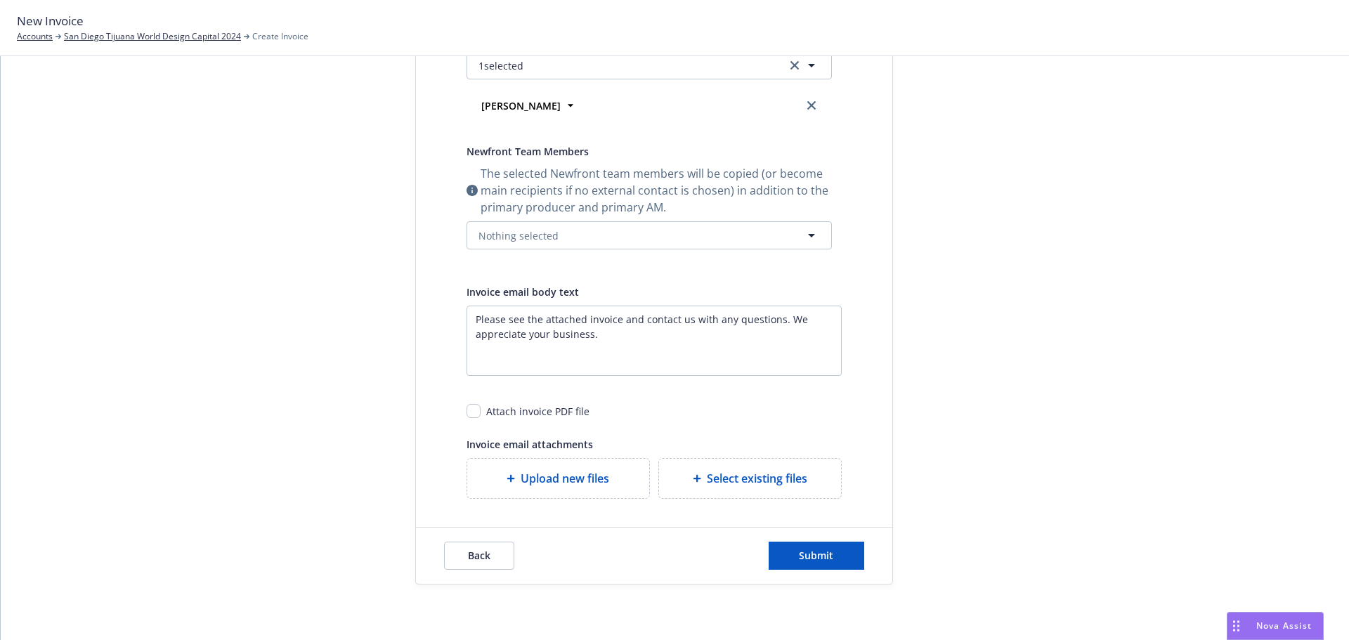
scroll to position [306, 0]
click at [821, 554] on span "Submit" at bounding box center [816, 554] width 34 height 13
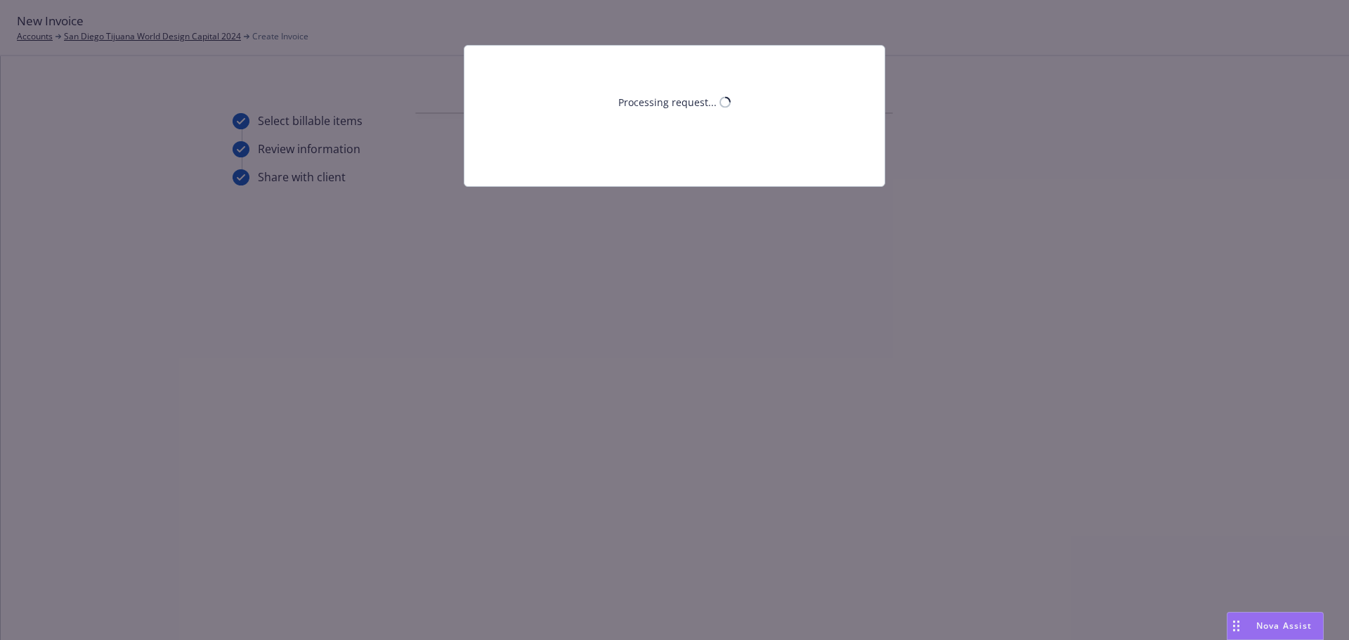
scroll to position [0, 0]
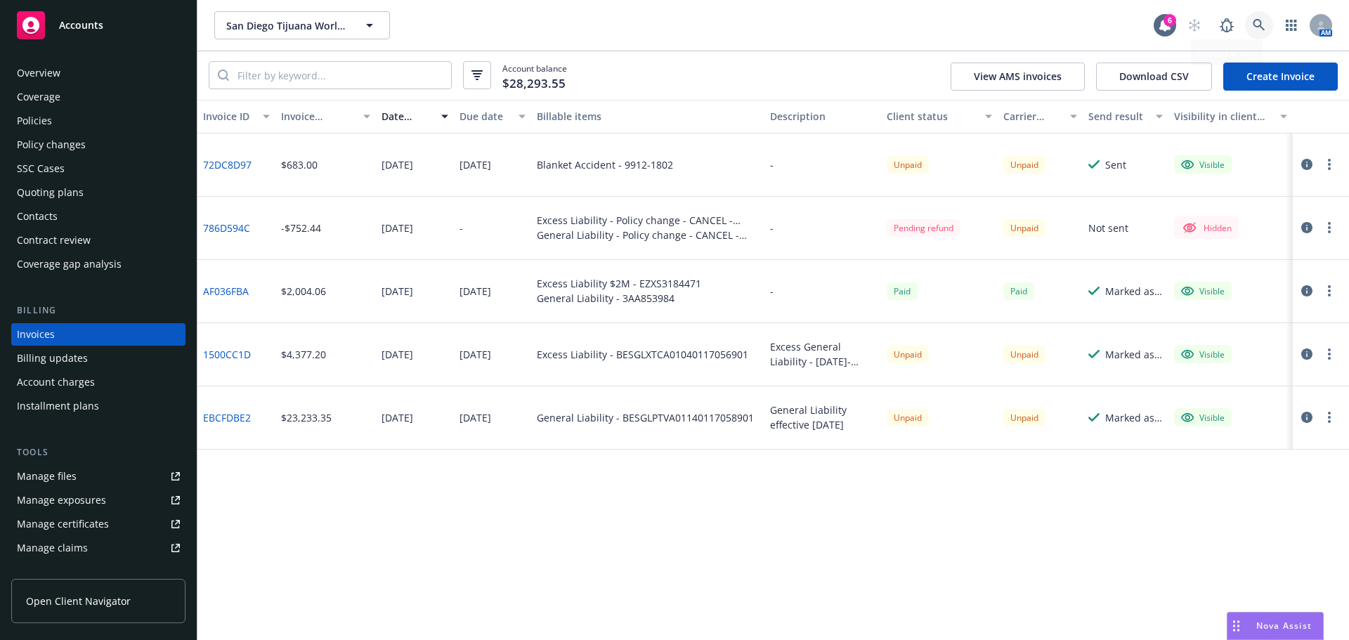
click at [1268, 29] on link at bounding box center [1259, 25] width 28 height 28
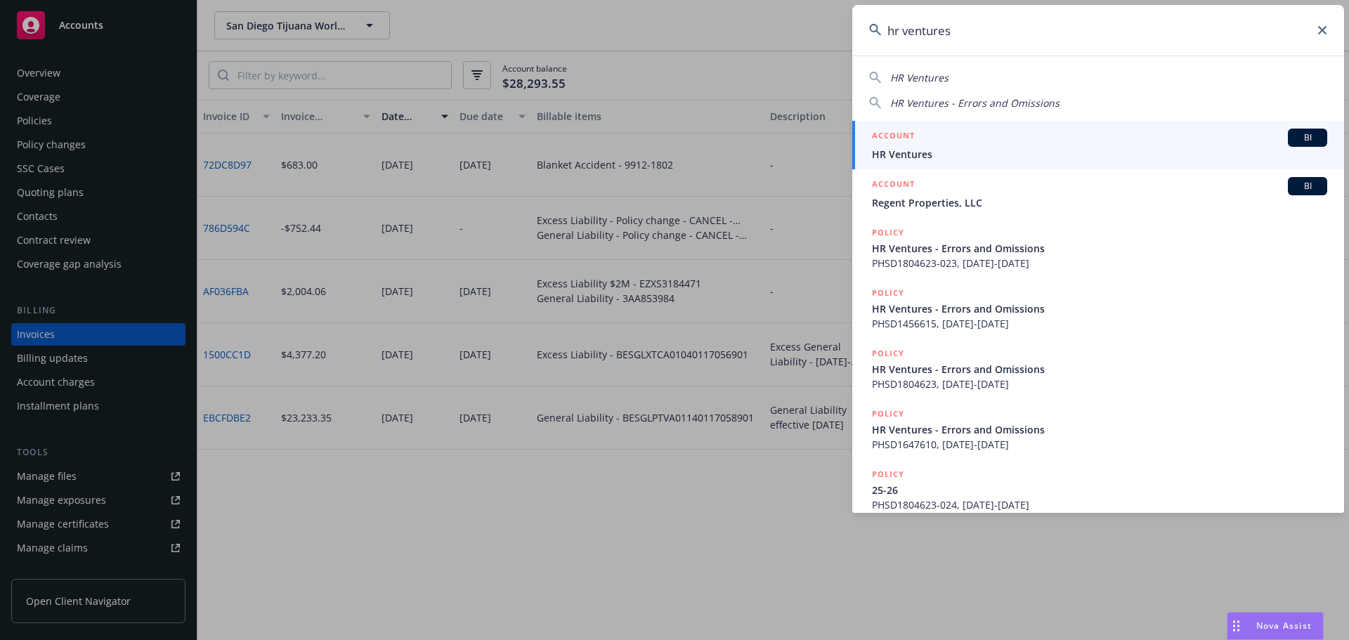
type input "hr ventures"
click at [953, 150] on span "HR Ventures" at bounding box center [1099, 154] width 455 height 15
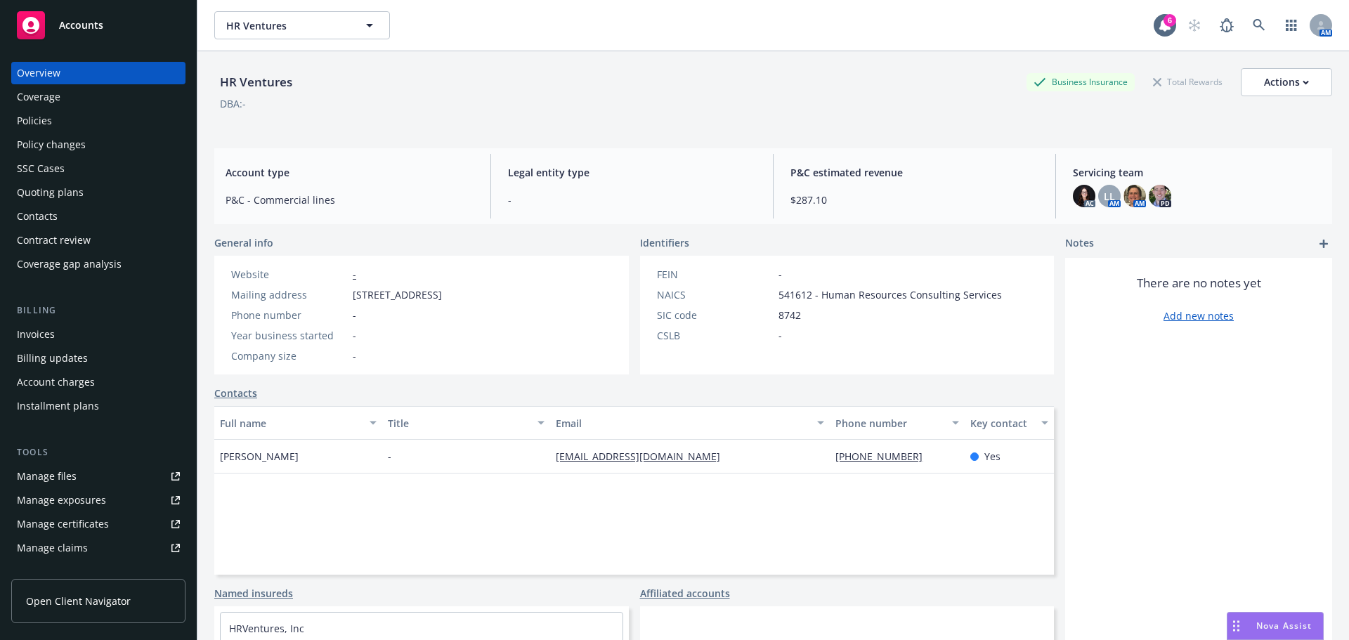
click at [63, 116] on div "Policies" at bounding box center [98, 121] width 163 height 22
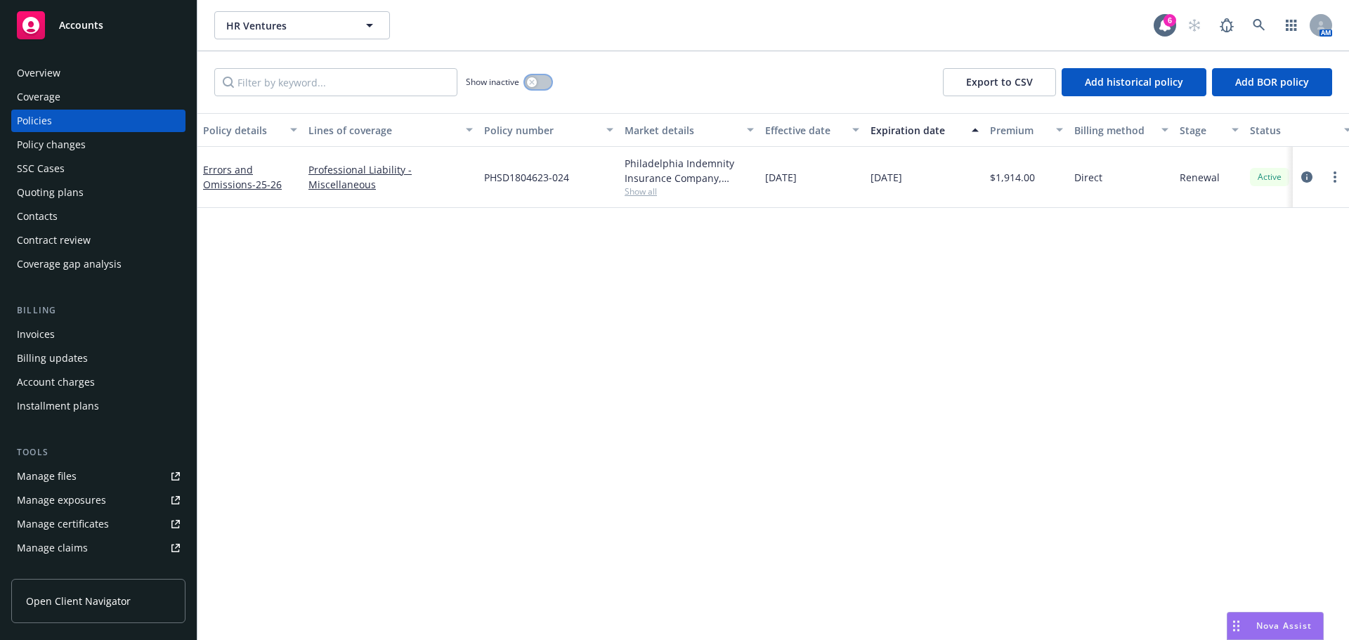
click at [535, 79] on div "button" at bounding box center [532, 82] width 10 height 10
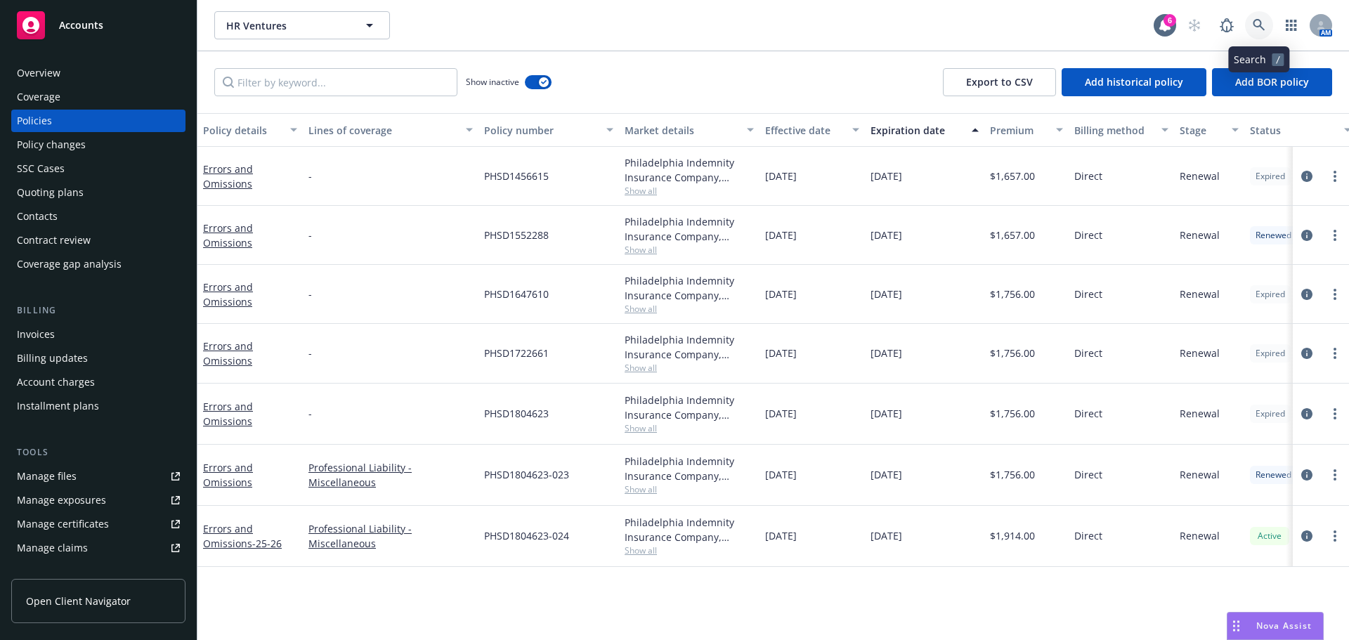
click at [1255, 23] on icon at bounding box center [1259, 25] width 13 height 13
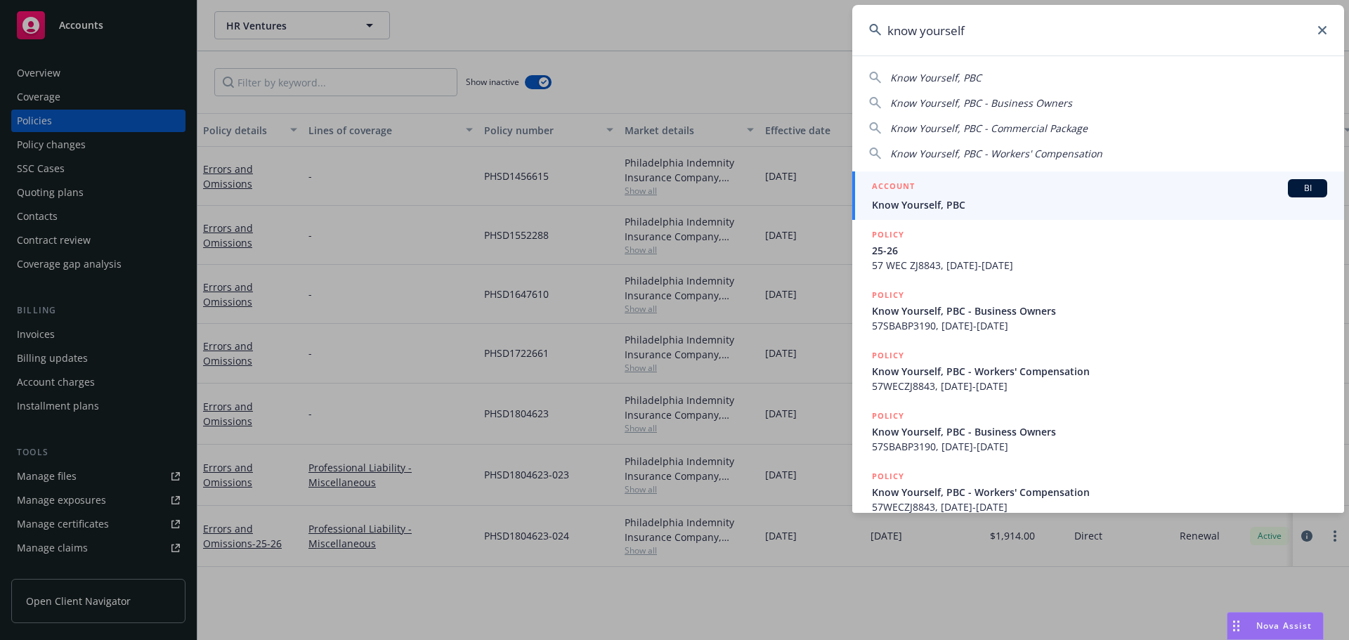
type input "know yourself"
click at [941, 185] on div "ACCOUNT BI" at bounding box center [1099, 188] width 455 height 18
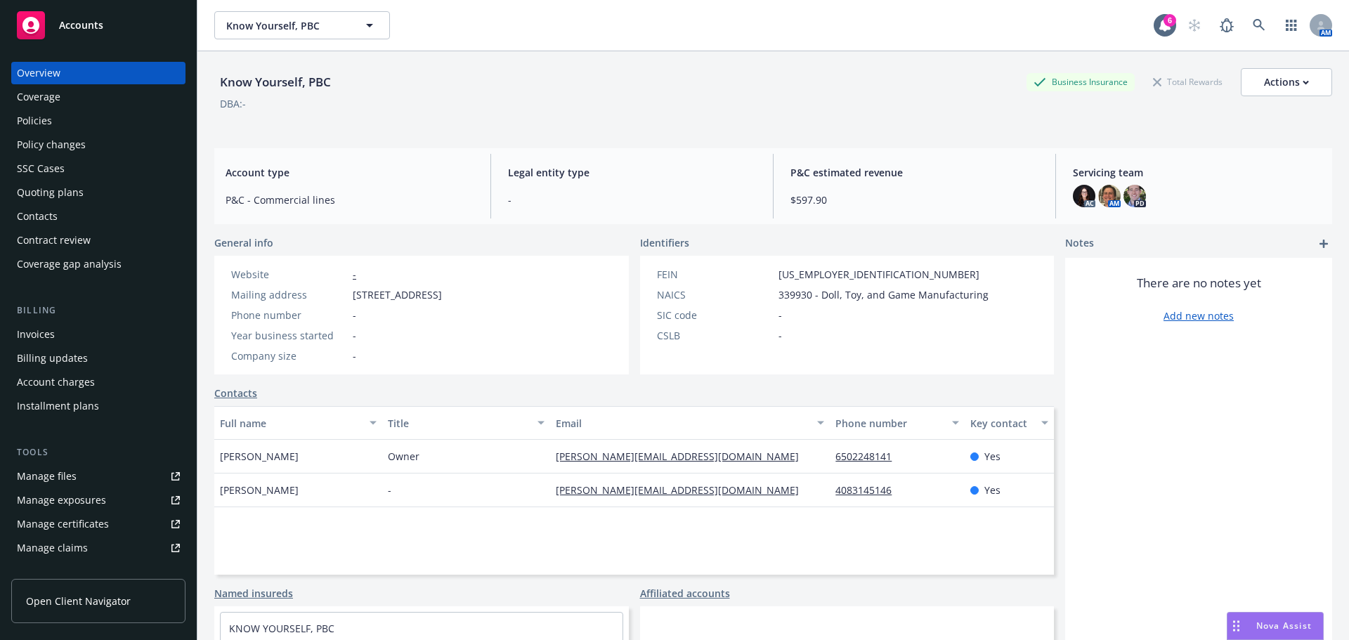
click at [52, 115] on div "Policies" at bounding box center [98, 121] width 163 height 22
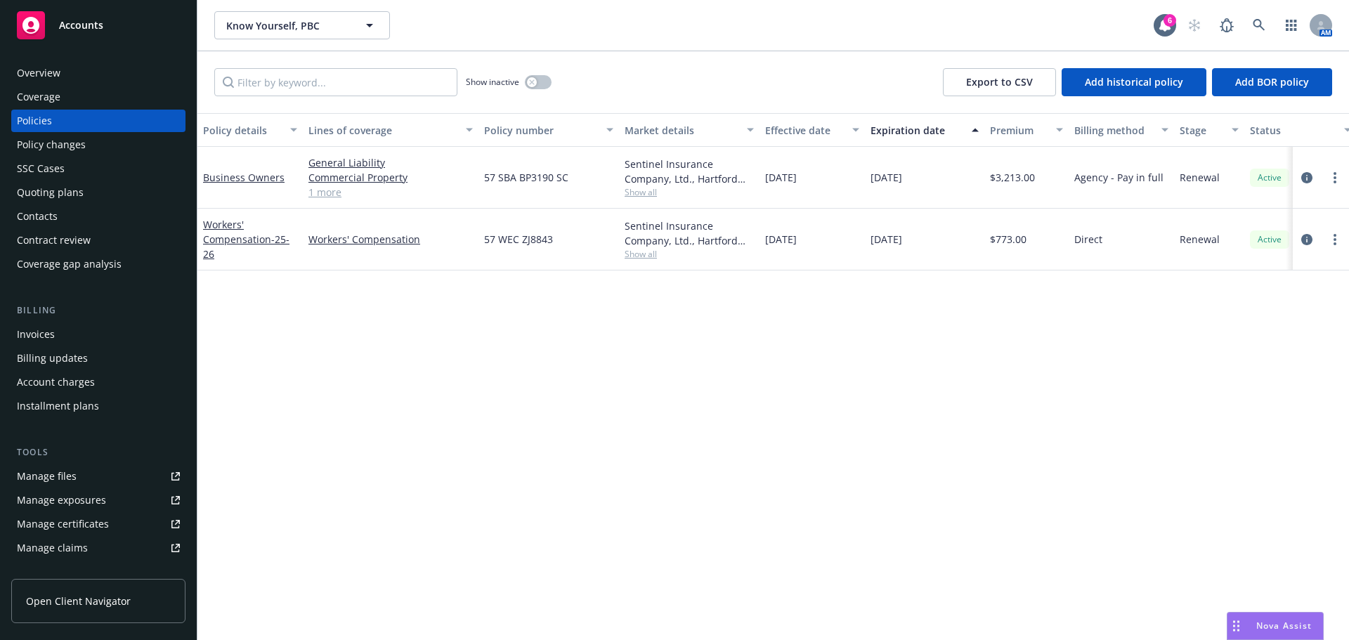
drag, startPoint x: 464, startPoint y: 337, endPoint x: 507, endPoint y: 257, distance: 90.2
click at [464, 337] on div "Policy details Lines of coverage Policy number Market details Effective date Ex…" at bounding box center [773, 376] width 1152 height 527
click at [1308, 178] on icon "circleInformation" at bounding box center [1306, 177] width 11 height 11
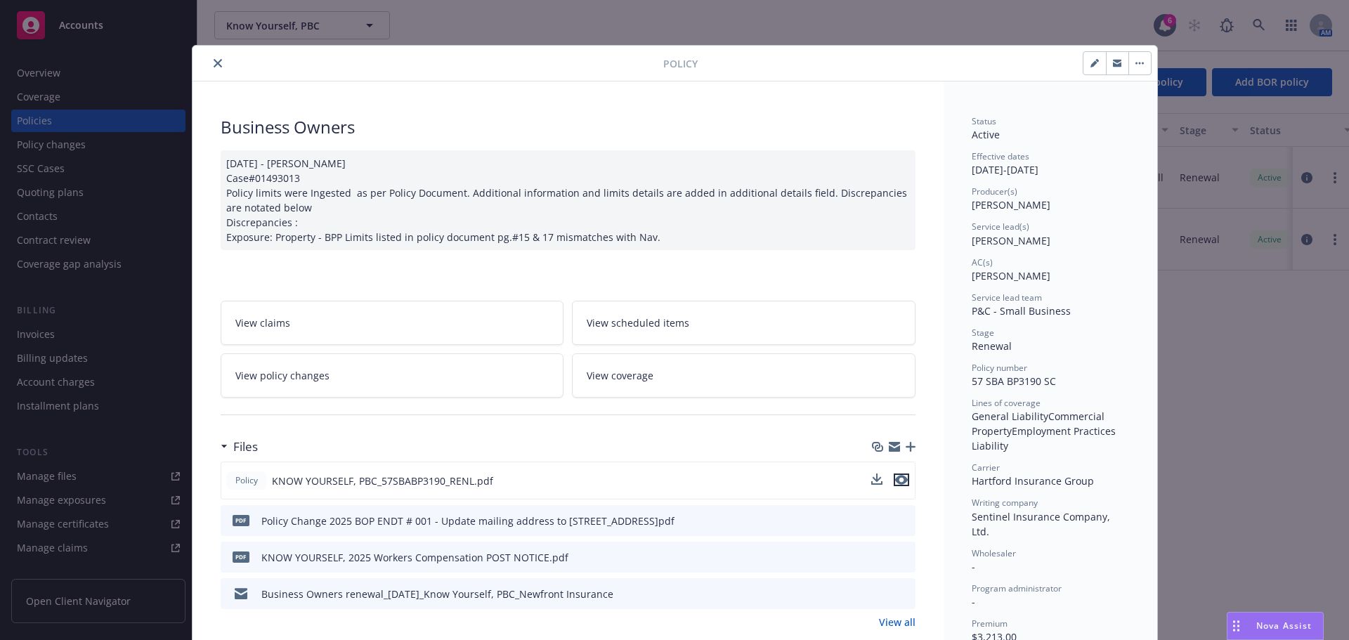
drag, startPoint x: 896, startPoint y: 481, endPoint x: 908, endPoint y: 481, distance: 12.0
click at [896, 481] on icon "preview file" at bounding box center [901, 480] width 13 height 10
click at [209, 63] on button "close" at bounding box center [217, 63] width 17 height 17
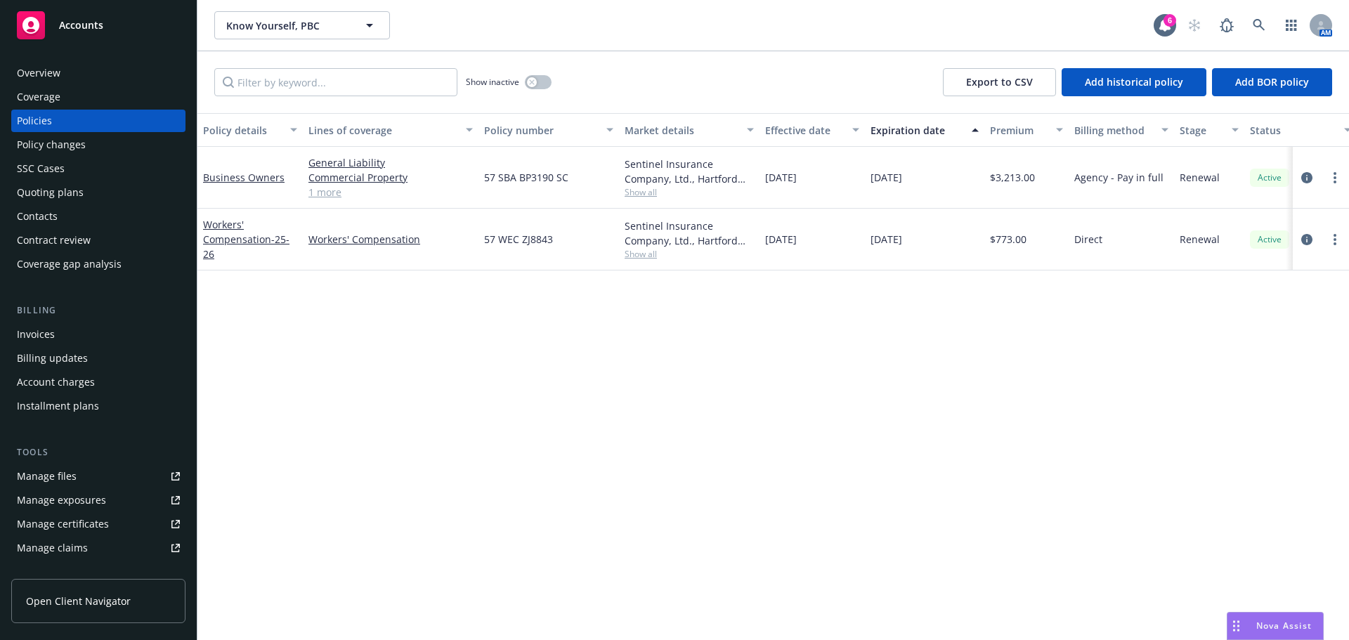
click at [22, 79] on div "Overview" at bounding box center [39, 73] width 44 height 22
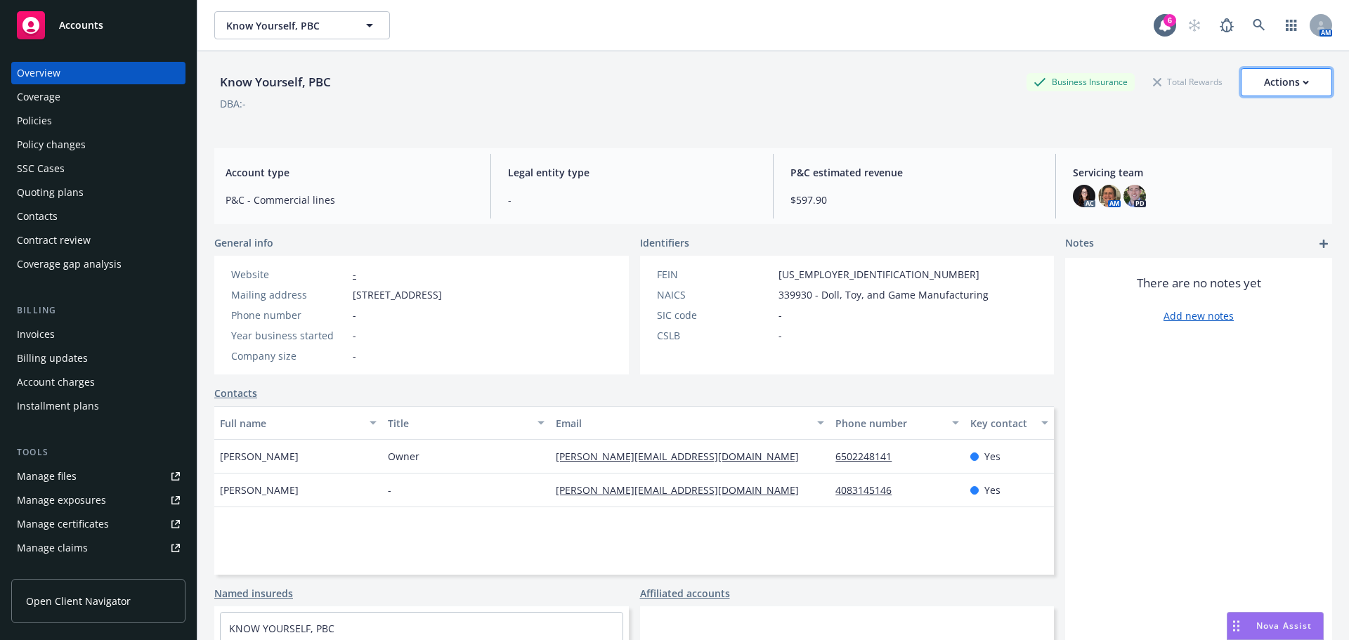
click at [1296, 74] on div "Actions" at bounding box center [1286, 82] width 45 height 27
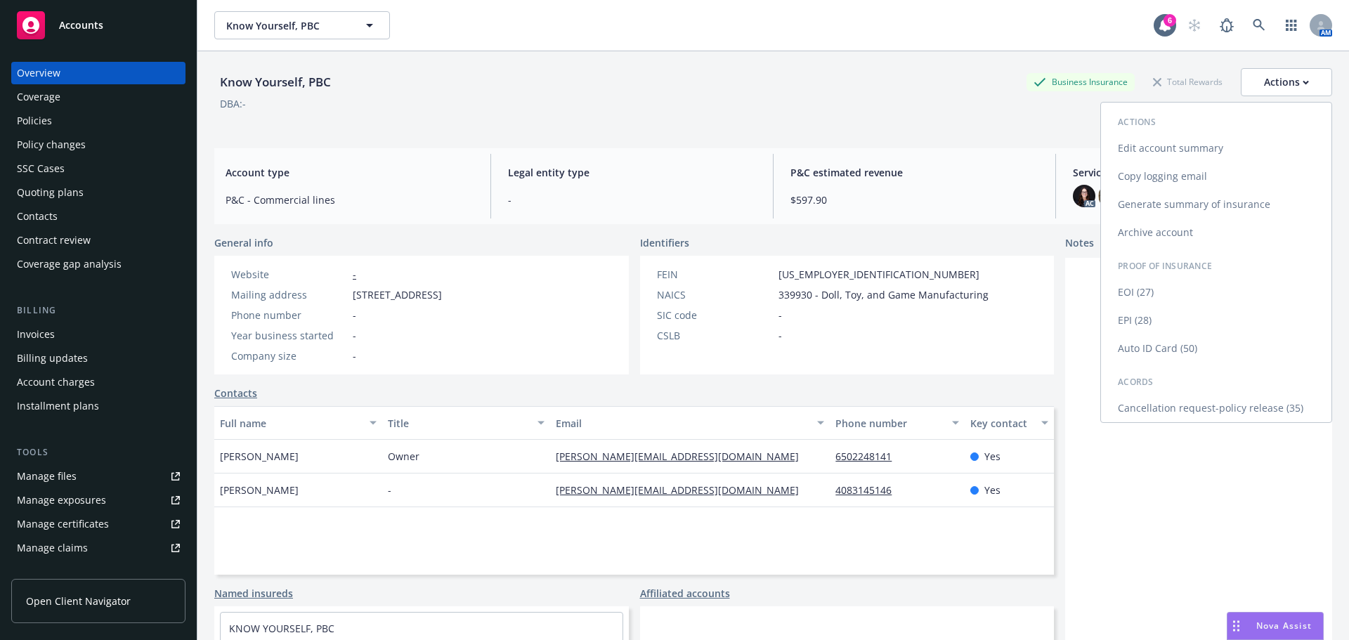
click at [1188, 180] on link "Copy logging email" at bounding box center [1216, 176] width 230 height 28
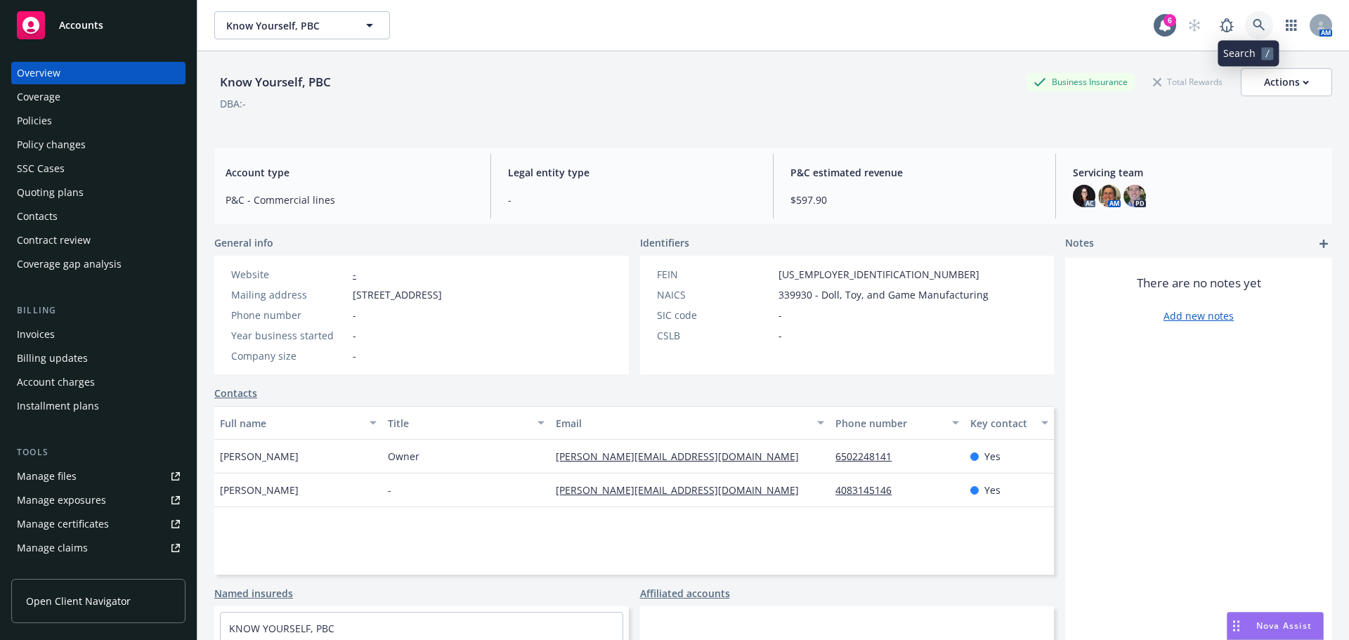
click at [1253, 22] on icon at bounding box center [1259, 25] width 13 height 13
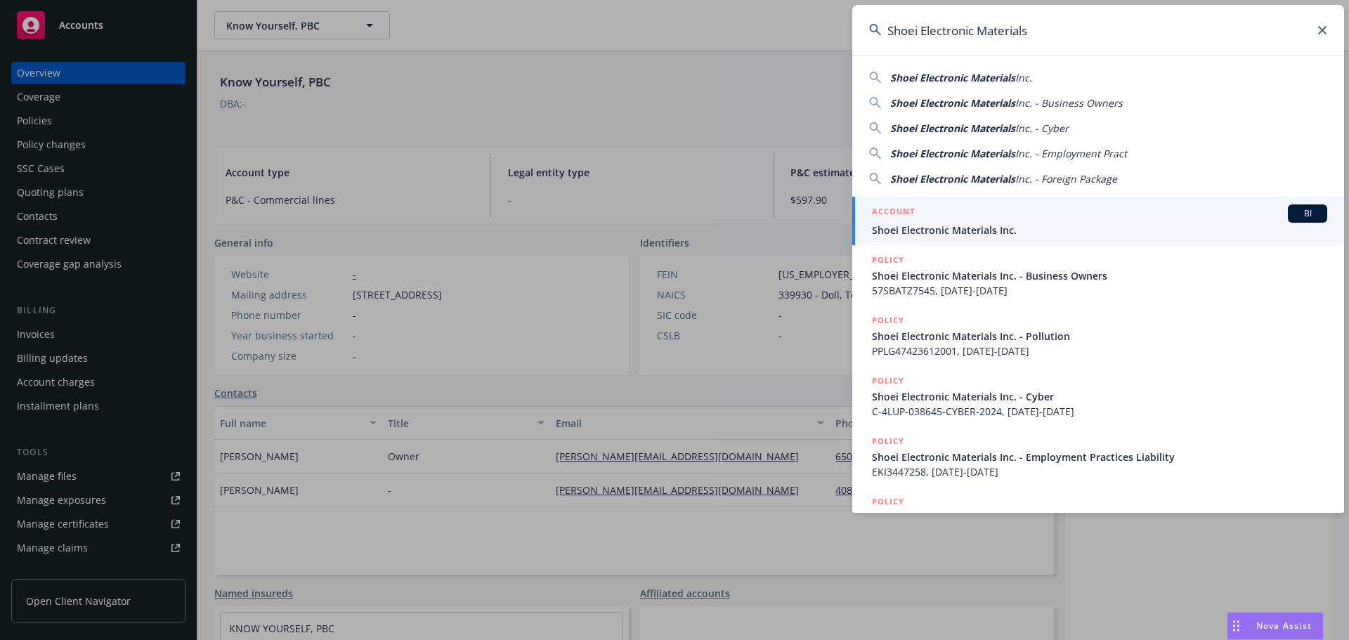
type input "Shoei Electronic Materials"
click at [951, 235] on span "Shoei Electronic Materials Inc." at bounding box center [1099, 230] width 455 height 15
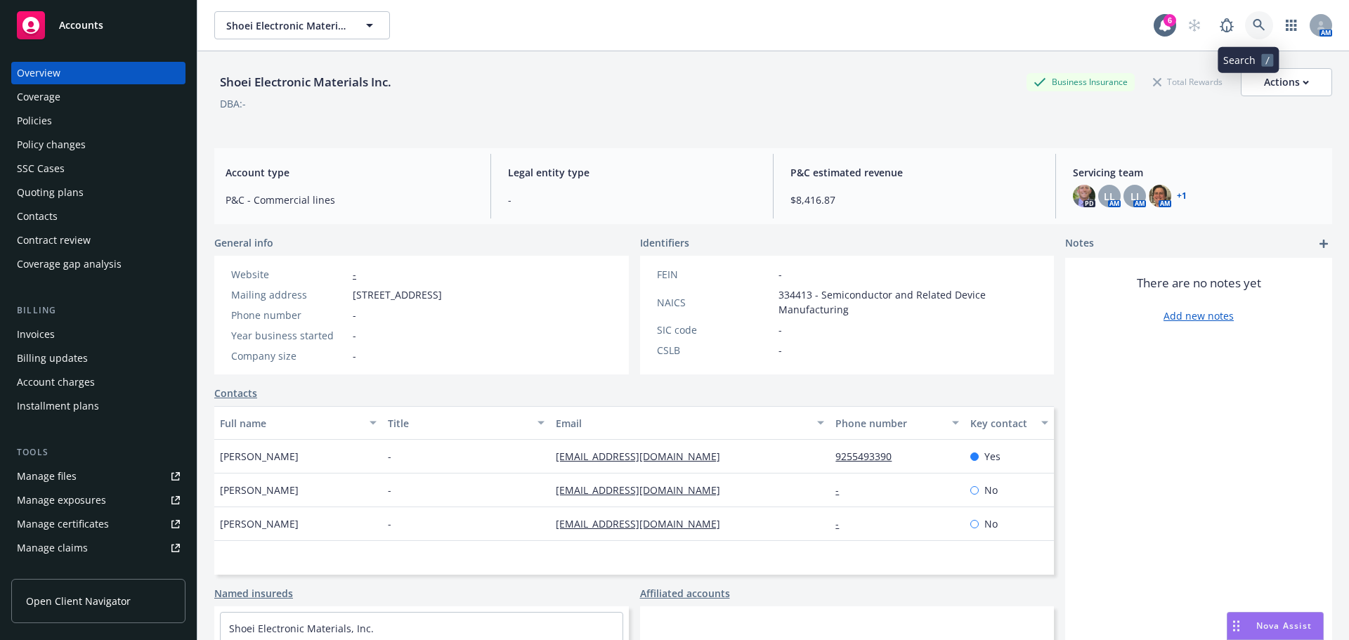
click at [1253, 25] on icon at bounding box center [1259, 25] width 13 height 13
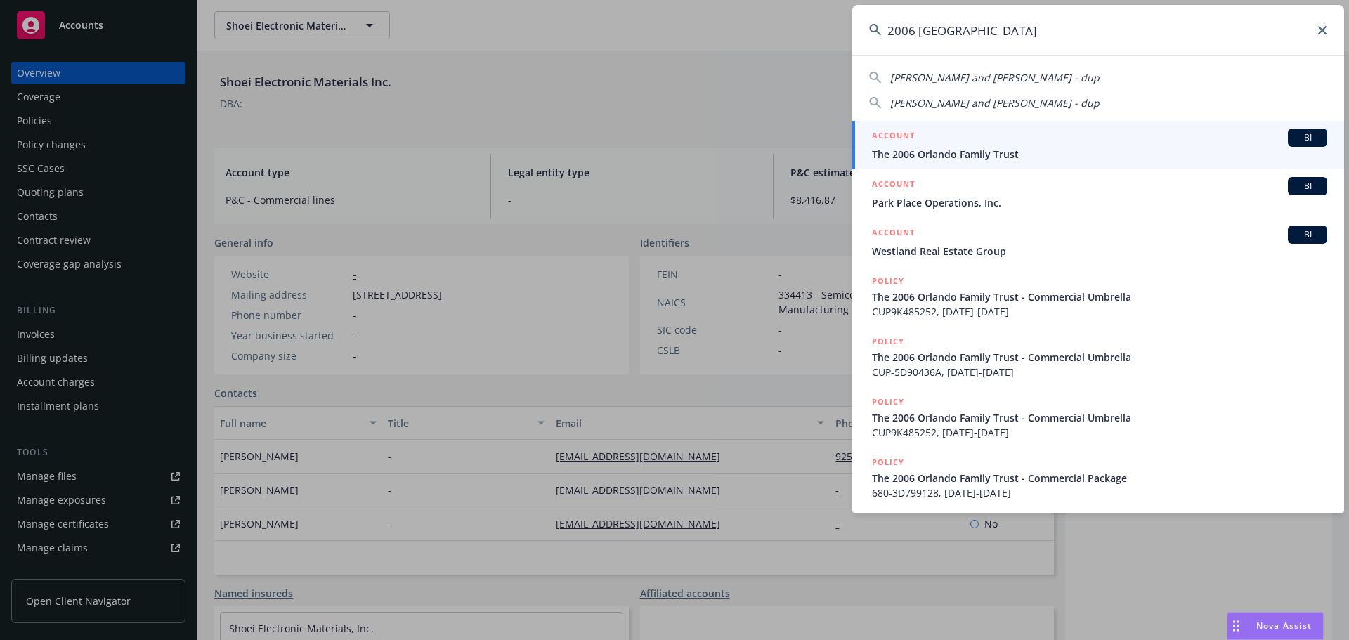
type input "2006 orlando"
click at [906, 149] on span "The 2006 Orlando Family Trust" at bounding box center [1099, 154] width 455 height 15
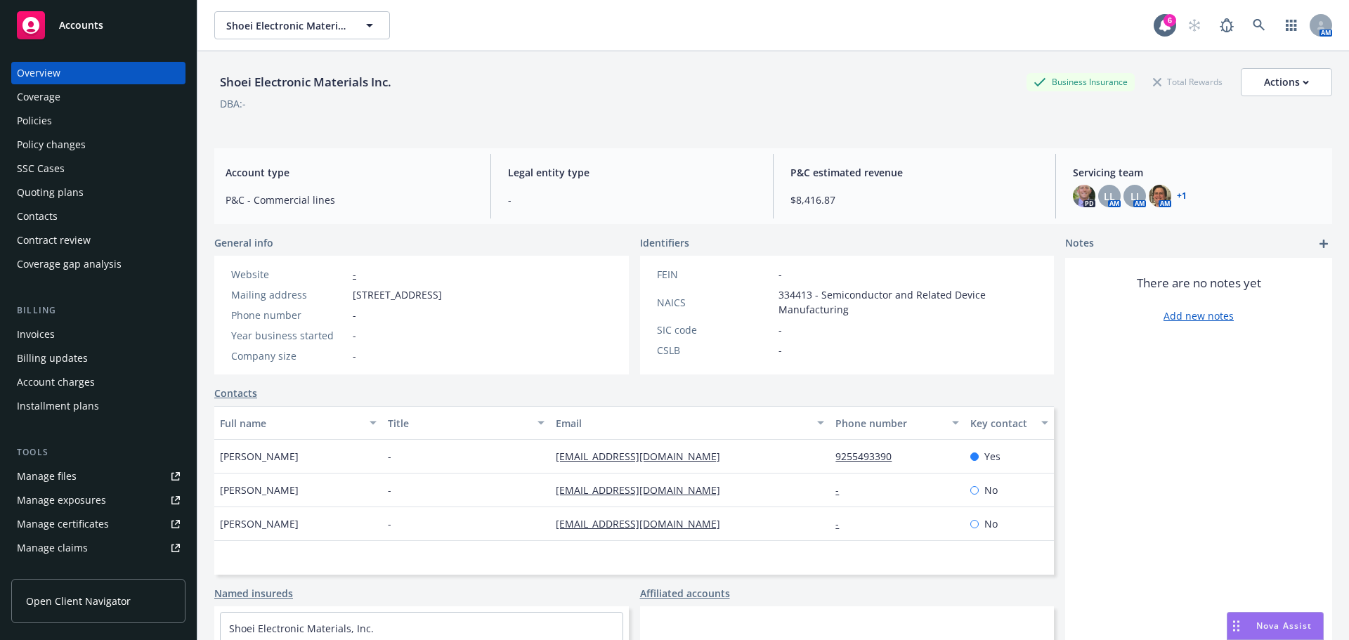
click at [82, 119] on div "Policies" at bounding box center [98, 121] width 163 height 22
